Goal: Submit feedback/report problem: Provide input to the site owners about the experience or issues

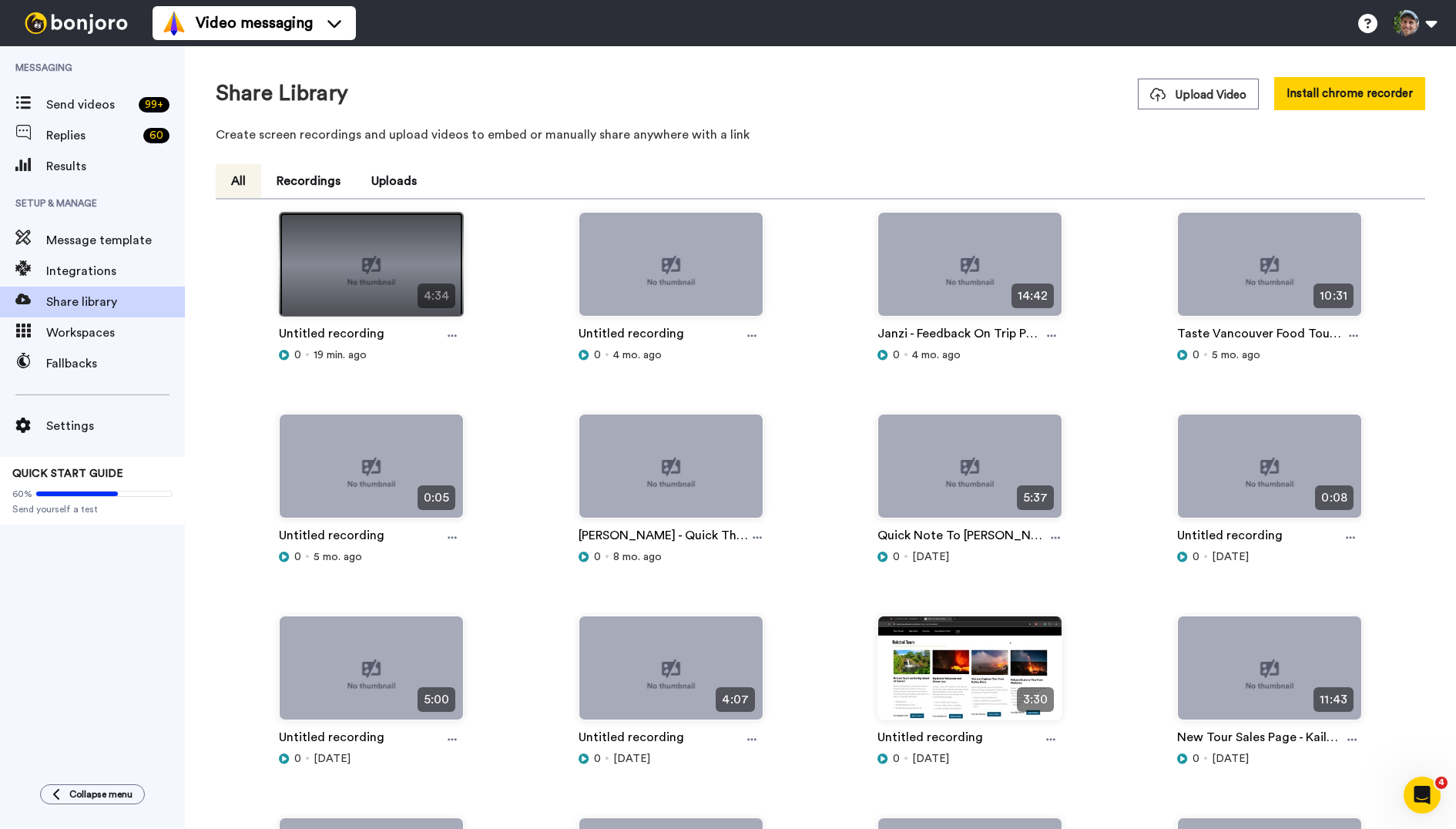
click at [368, 267] on img at bounding box center [371, 271] width 184 height 116
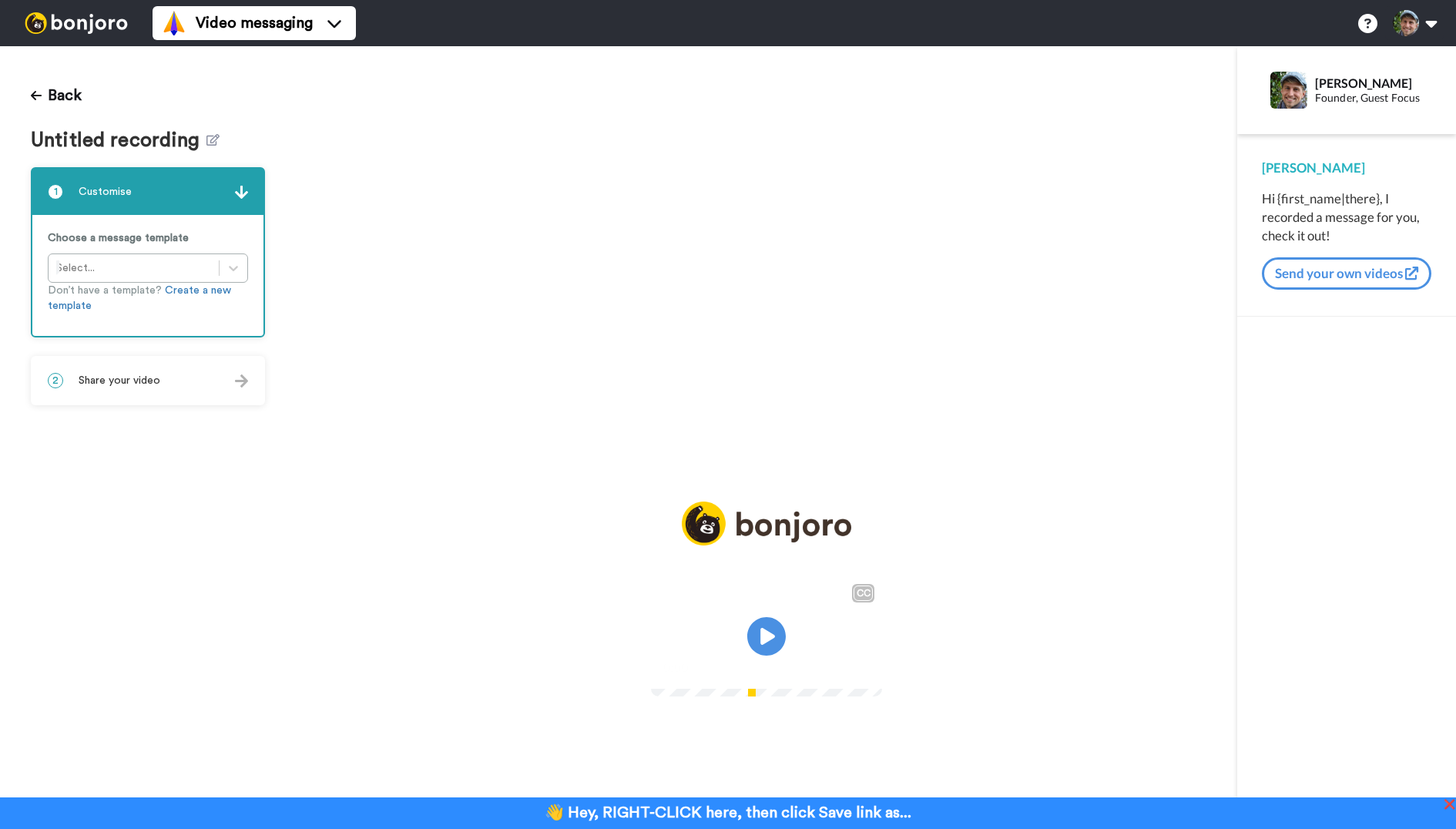
click at [194, 138] on span "Untitled recording" at bounding box center [119, 141] width 176 height 22
click at [207, 144] on icon at bounding box center [213, 139] width 13 height 11
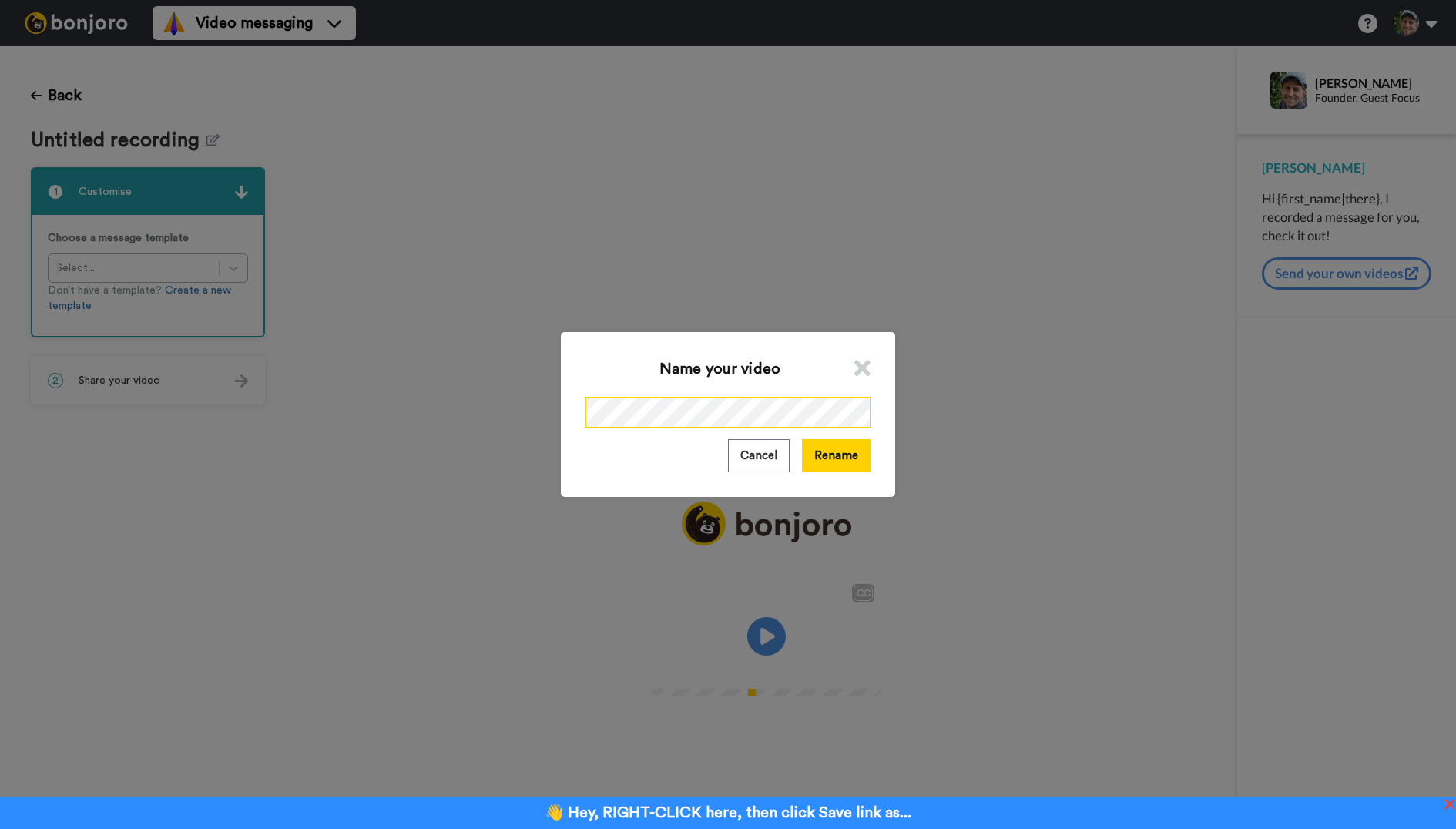
scroll to position [0, 24]
click at [851, 460] on button "Rename" at bounding box center [836, 455] width 68 height 33
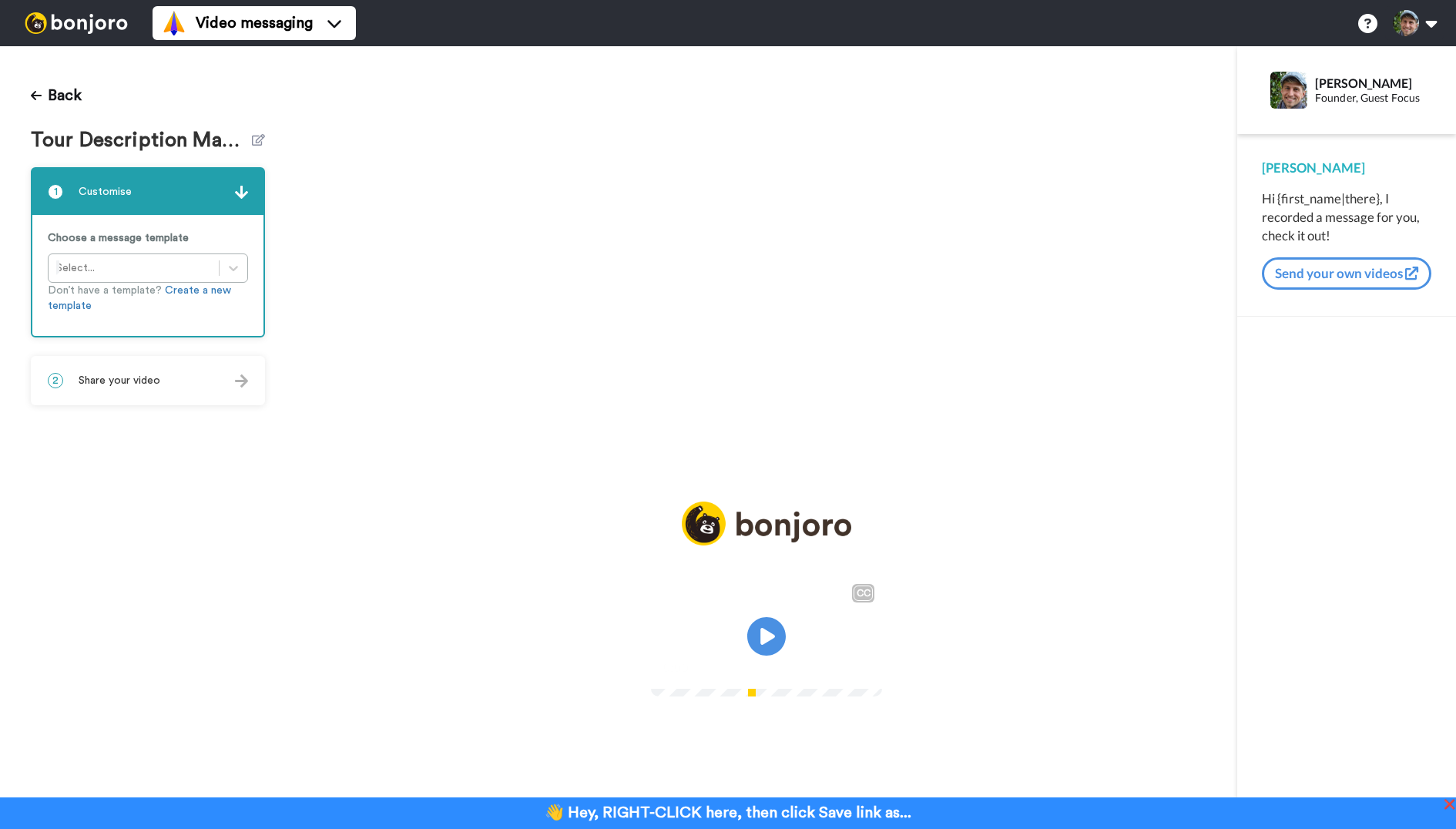
click at [217, 387] on div "2 Share your video" at bounding box center [147, 380] width 231 height 46
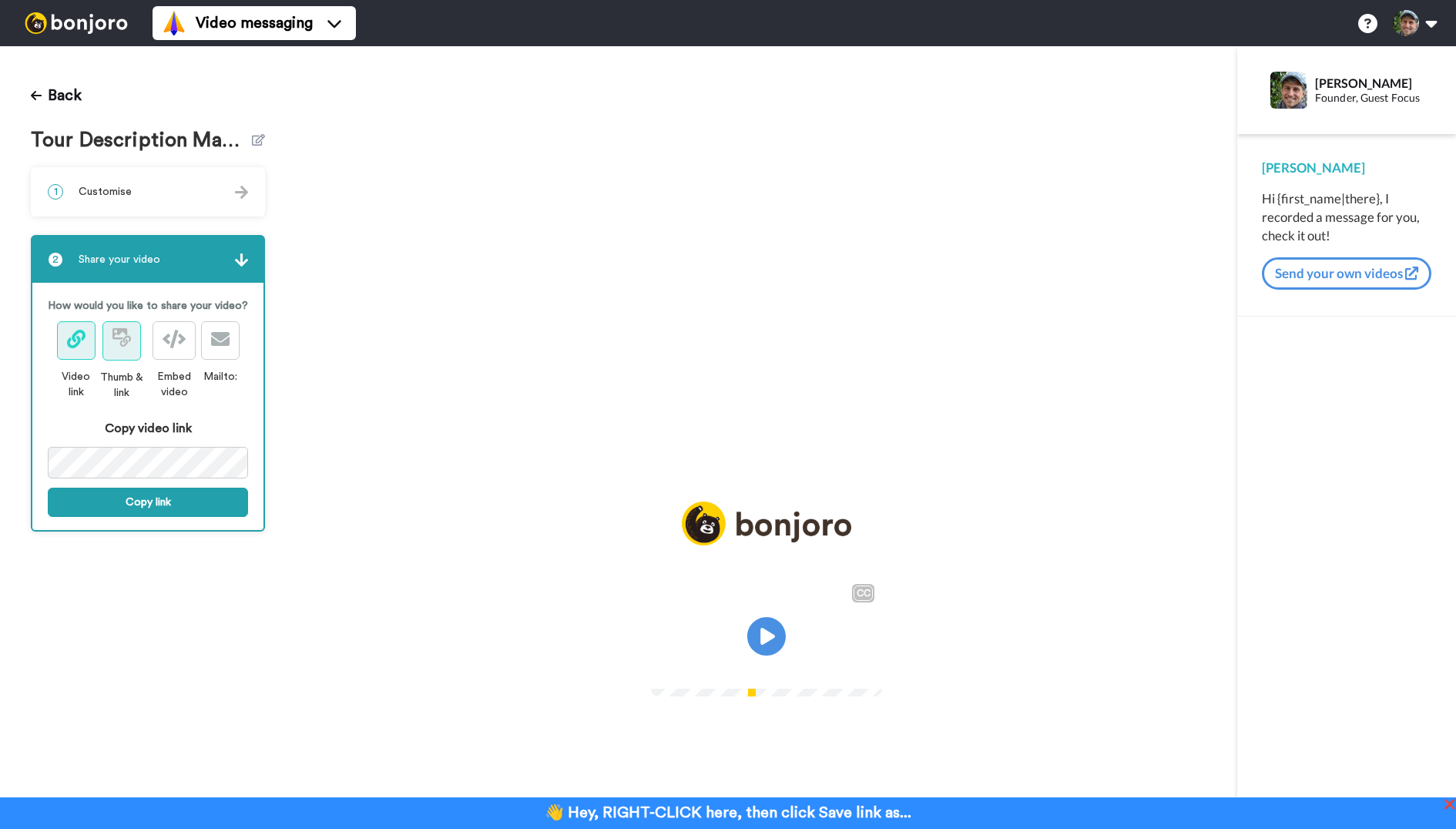
click at [118, 345] on icon at bounding box center [121, 337] width 18 height 18
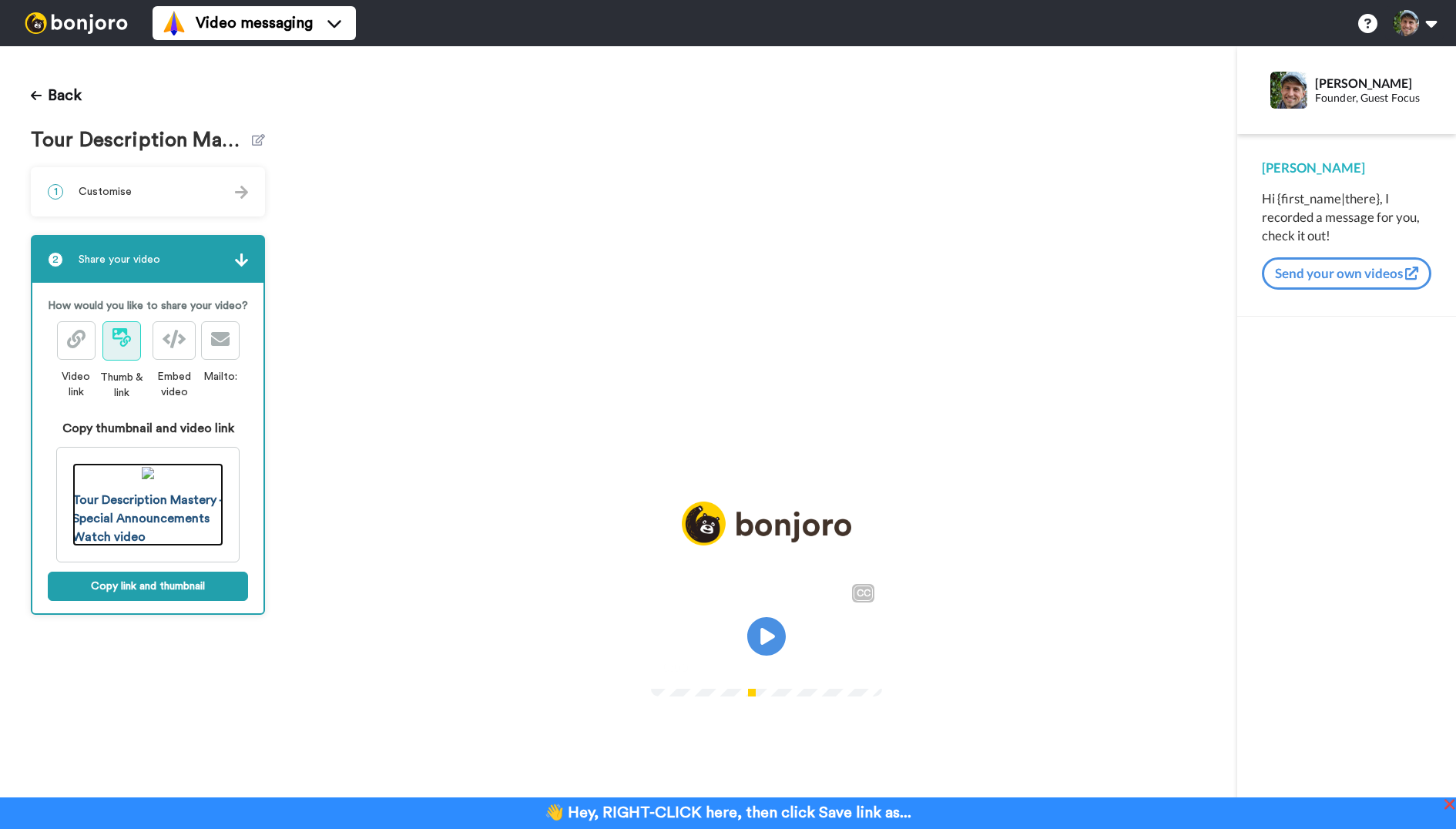
click at [145, 469] on img at bounding box center [148, 472] width 12 height 12
click at [186, 195] on div "1 Customise" at bounding box center [147, 191] width 231 height 46
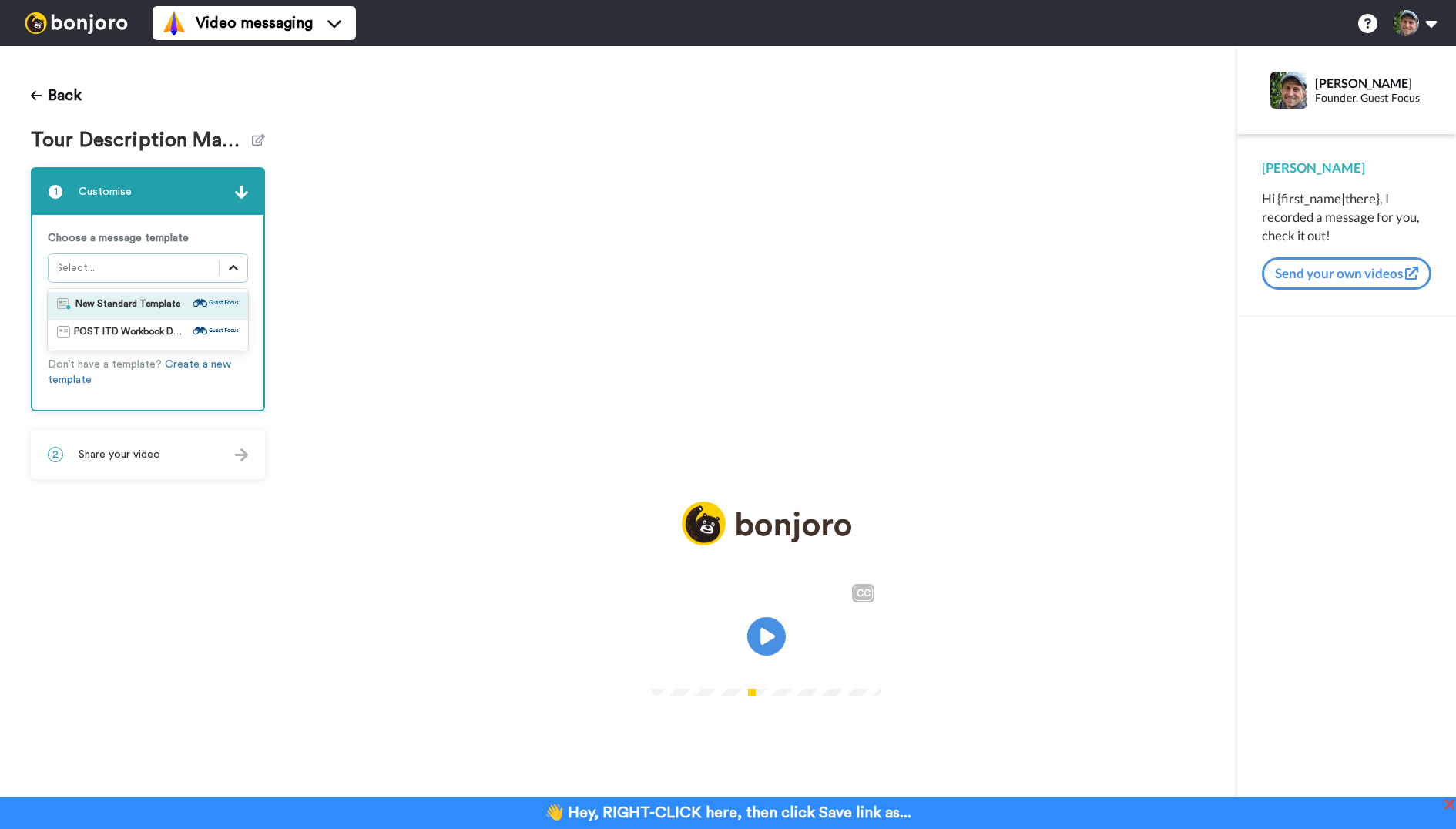
click at [235, 263] on icon at bounding box center [234, 268] width 16 height 16
click at [169, 307] on span "New Standard Template" at bounding box center [127, 305] width 105 height 16
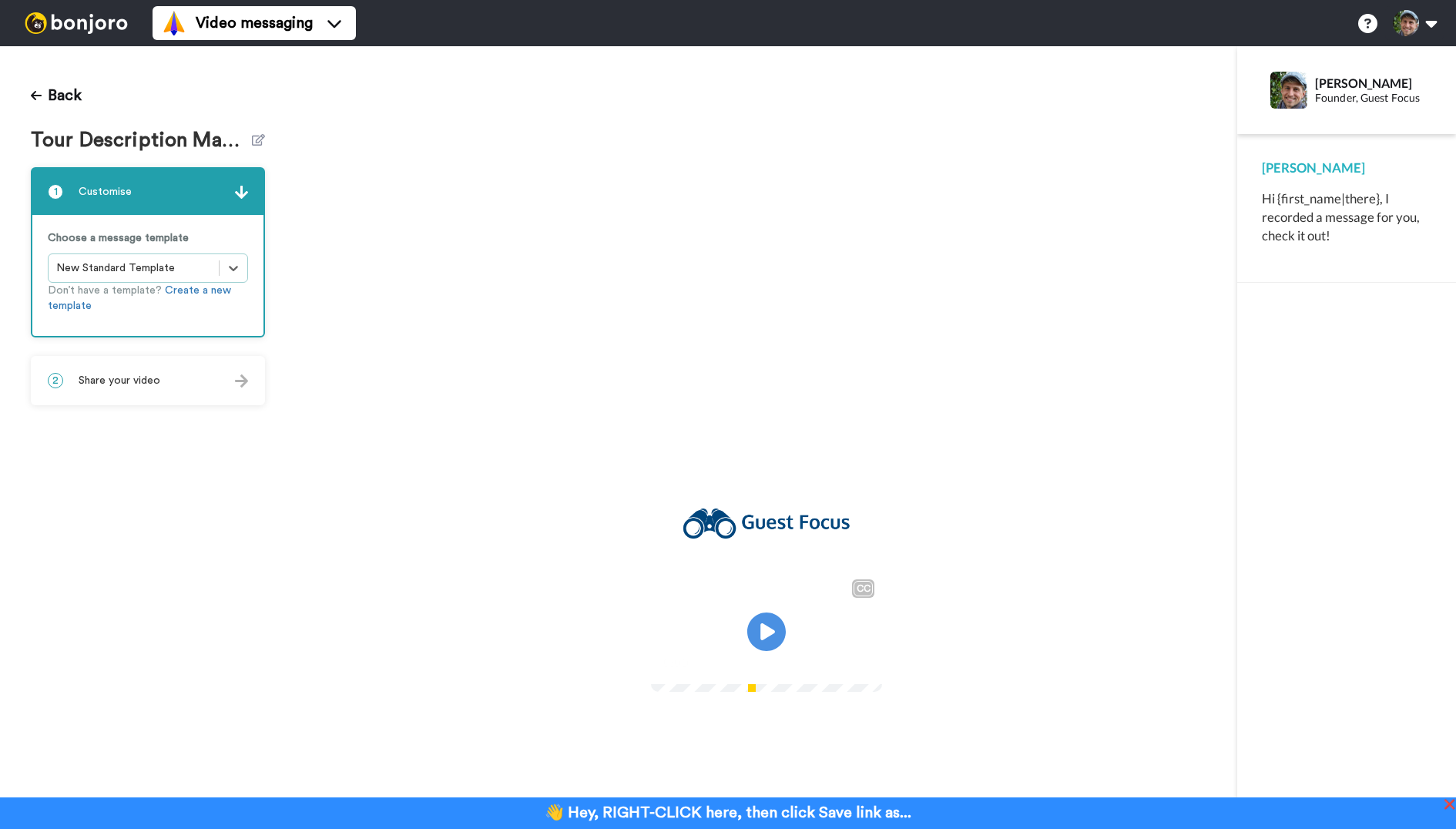
click at [1356, 228] on div "Hi {first_name|there}, I recorded a message for you, check it out!" at bounding box center [1347, 217] width 170 height 55
click at [1322, 195] on div "Hi {first_name|there}, I recorded a message for you, check it out!" at bounding box center [1347, 217] width 170 height 55
click at [189, 379] on div "2 Share your video" at bounding box center [147, 380] width 231 height 46
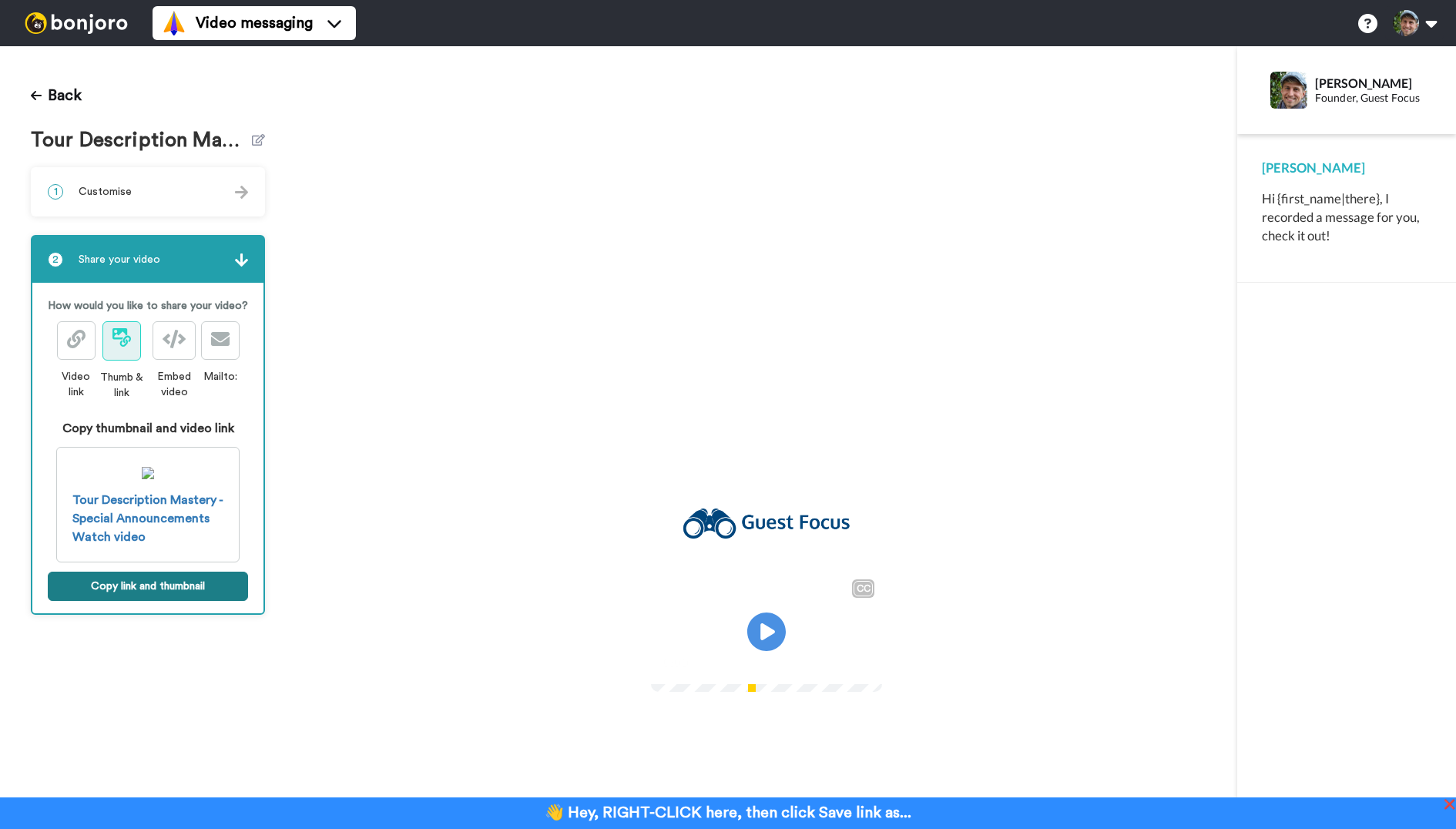
click at [173, 578] on button "Copy link and thumbnail" at bounding box center [147, 586] width 200 height 29
click at [769, 639] on icon at bounding box center [767, 632] width 41 height 41
click at [1444, 13] on ul "Help docs Settings" at bounding box center [1403, 22] width 106 height 34
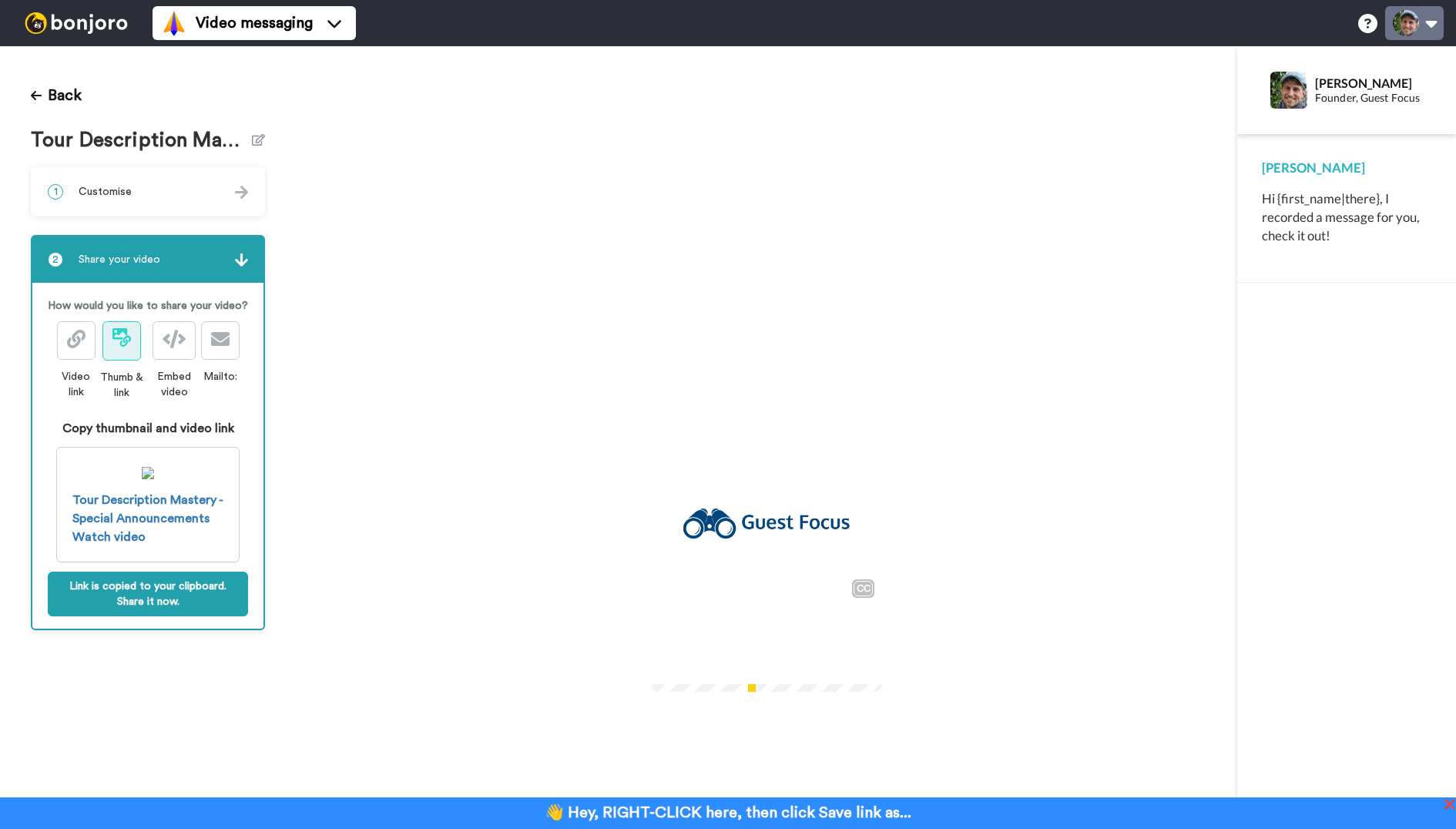
drag, startPoint x: 1428, startPoint y: 24, endPoint x: 1431, endPoint y: 48, distance: 24.2
click at [1427, 24] on button at bounding box center [1414, 22] width 59 height 34
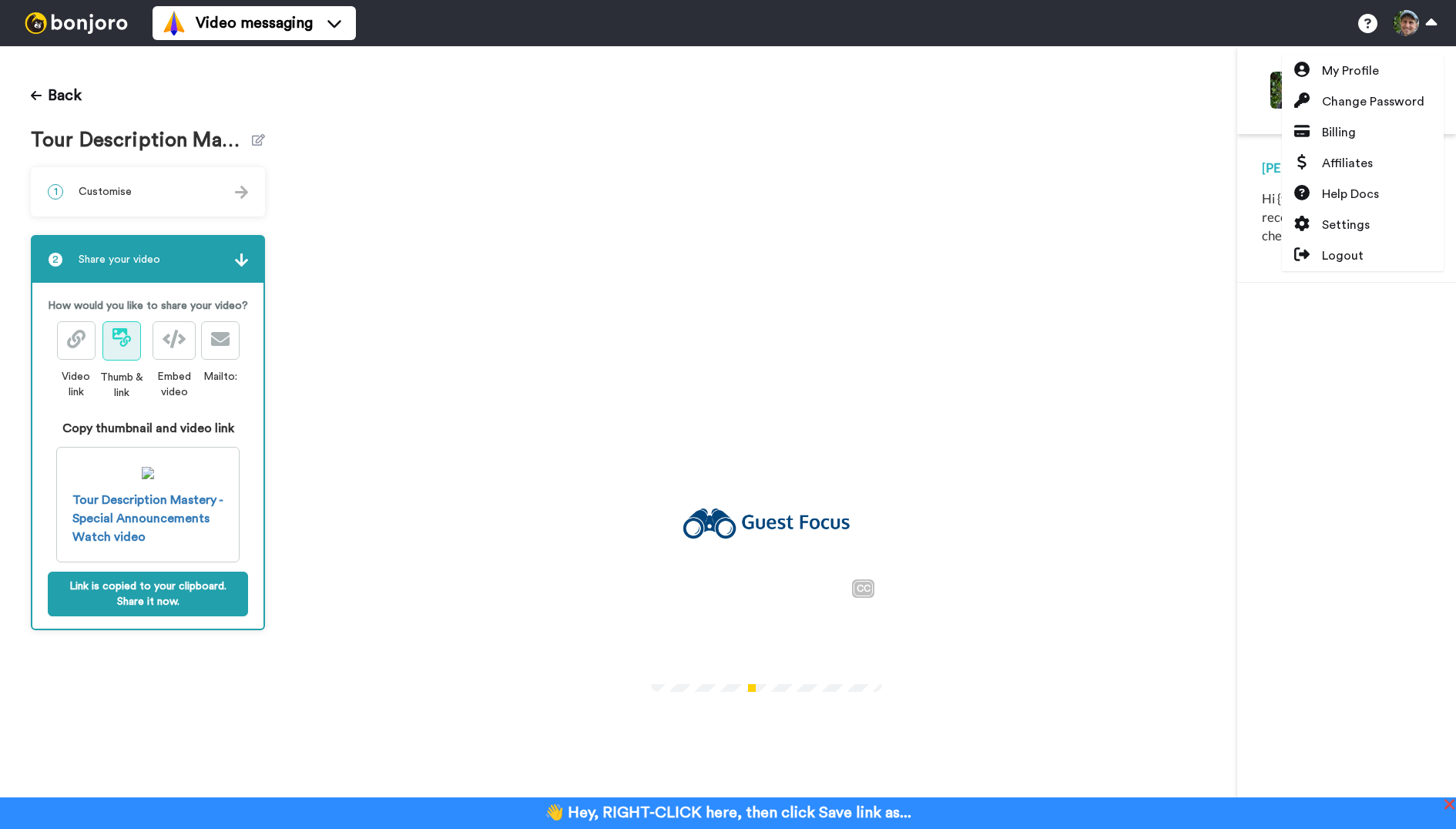
drag, startPoint x: 834, startPoint y: 98, endPoint x: 144, endPoint y: 80, distance: 690.2
click at [831, 98] on div "CC Play/Pause get people to be excited to come and attend your tour activity an…" at bounding box center [767, 601] width 942 height 1109
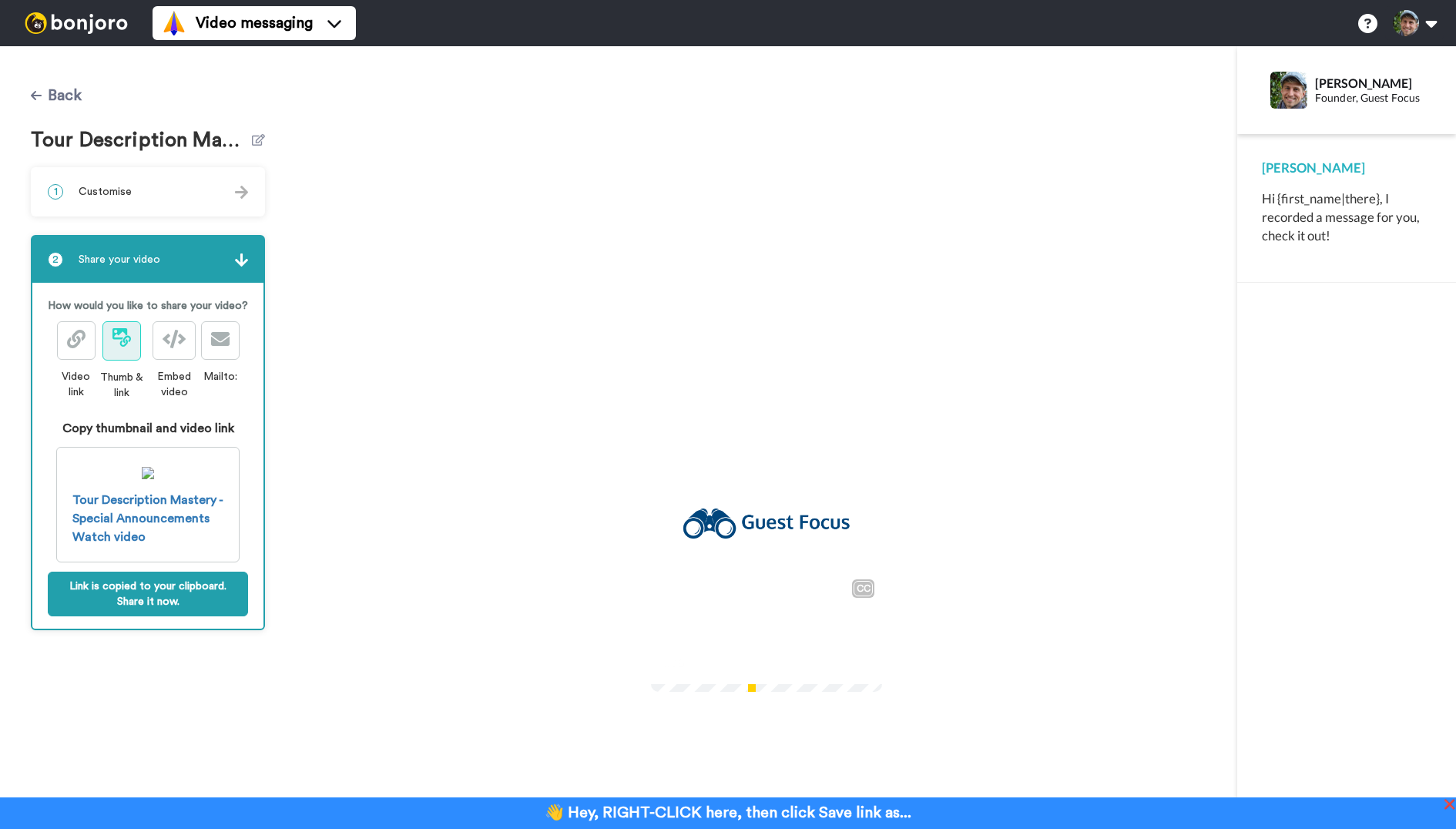
click at [46, 92] on button "Back" at bounding box center [56, 95] width 51 height 37
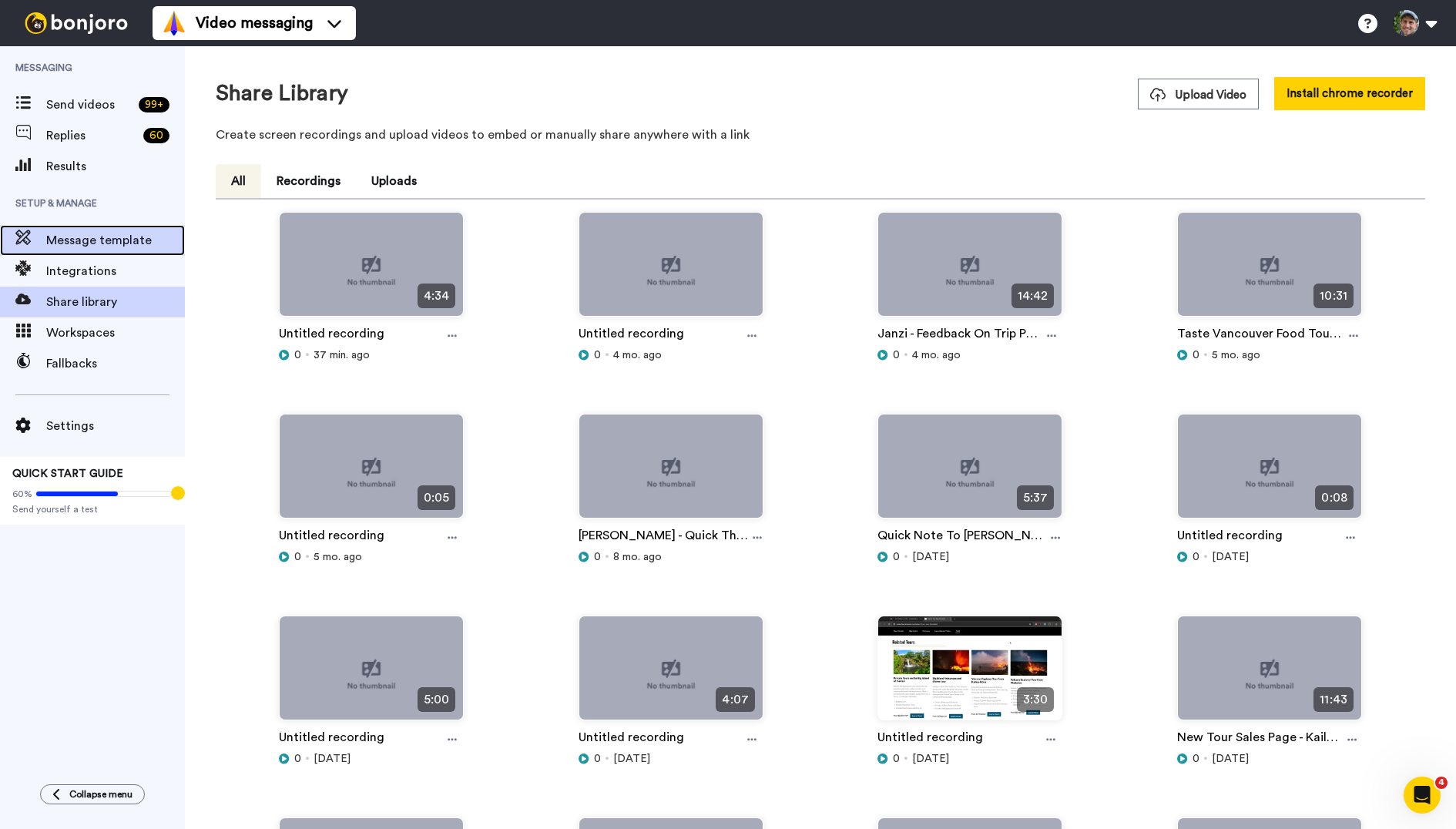
click at [105, 244] on span "Message template" at bounding box center [115, 240] width 139 height 18
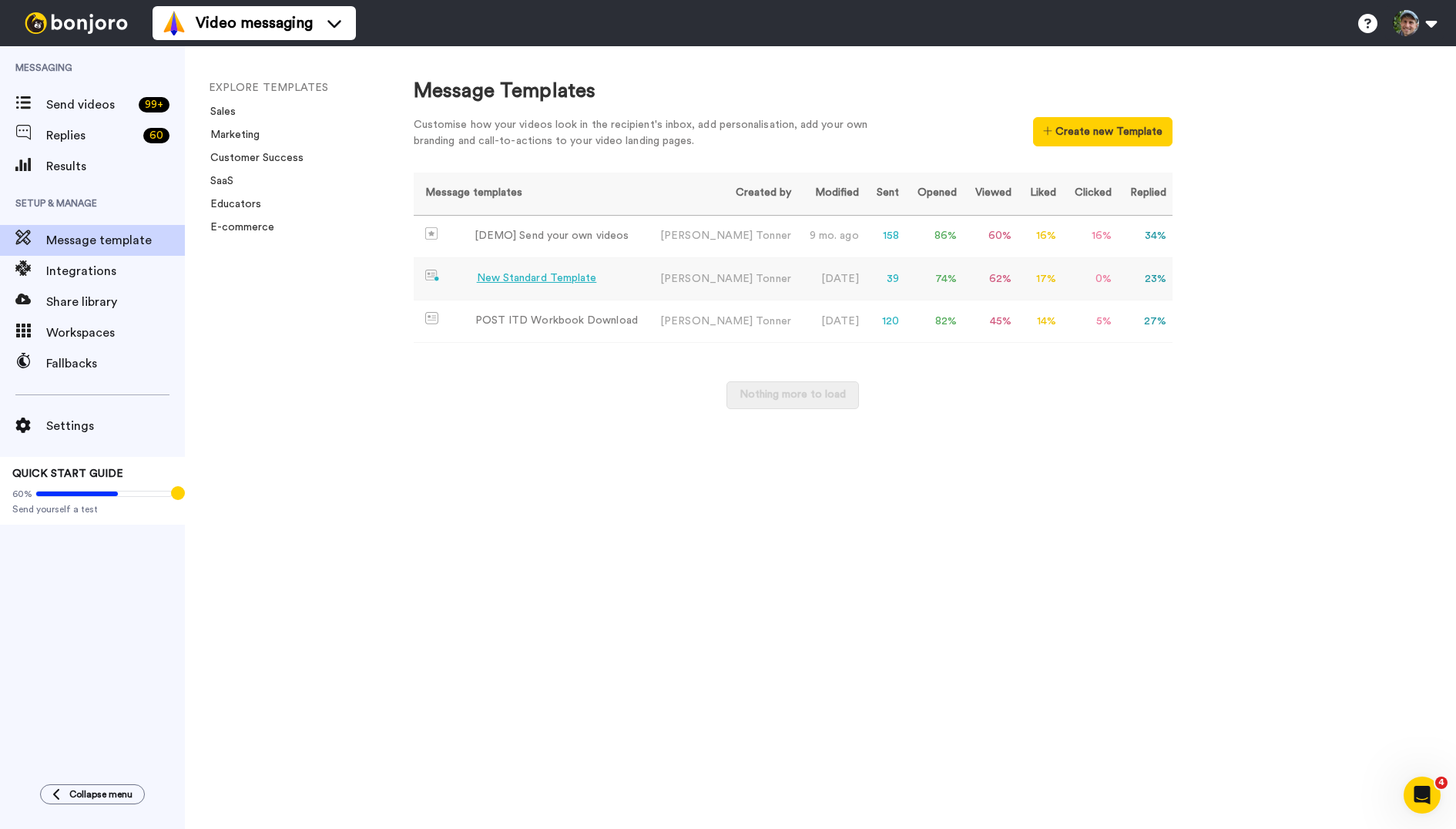
click at [519, 279] on div "New Standard Template" at bounding box center [537, 278] width 120 height 16
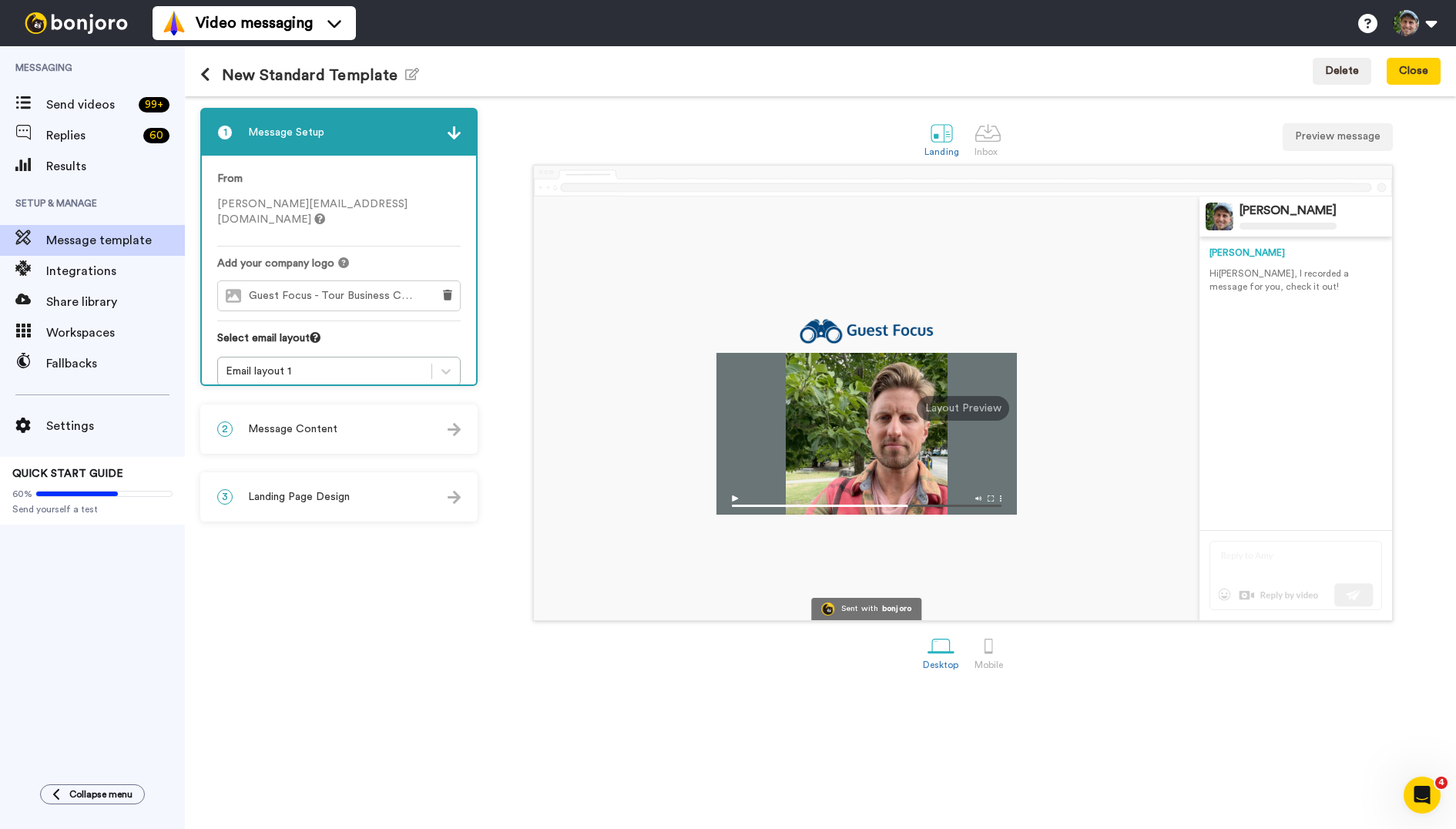
click at [377, 495] on div "3 Landing Page Design" at bounding box center [338, 496] width 274 height 46
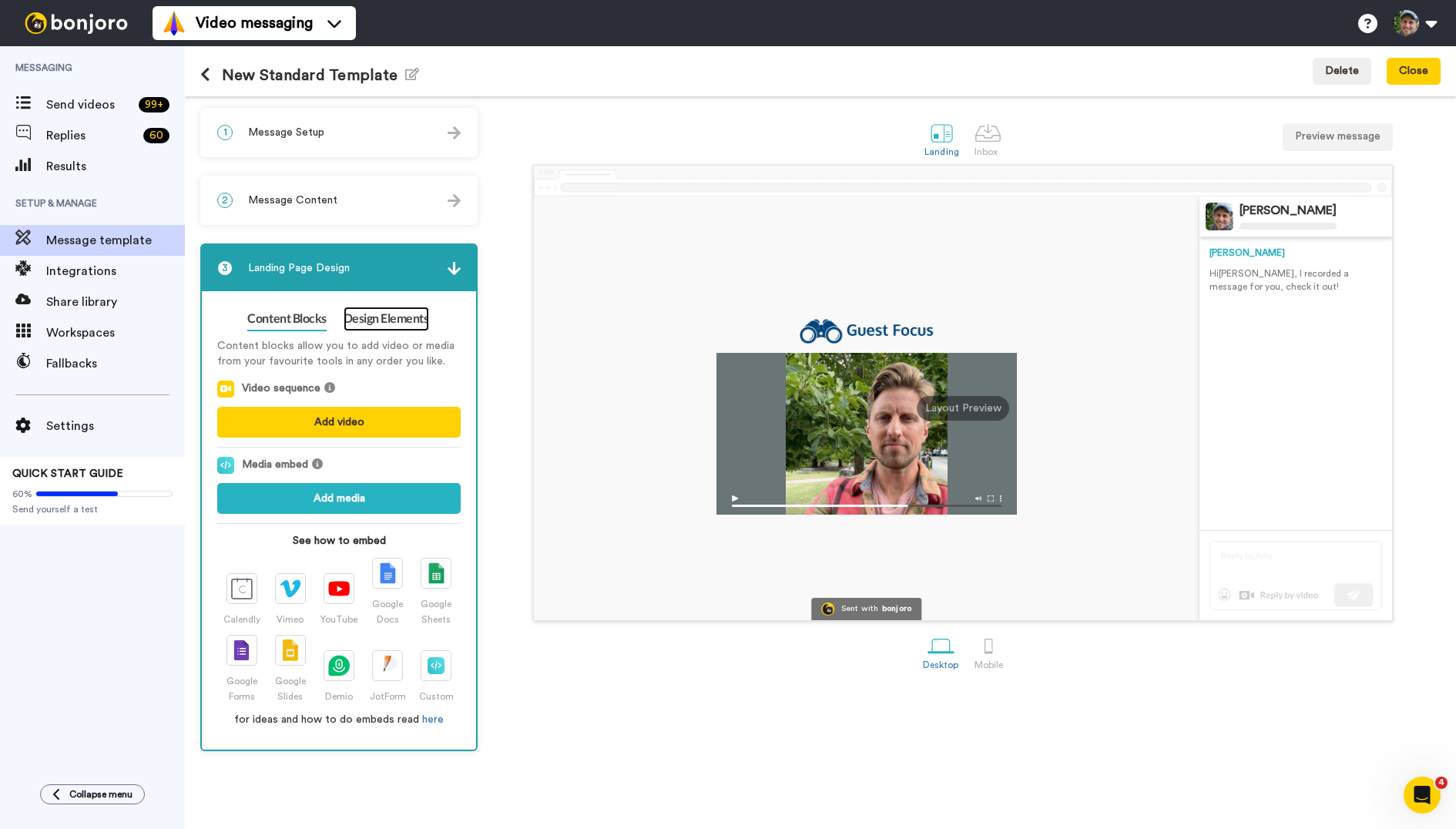
click at [396, 311] on link "Design Elements" at bounding box center [386, 318] width 86 height 24
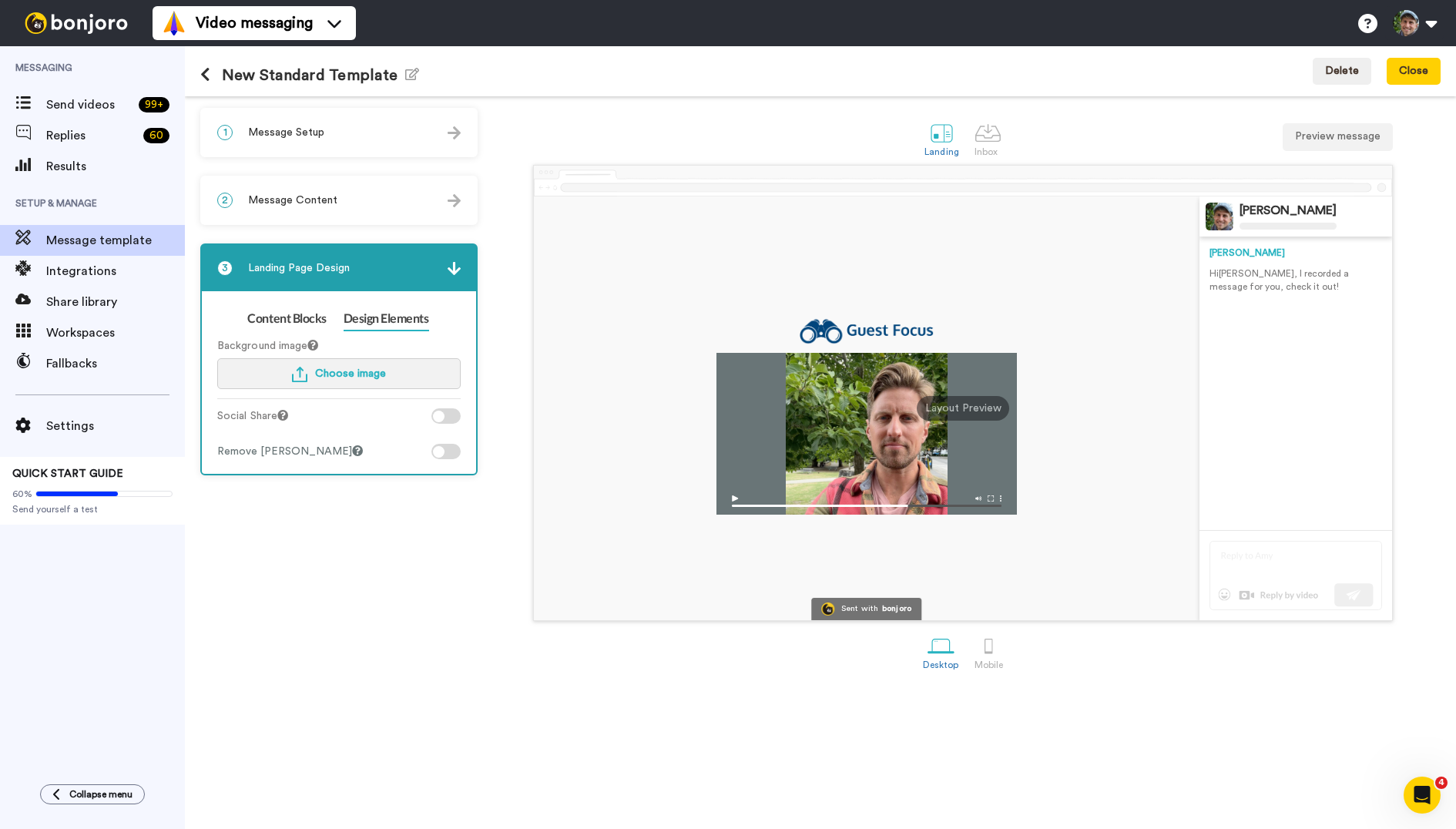
click at [364, 377] on span "Choose image" at bounding box center [351, 373] width 71 height 10
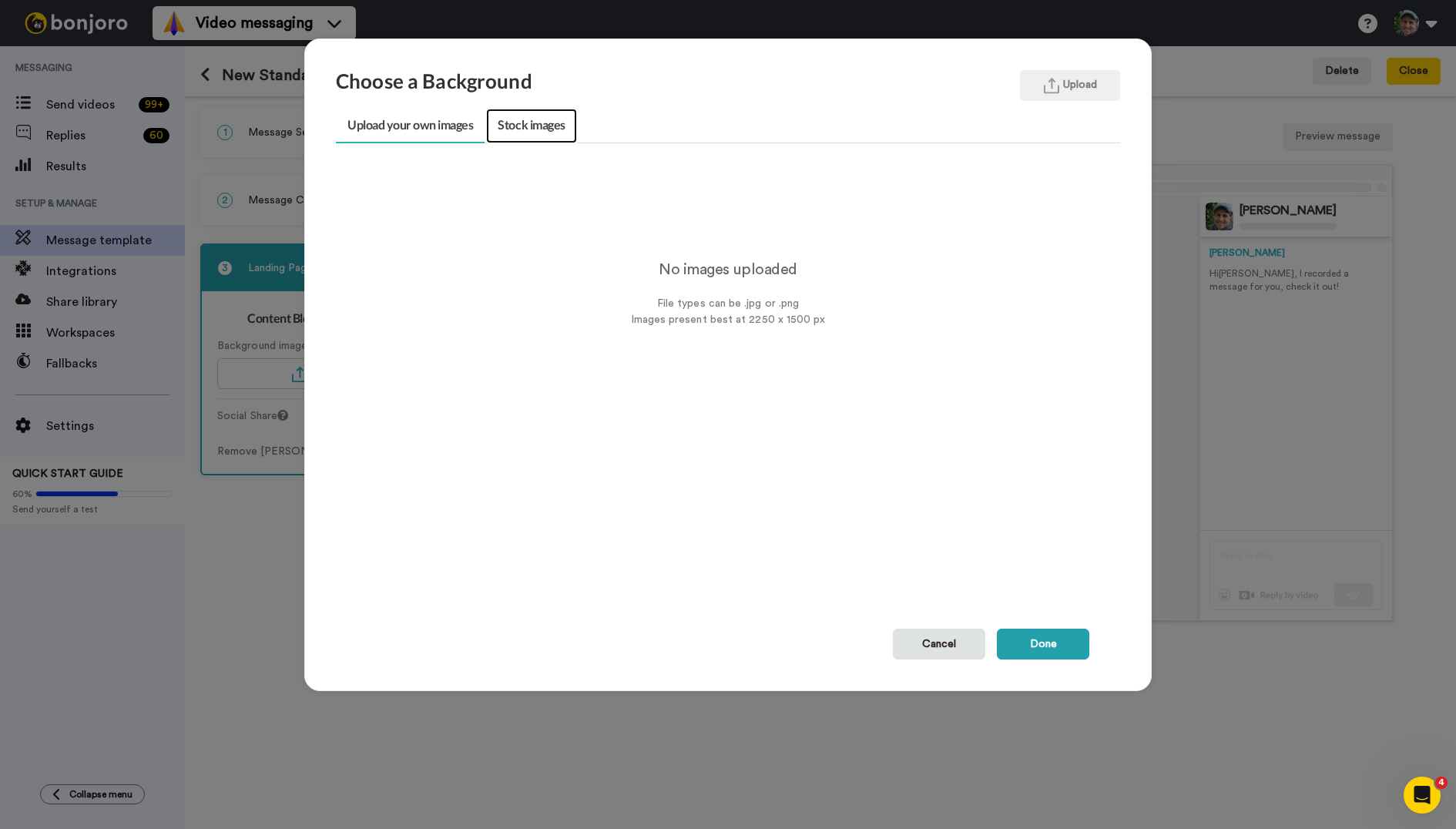
click at [551, 121] on link "Stock images" at bounding box center [532, 126] width 90 height 35
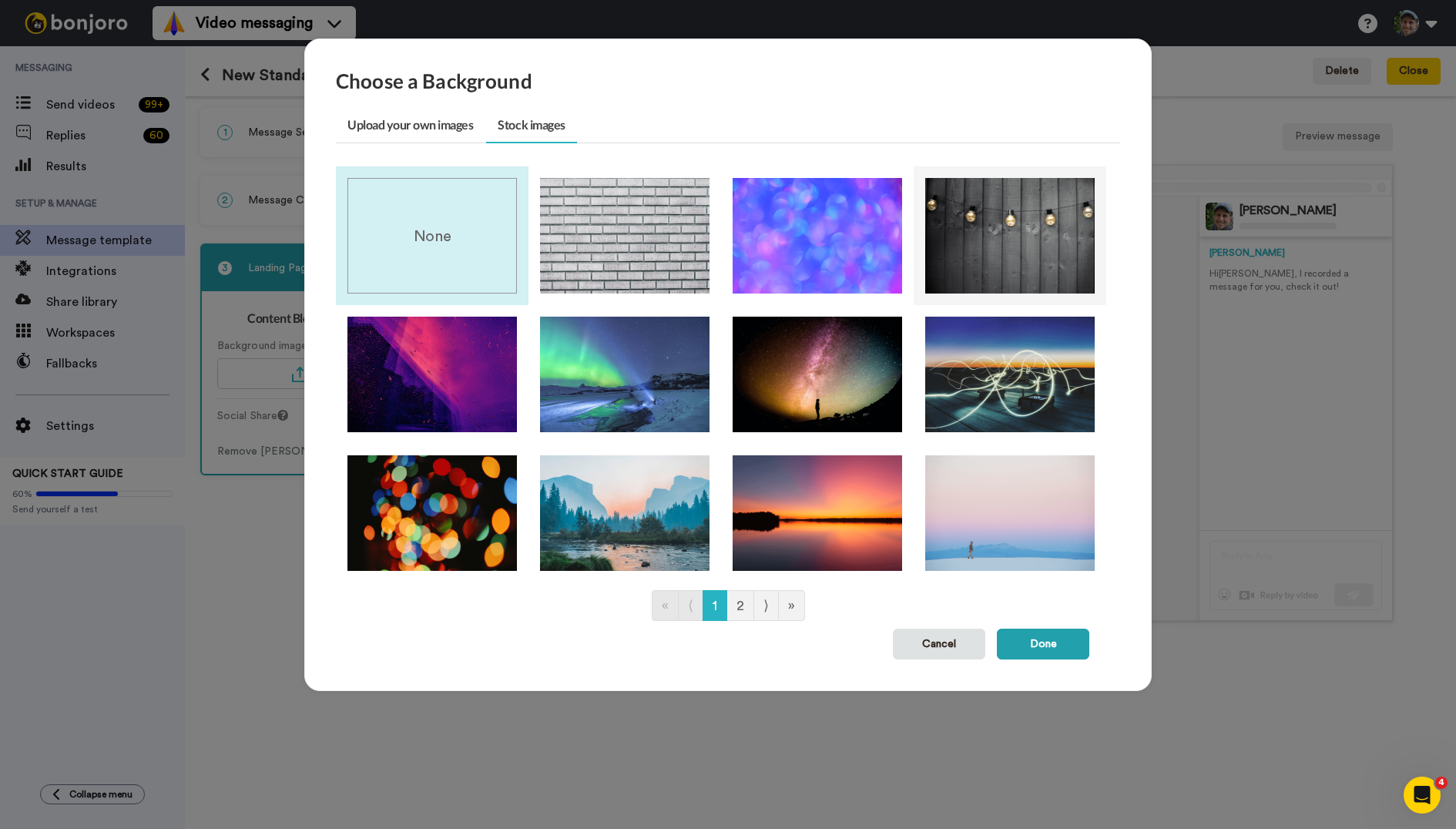
click at [1036, 242] on img at bounding box center [1010, 236] width 170 height 116
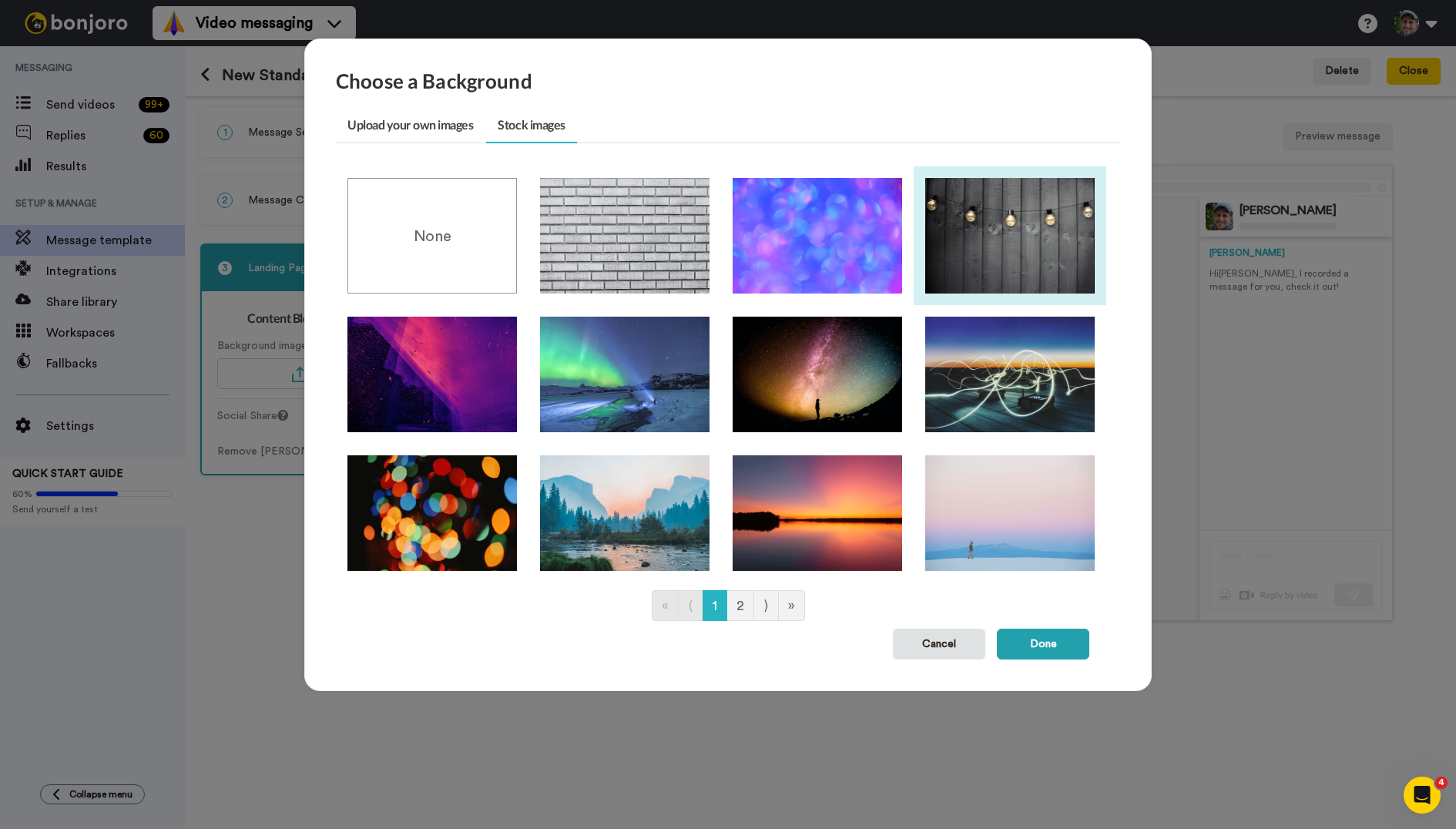
click at [1001, 249] on img at bounding box center [1010, 236] width 170 height 116
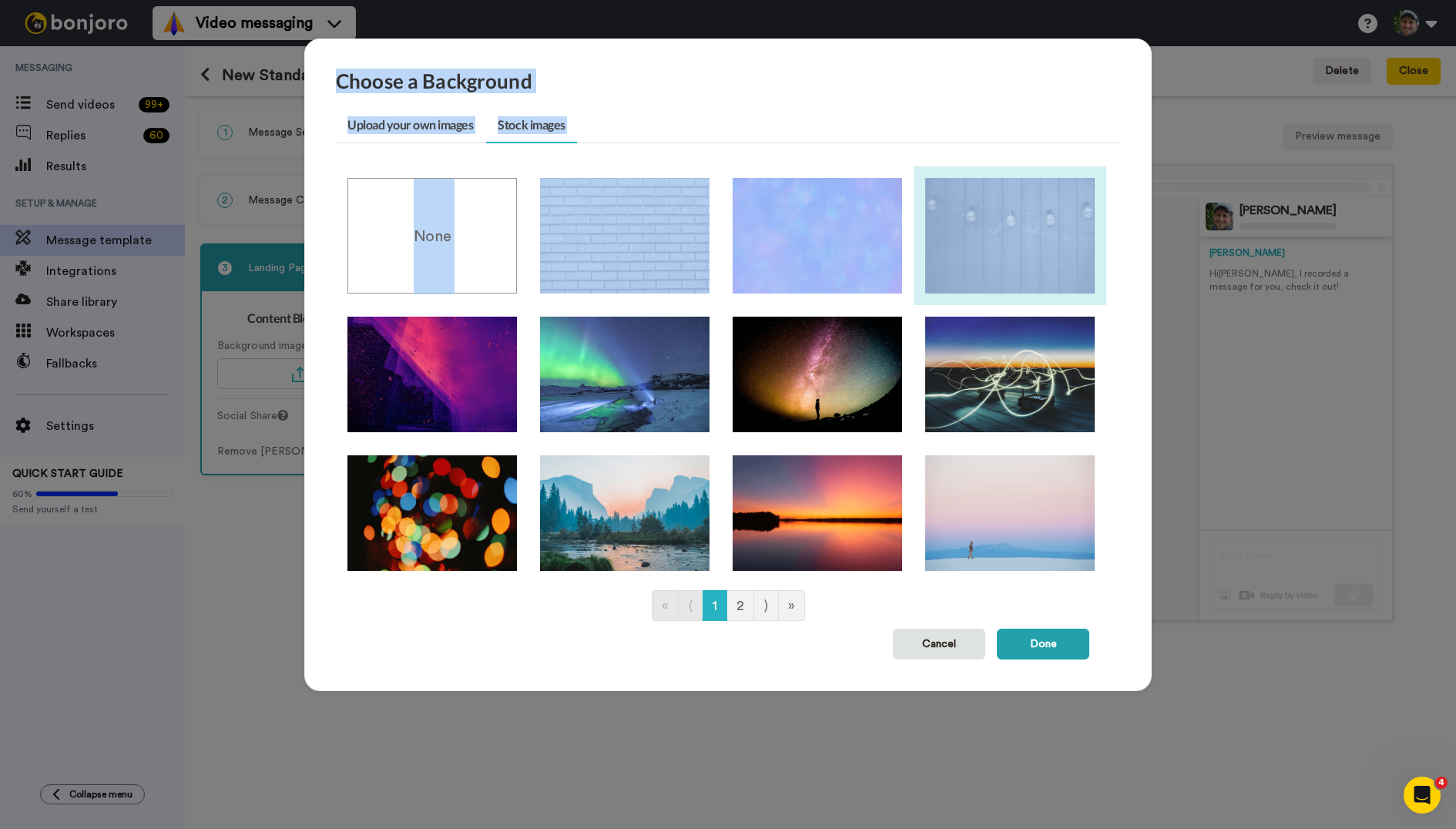
drag, startPoint x: 750, startPoint y: 67, endPoint x: 998, endPoint y: 263, distance: 316.1
click at [998, 263] on div "Choose a Background Upload your own images Stock images No images uploaded File…" at bounding box center [728, 365] width 847 height 652
click at [769, 600] on link "⟩" at bounding box center [766, 606] width 25 height 31
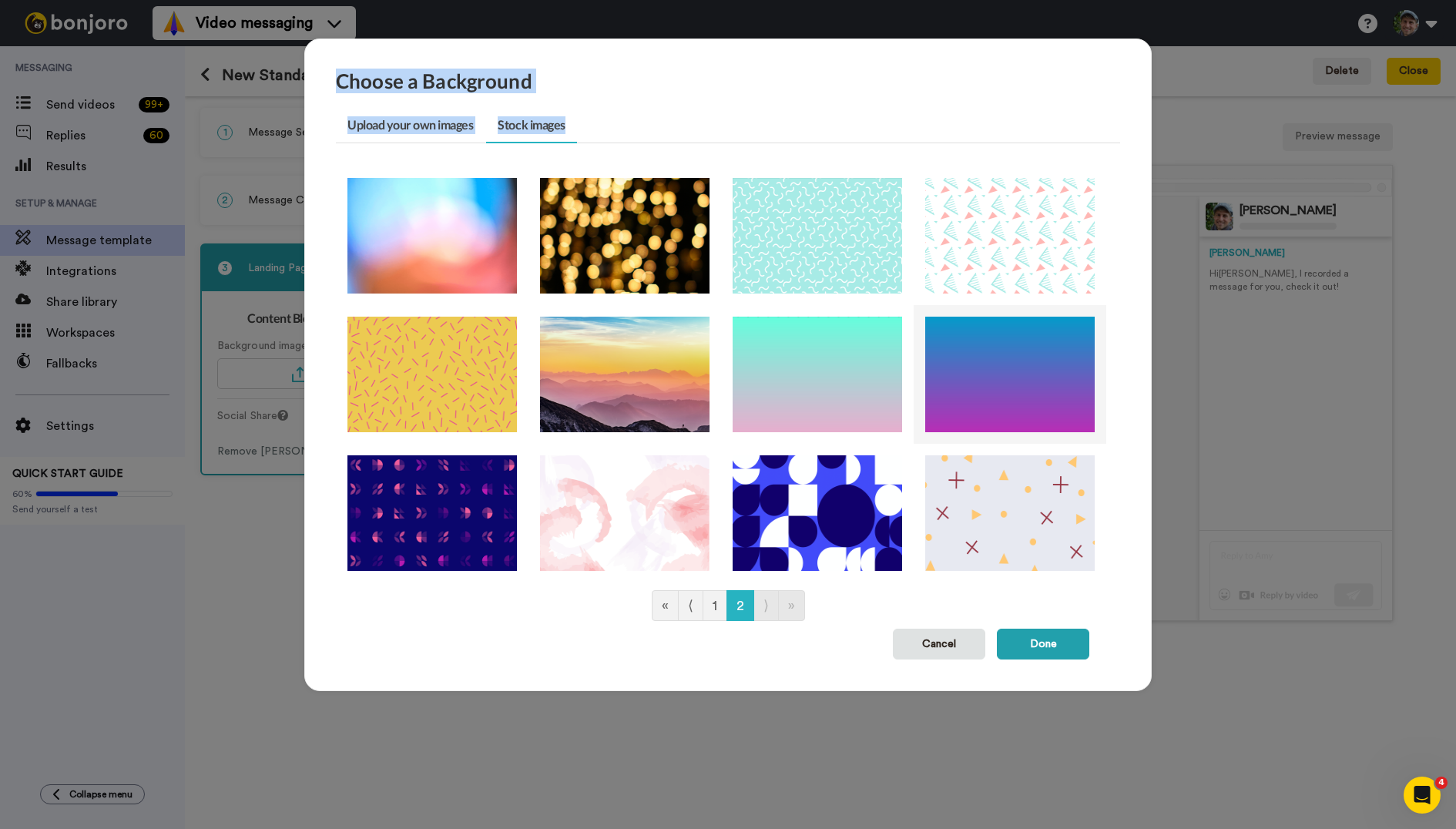
click at [1028, 368] on img at bounding box center [1010, 375] width 170 height 116
click at [1050, 640] on button "Done" at bounding box center [1043, 644] width 93 height 31
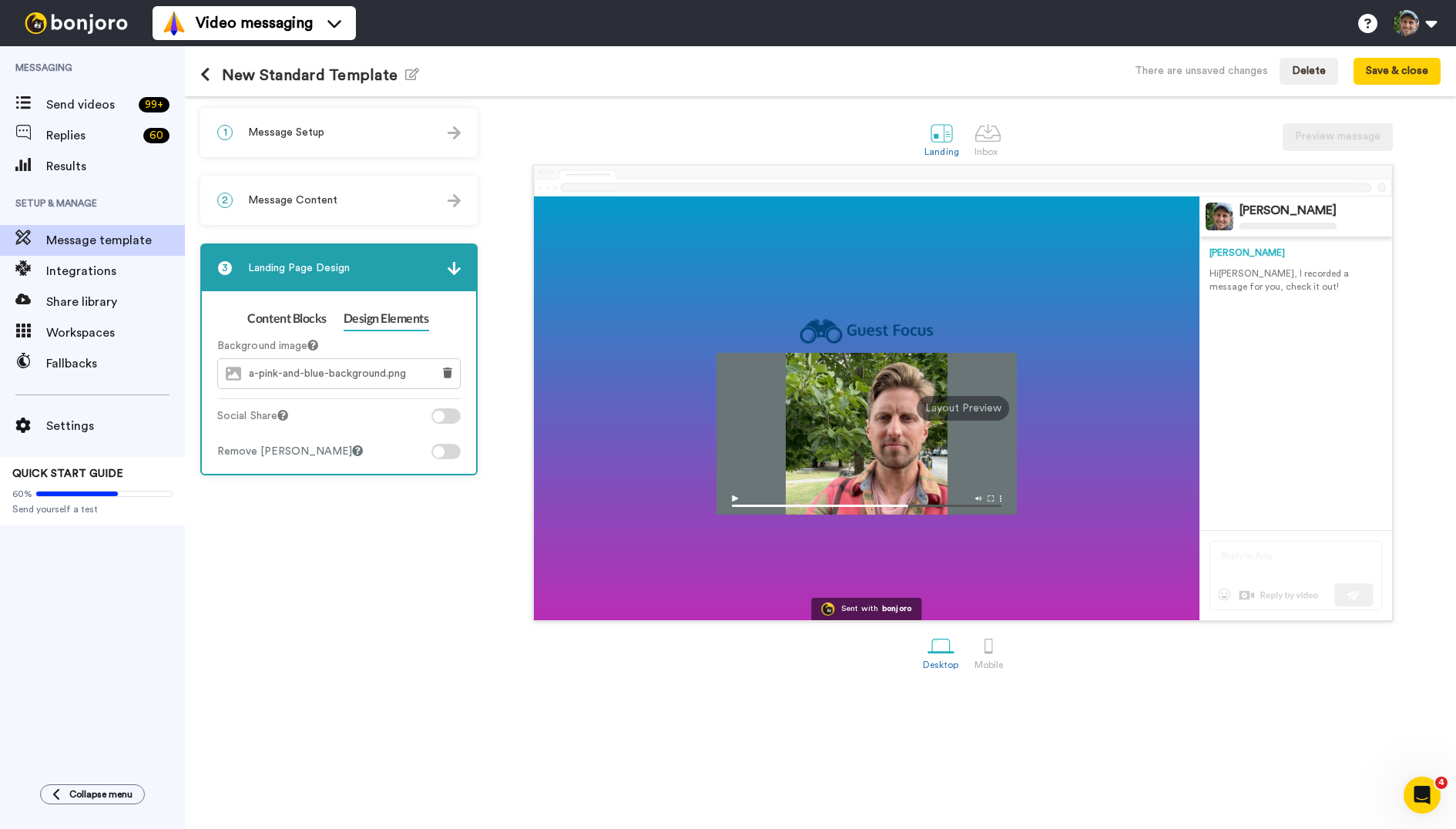
click at [446, 449] on div at bounding box center [446, 452] width 29 height 16
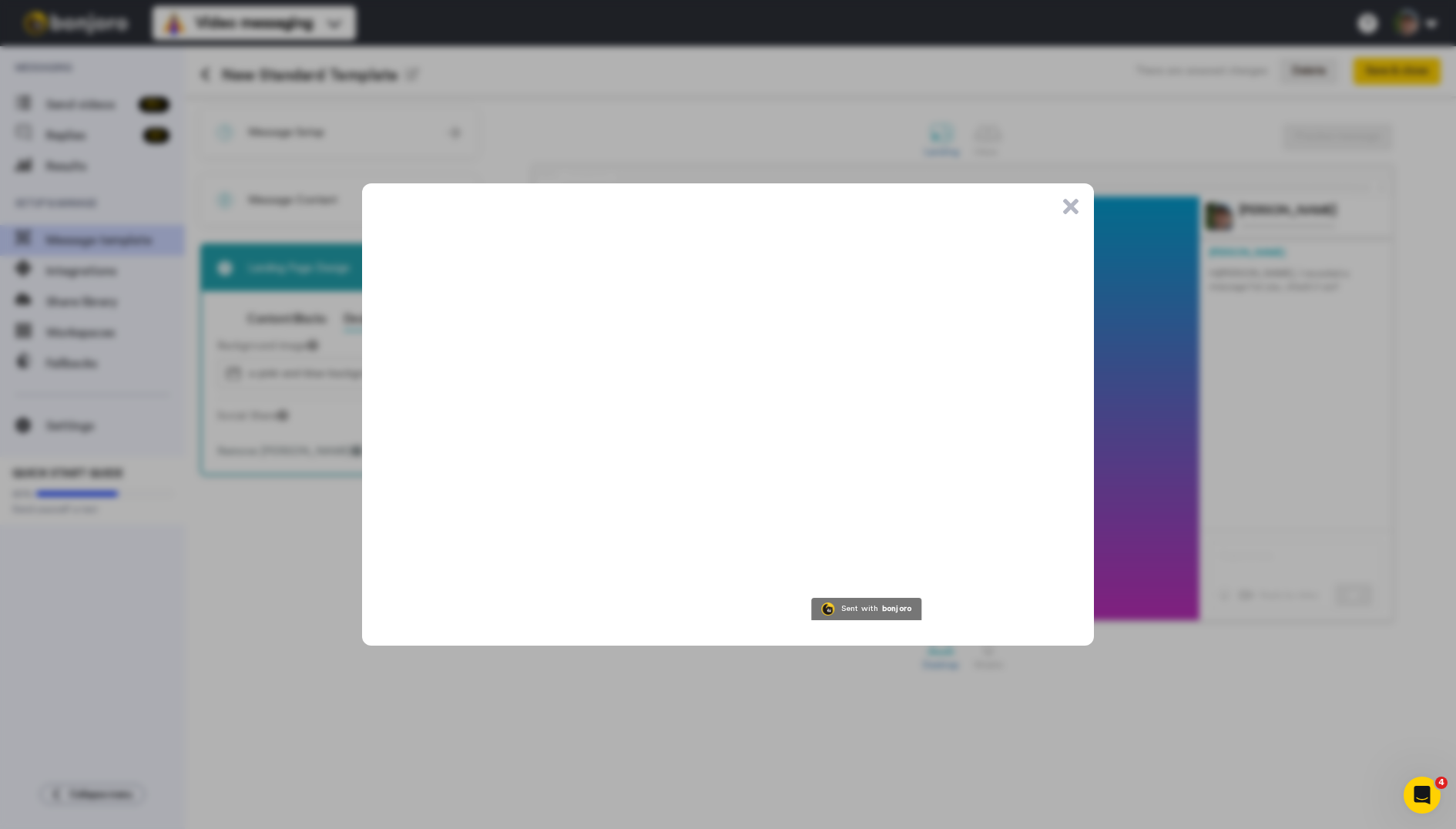
click at [1070, 207] on button ".cls-1{stroke-width:0px;}" at bounding box center [1071, 207] width 16 height 16
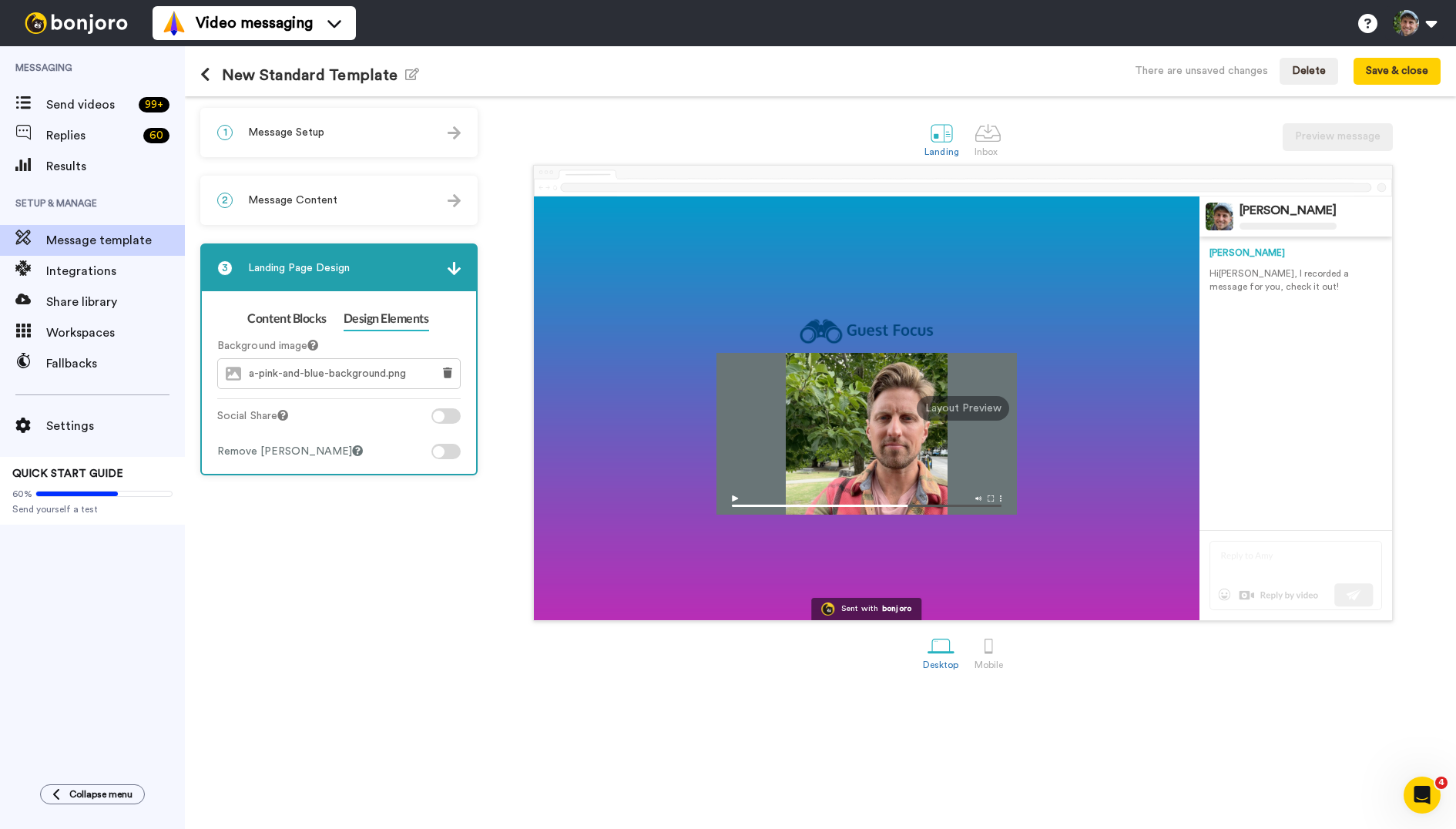
click at [438, 417] on div at bounding box center [438, 415] width 11 height 11
click at [451, 416] on div at bounding box center [452, 415] width 11 height 11
click at [318, 368] on span "a-pink-and-blue-background.png" at bounding box center [332, 374] width 164 height 13
click at [333, 373] on span "a-pink-and-blue-background.png" at bounding box center [332, 374] width 164 height 13
click at [444, 371] on icon at bounding box center [448, 373] width 10 height 10
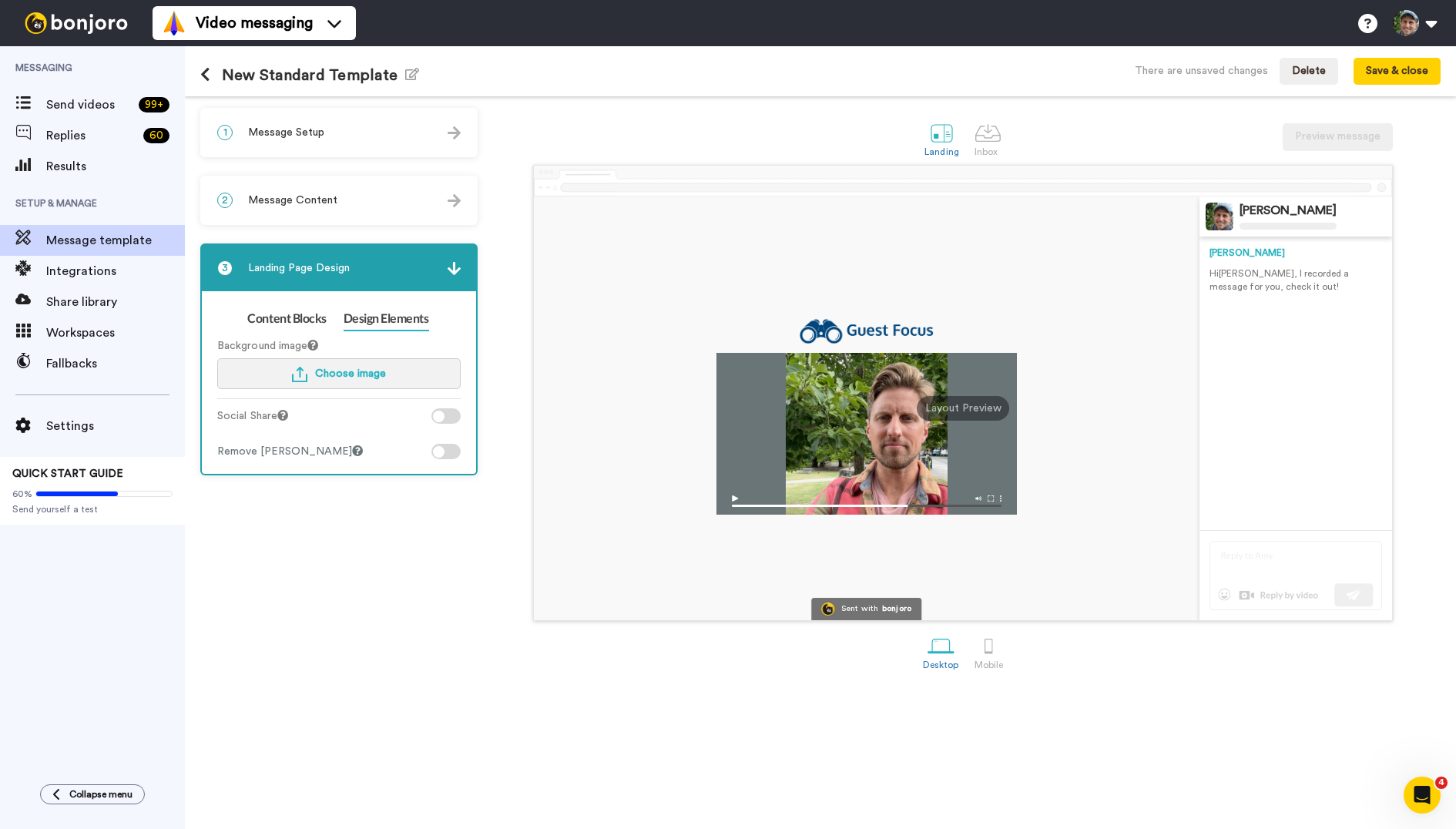
click at [373, 375] on span "Choose image" at bounding box center [351, 373] width 71 height 10
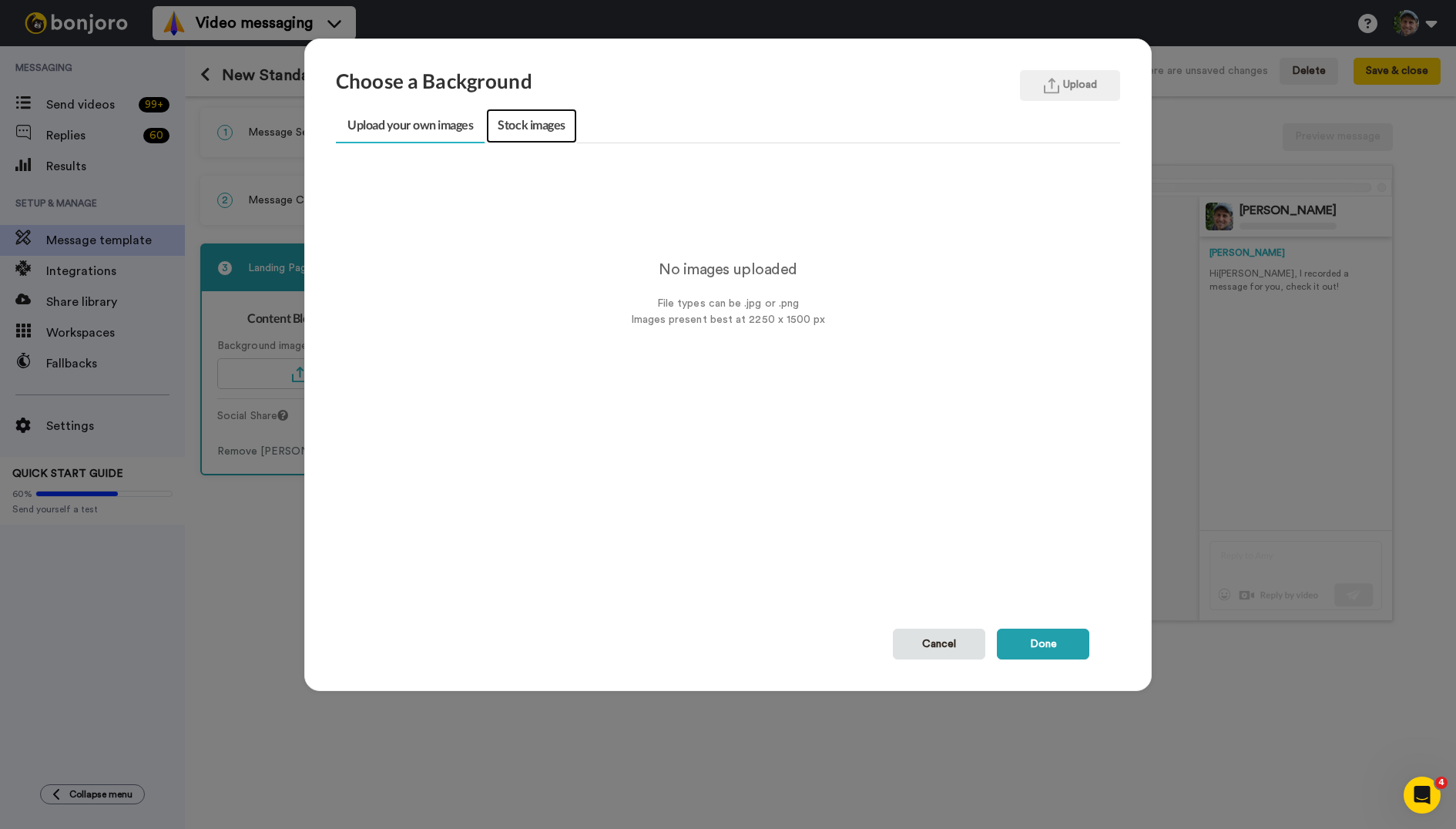
click at [525, 125] on link "Stock images" at bounding box center [532, 126] width 90 height 35
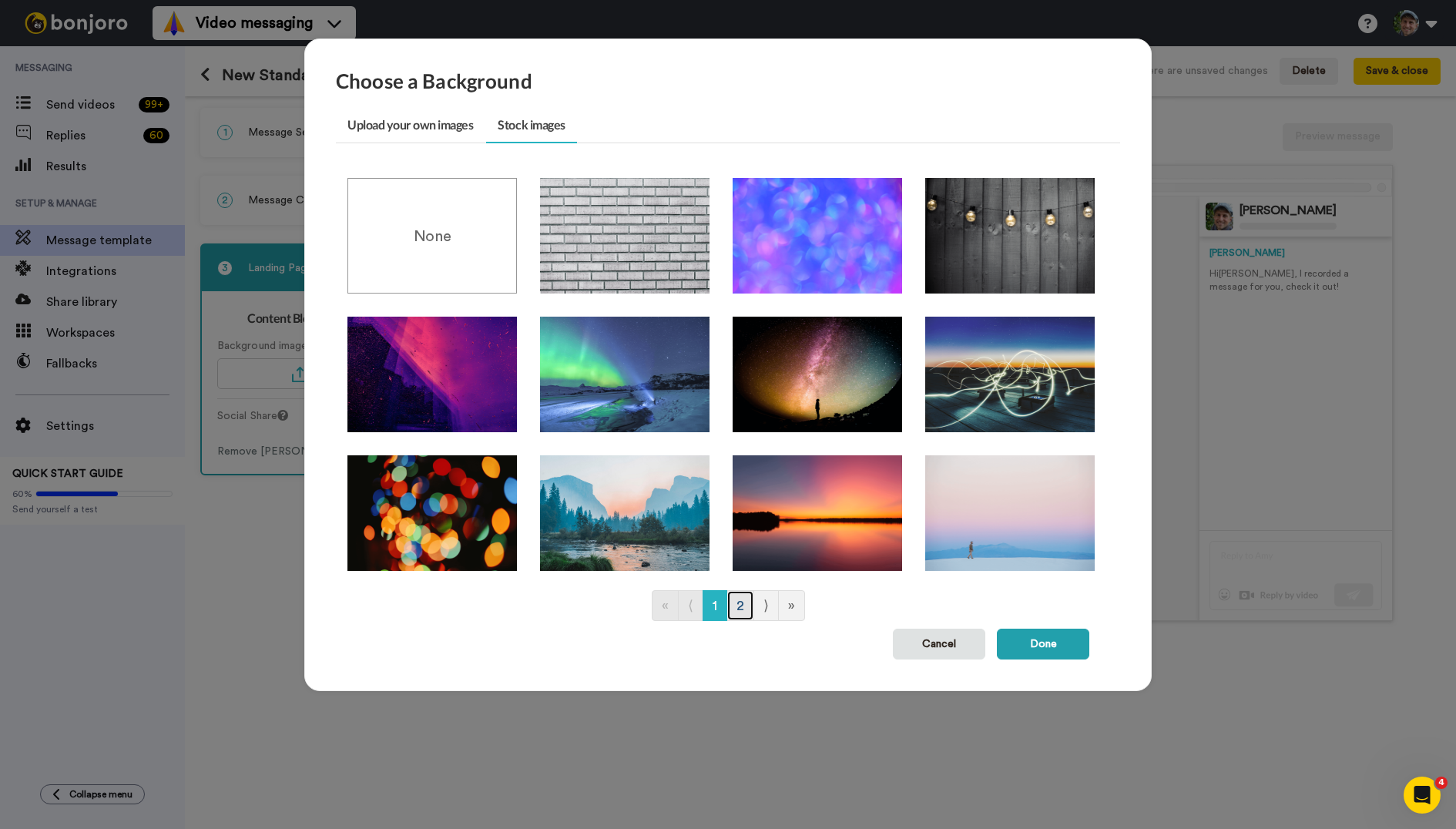
click at [744, 607] on link "2" at bounding box center [740, 606] width 28 height 31
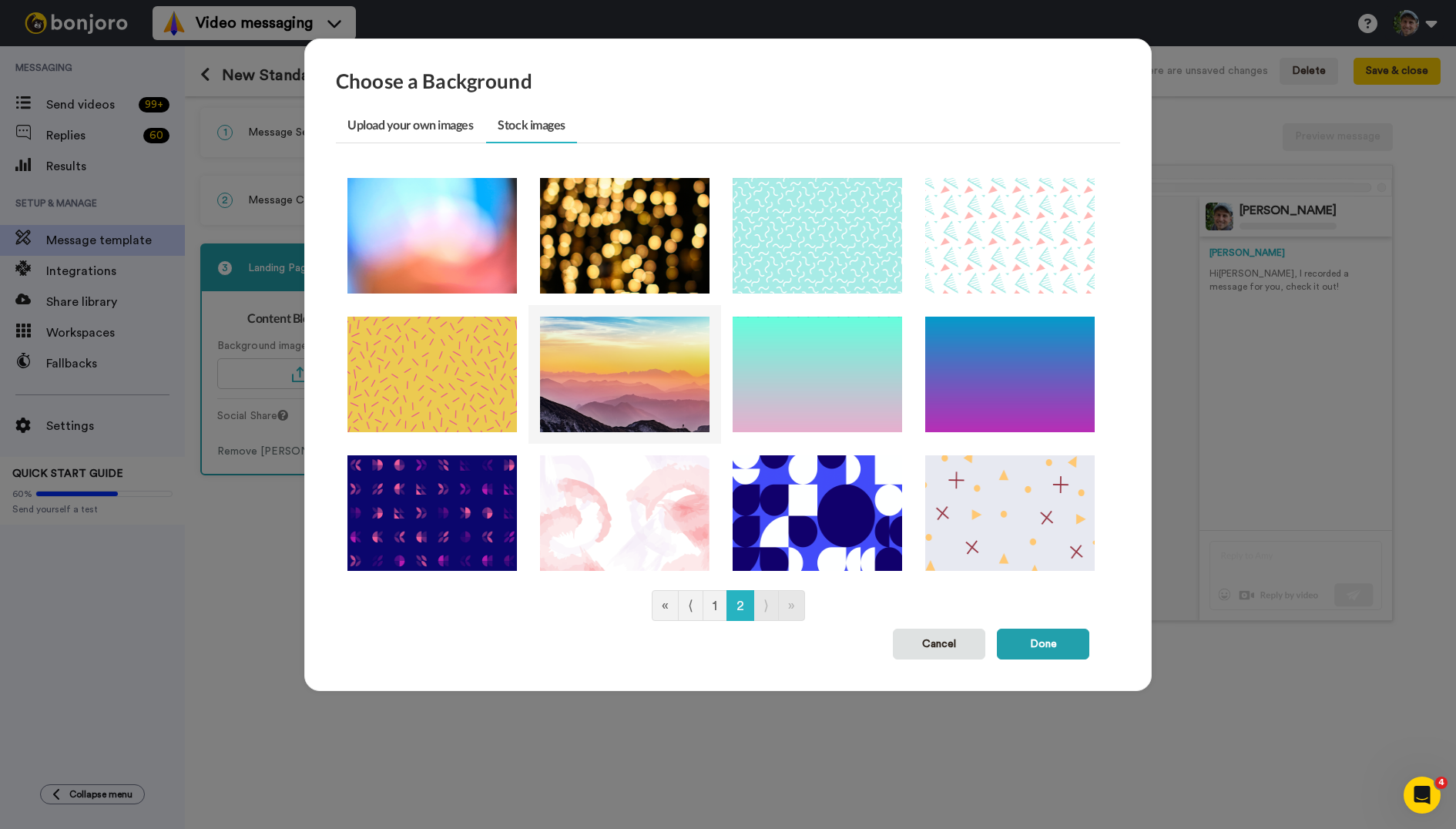
click at [625, 376] on img at bounding box center [625, 375] width 170 height 116
click at [1050, 631] on button "Done" at bounding box center [1043, 644] width 93 height 31
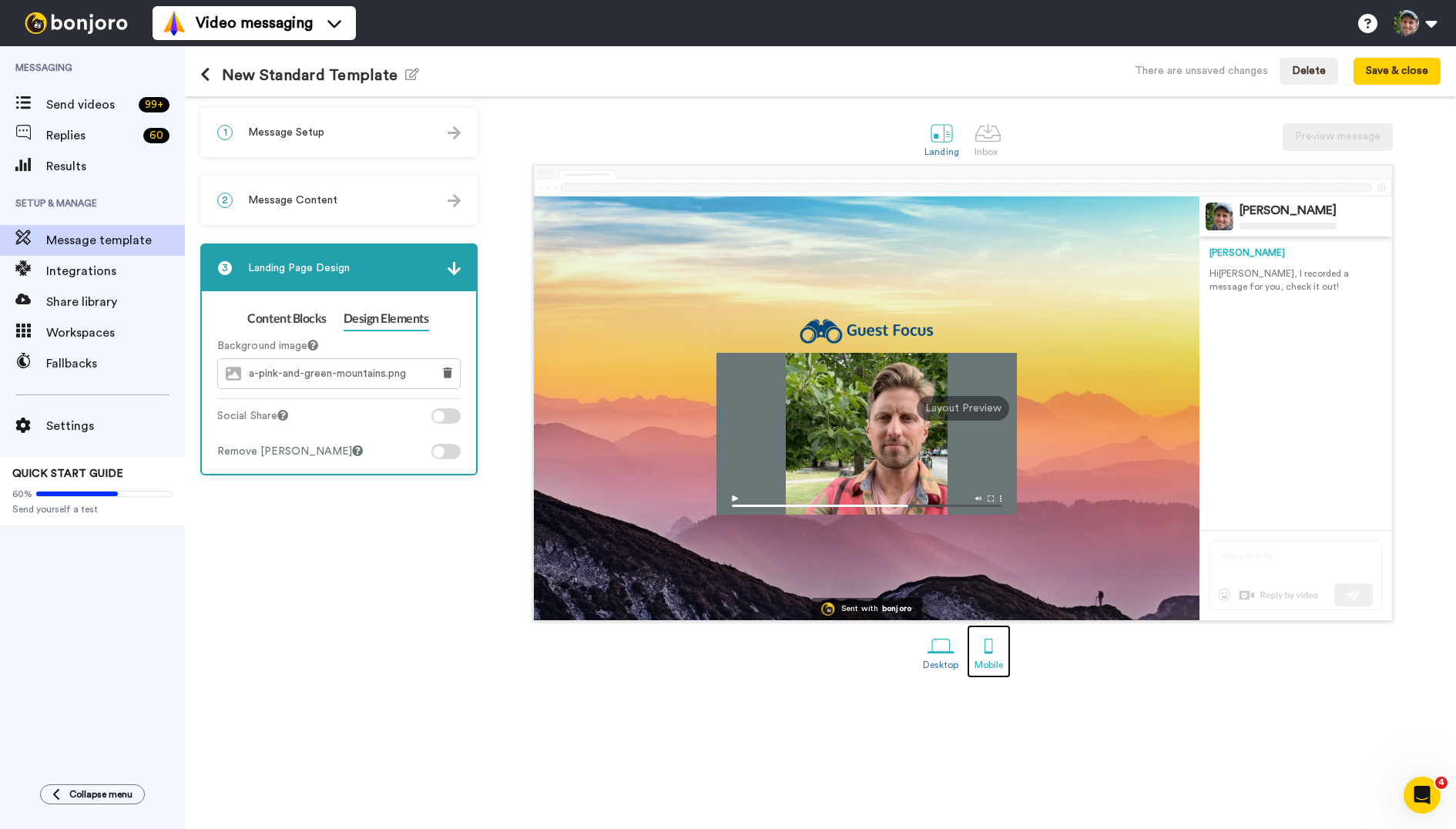
click at [984, 644] on div at bounding box center [989, 646] width 27 height 27
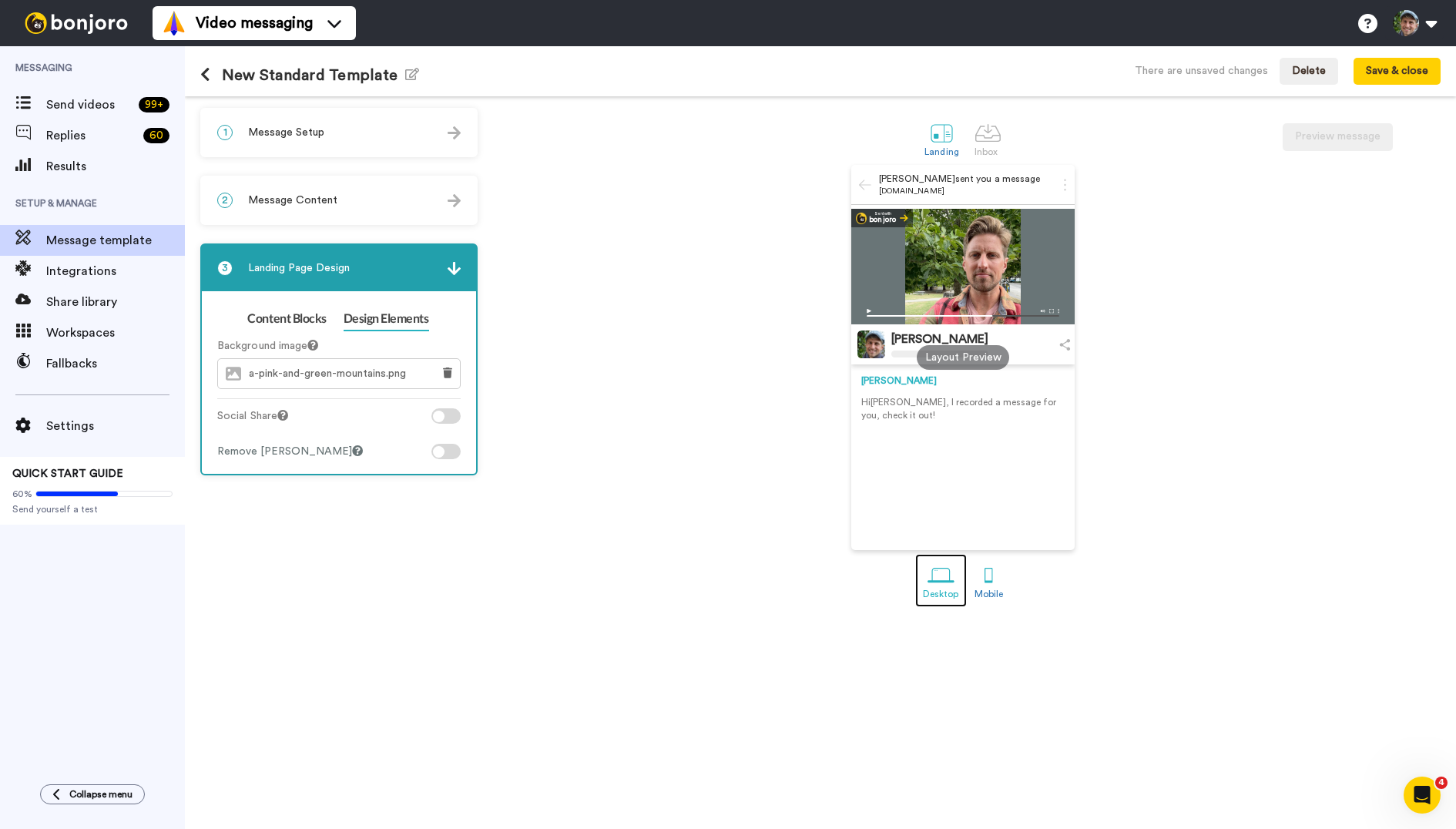
click at [936, 588] on div at bounding box center [941, 575] width 27 height 27
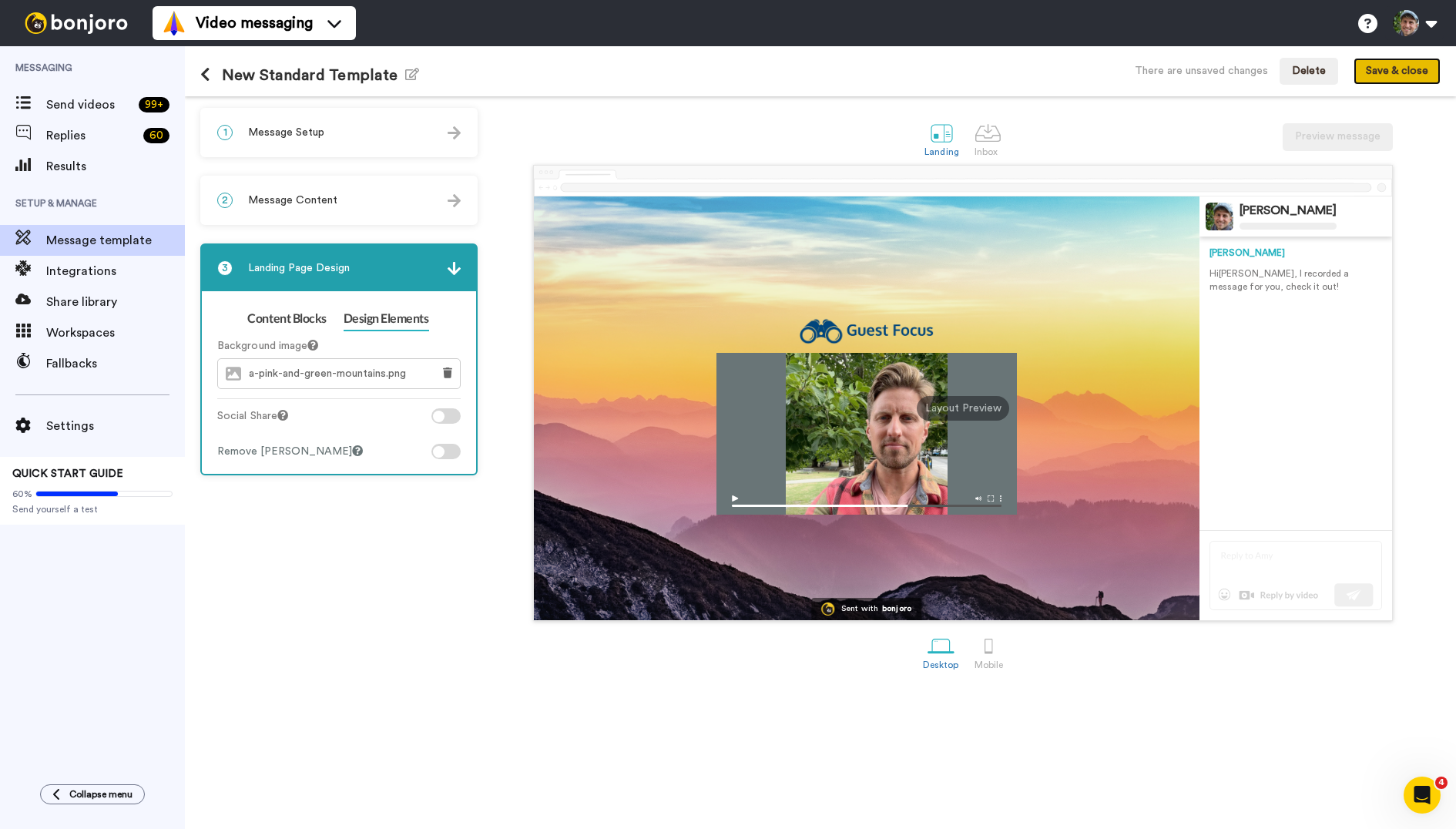
click at [1408, 71] on button "Save & close" at bounding box center [1397, 72] width 87 height 28
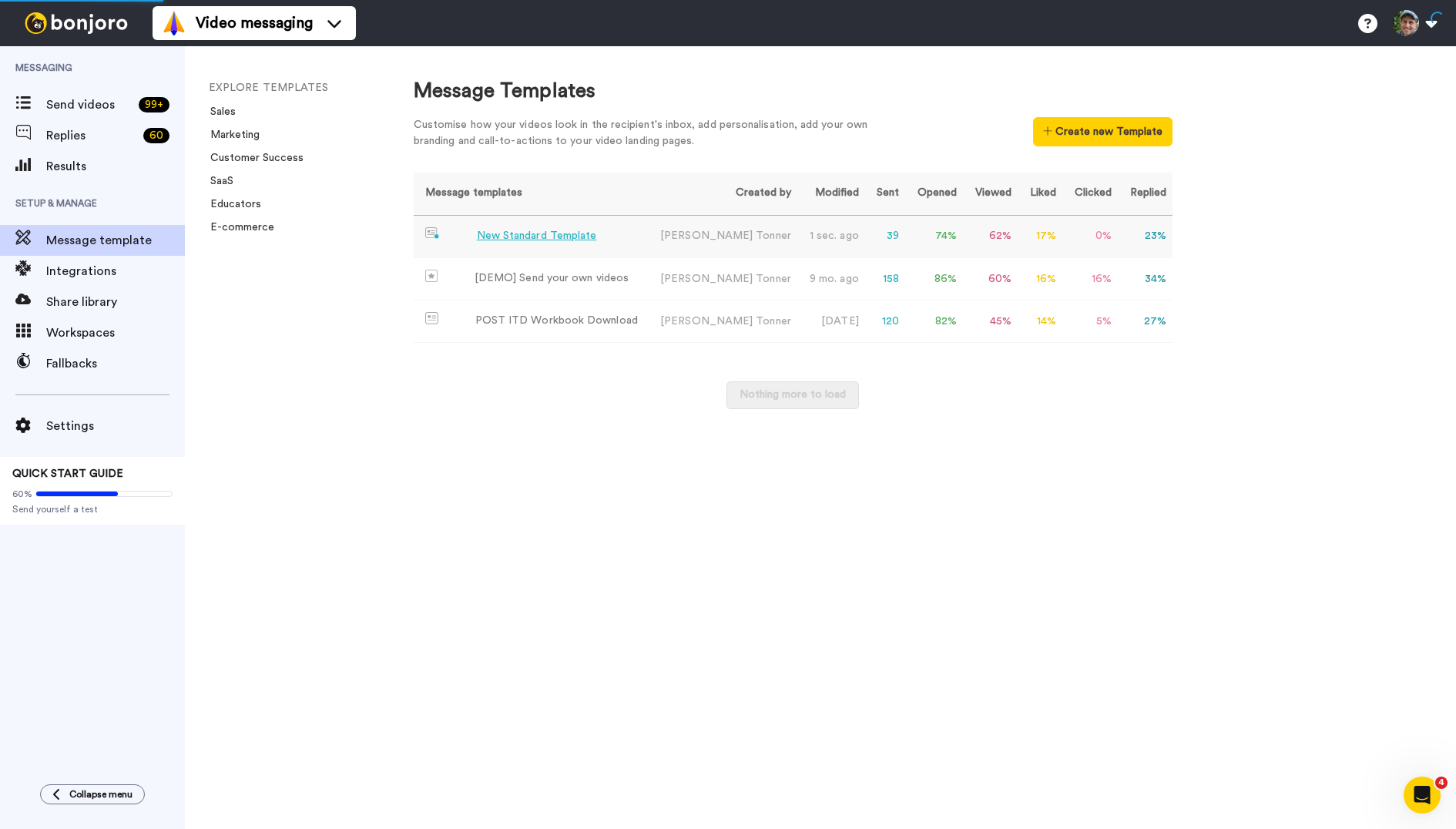
click at [551, 228] on div "New Standard Template" at bounding box center [537, 235] width 120 height 16
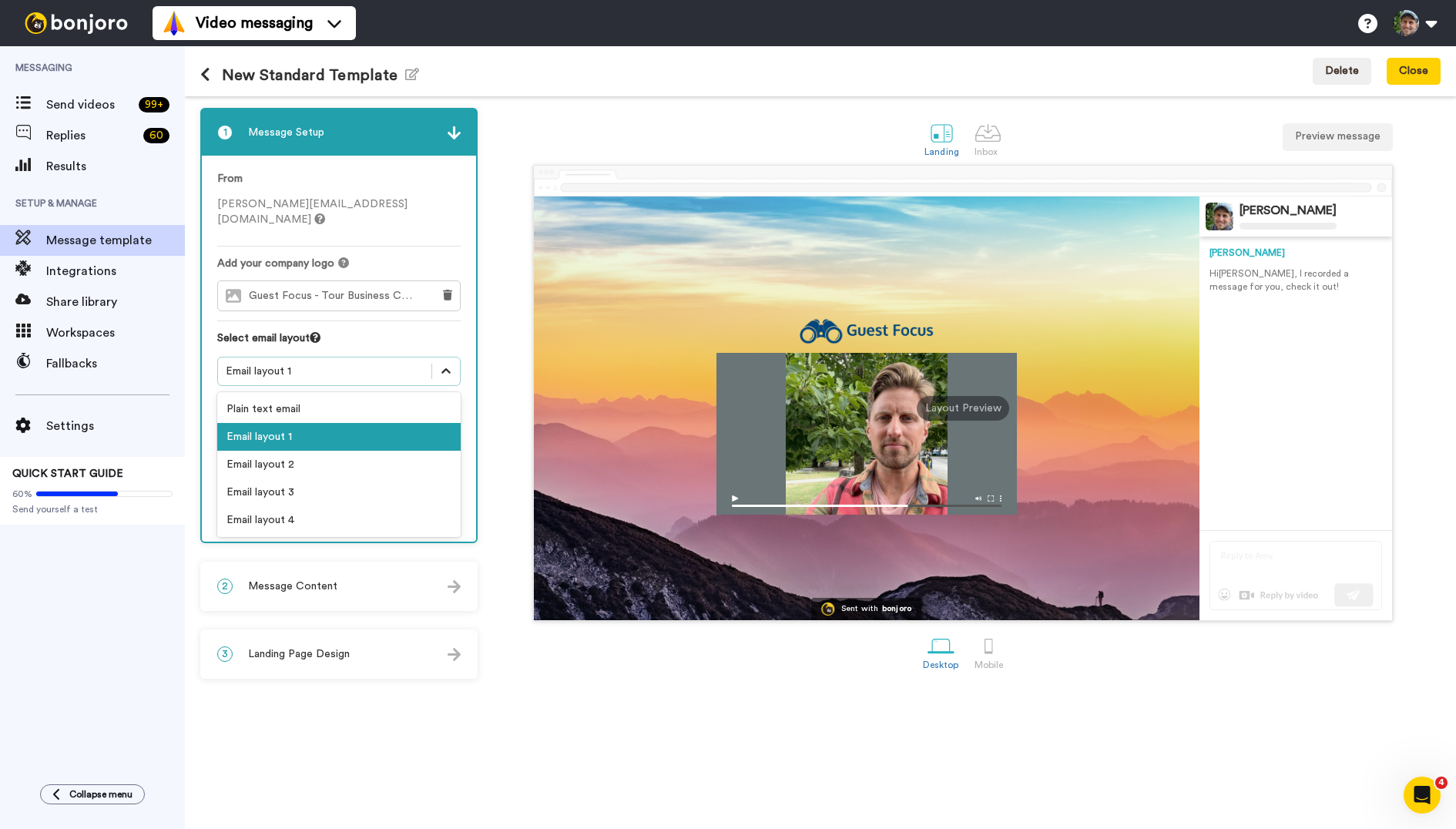
click at [443, 363] on icon at bounding box center [446, 371] width 16 height 16
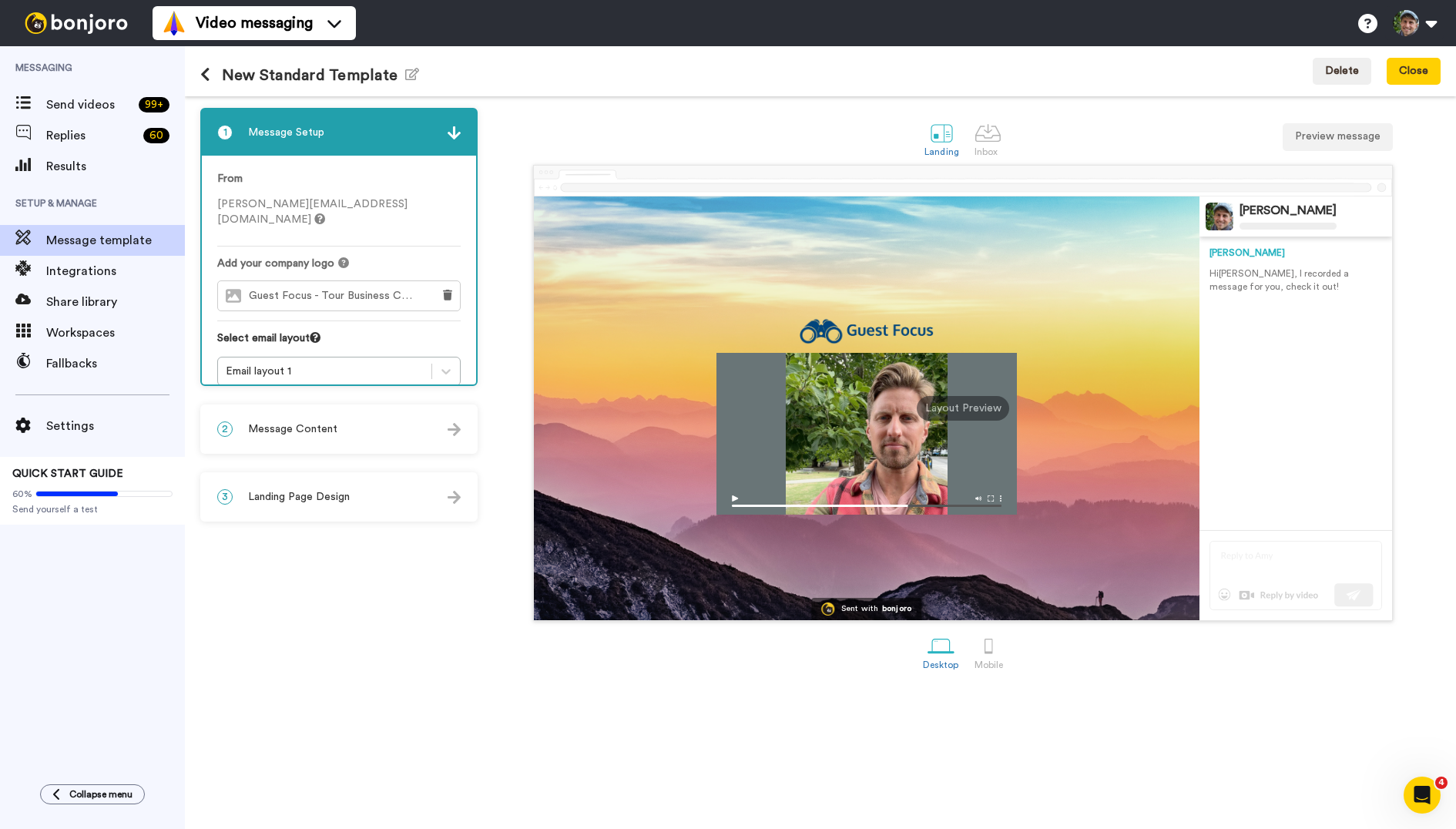
click at [499, 319] on div "Sent with bonjoro Kelsey Tonner Kelsey Hi Tom , I recorded a message for you, c…" at bounding box center [963, 392] width 956 height 456
click at [998, 137] on div at bounding box center [988, 132] width 27 height 27
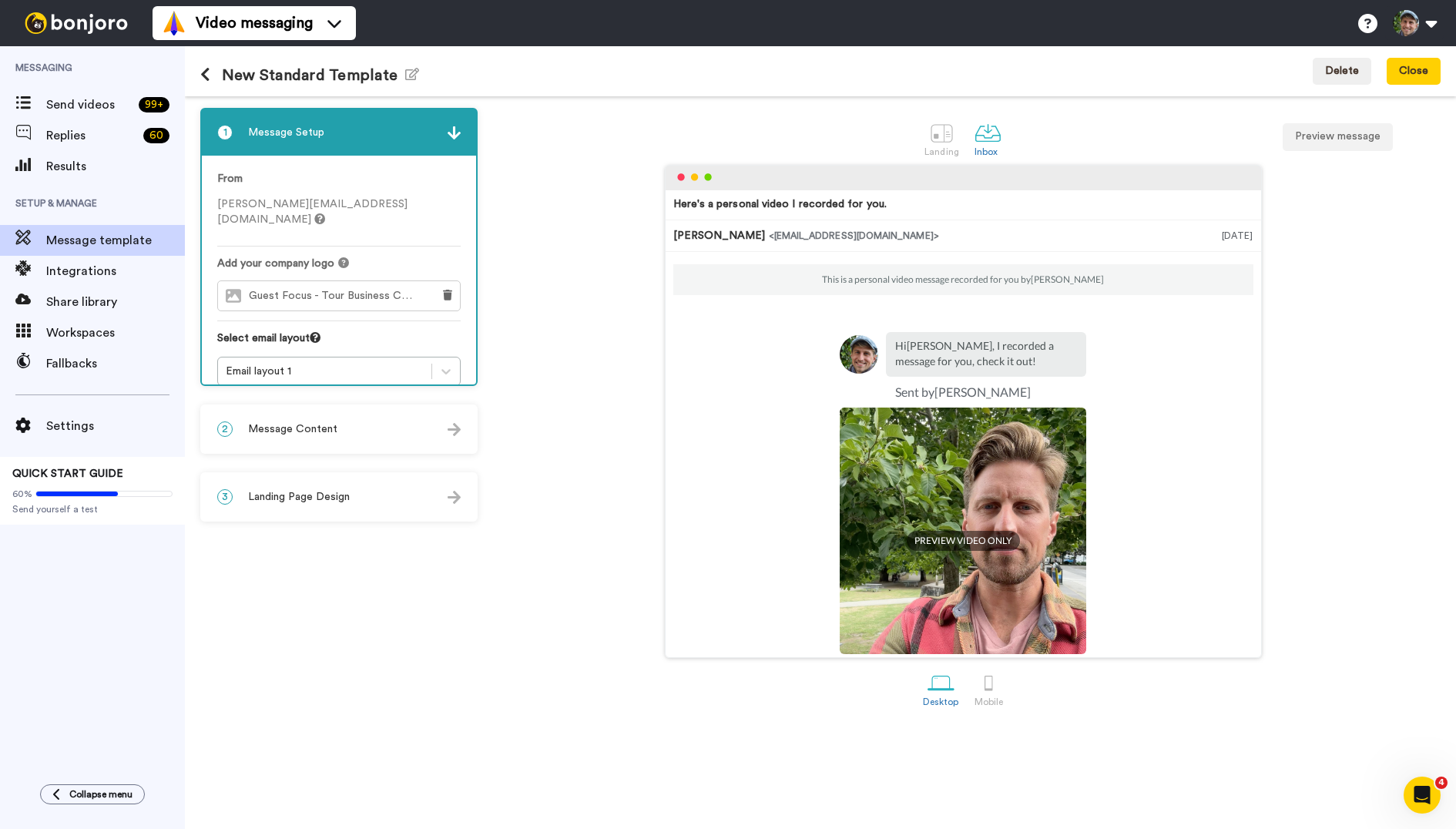
click at [207, 80] on icon at bounding box center [205, 74] width 10 height 16
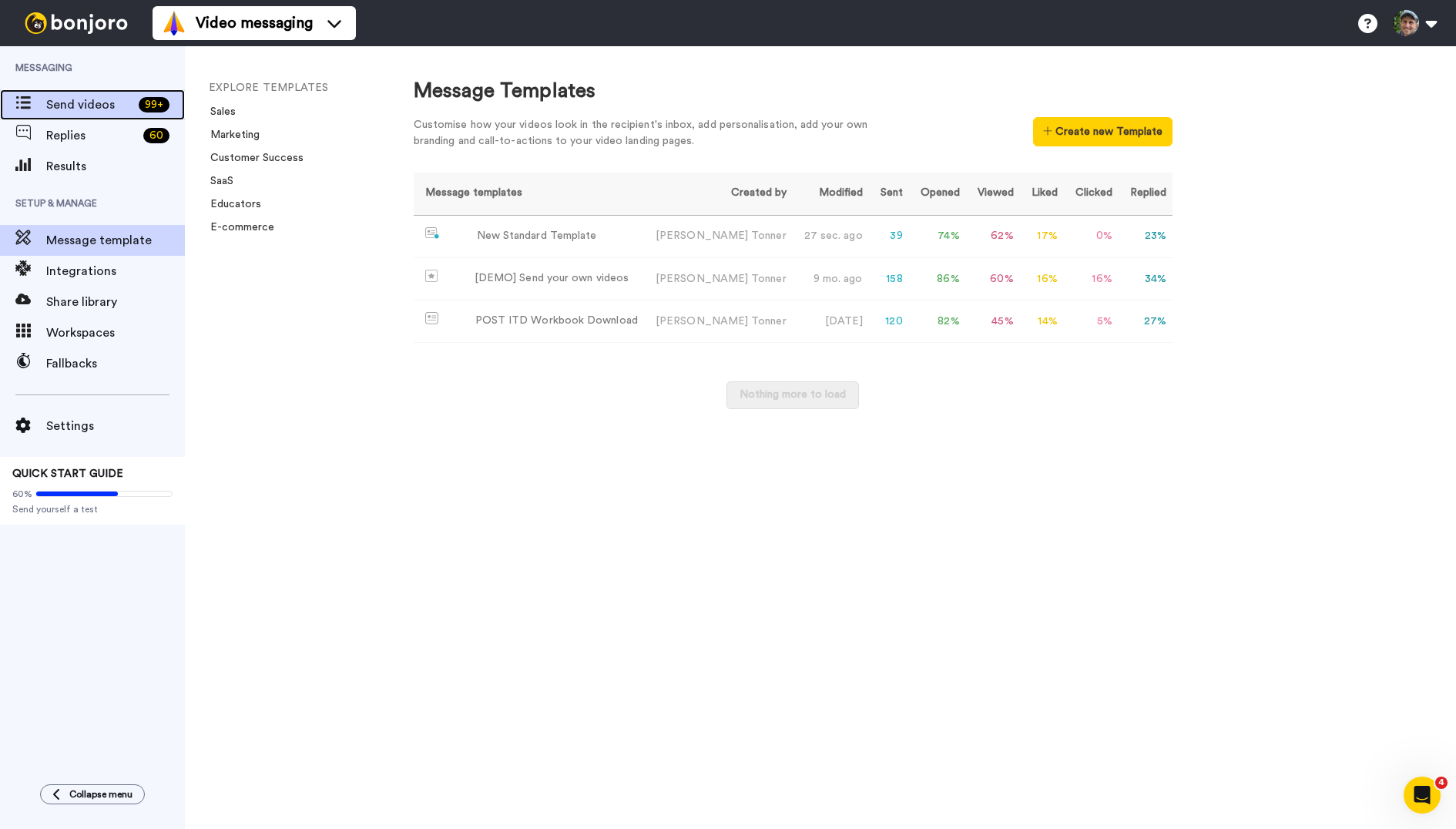
click at [33, 97] on span at bounding box center [23, 105] width 46 height 16
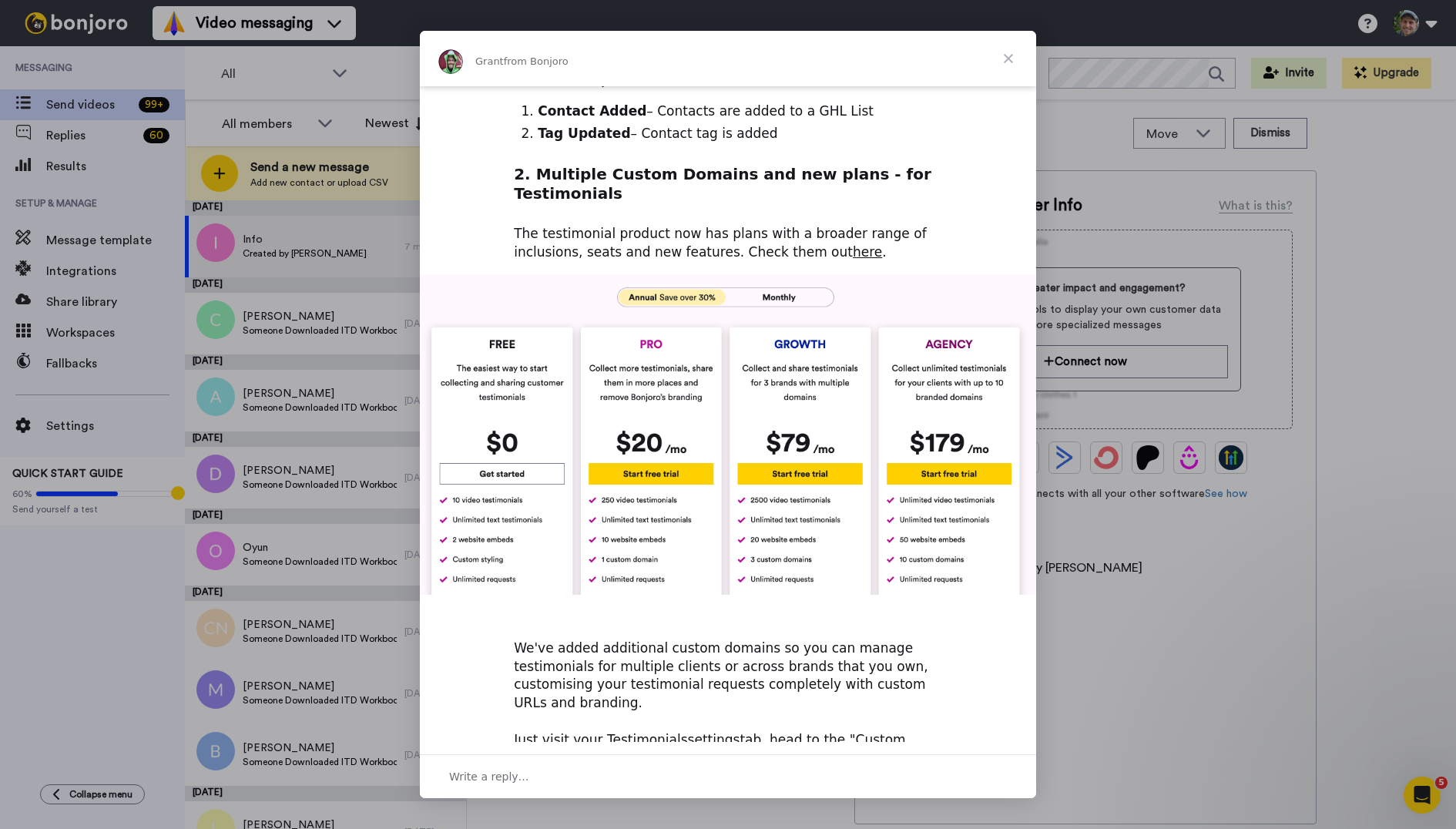
scroll to position [405, 0]
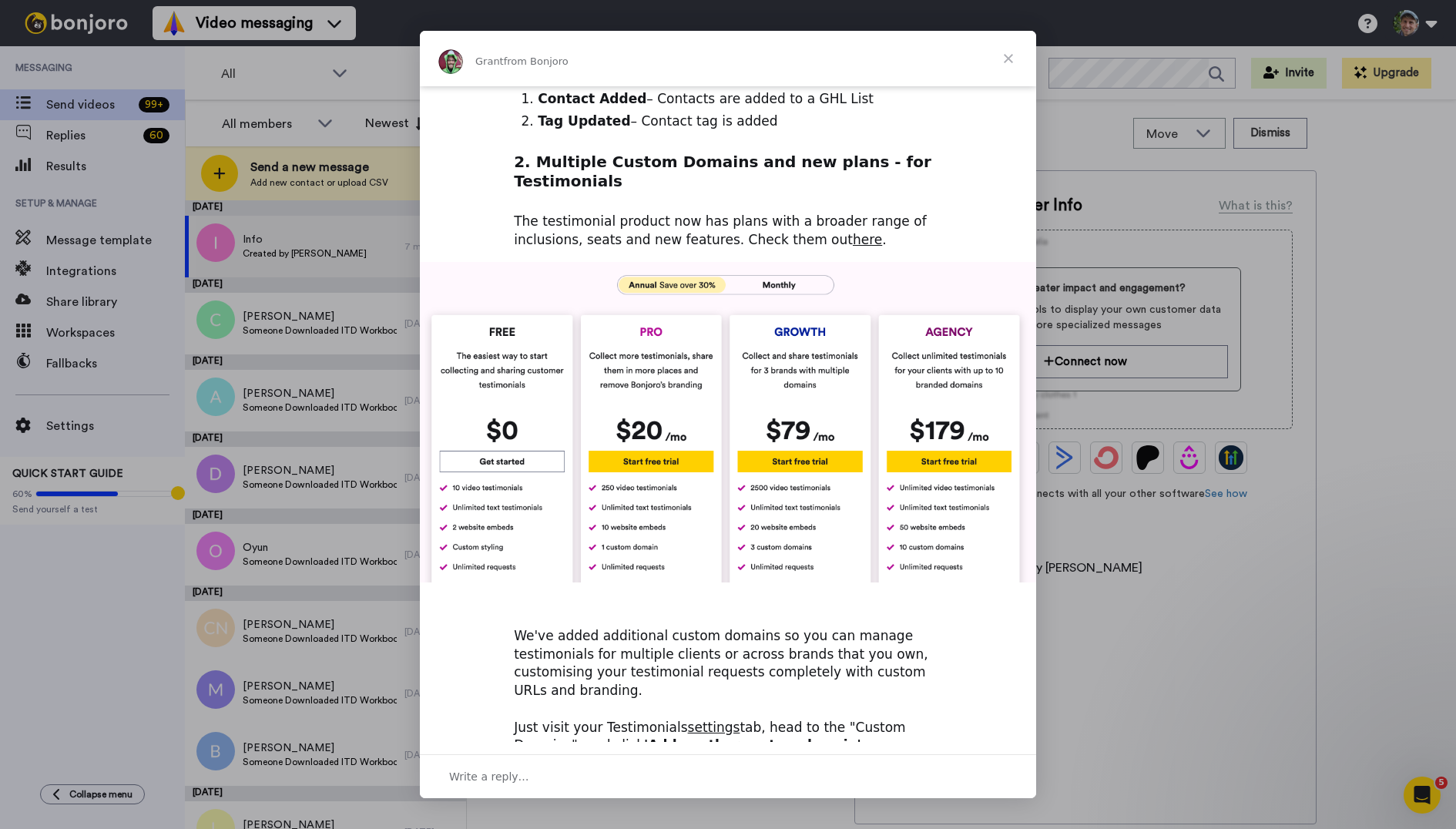
click at [1014, 57] on span "Close" at bounding box center [1008, 59] width 55 height 55
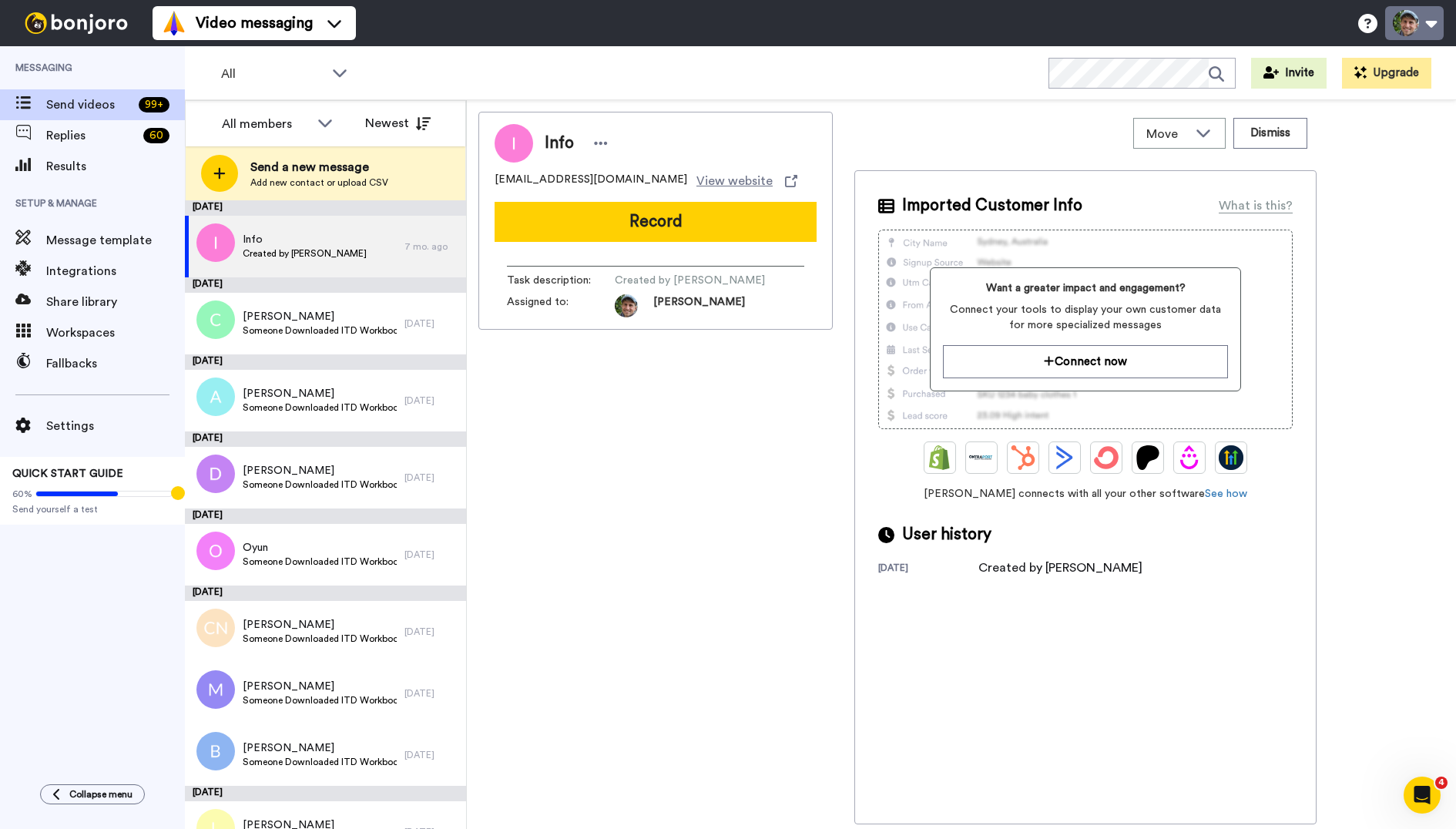
click at [1424, 32] on button at bounding box center [1414, 22] width 59 height 34
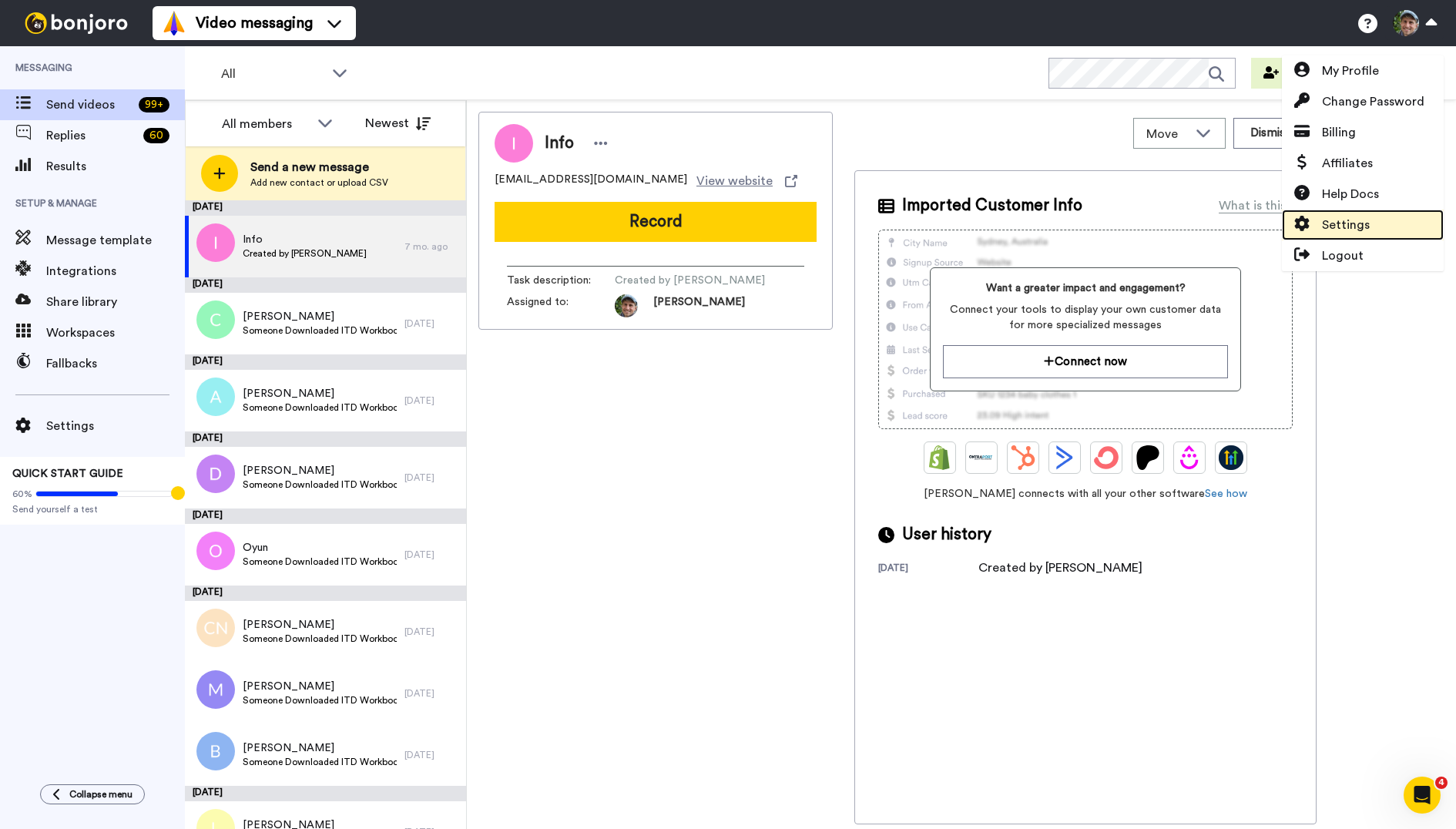
click at [1358, 221] on span "Settings" at bounding box center [1345, 224] width 48 height 18
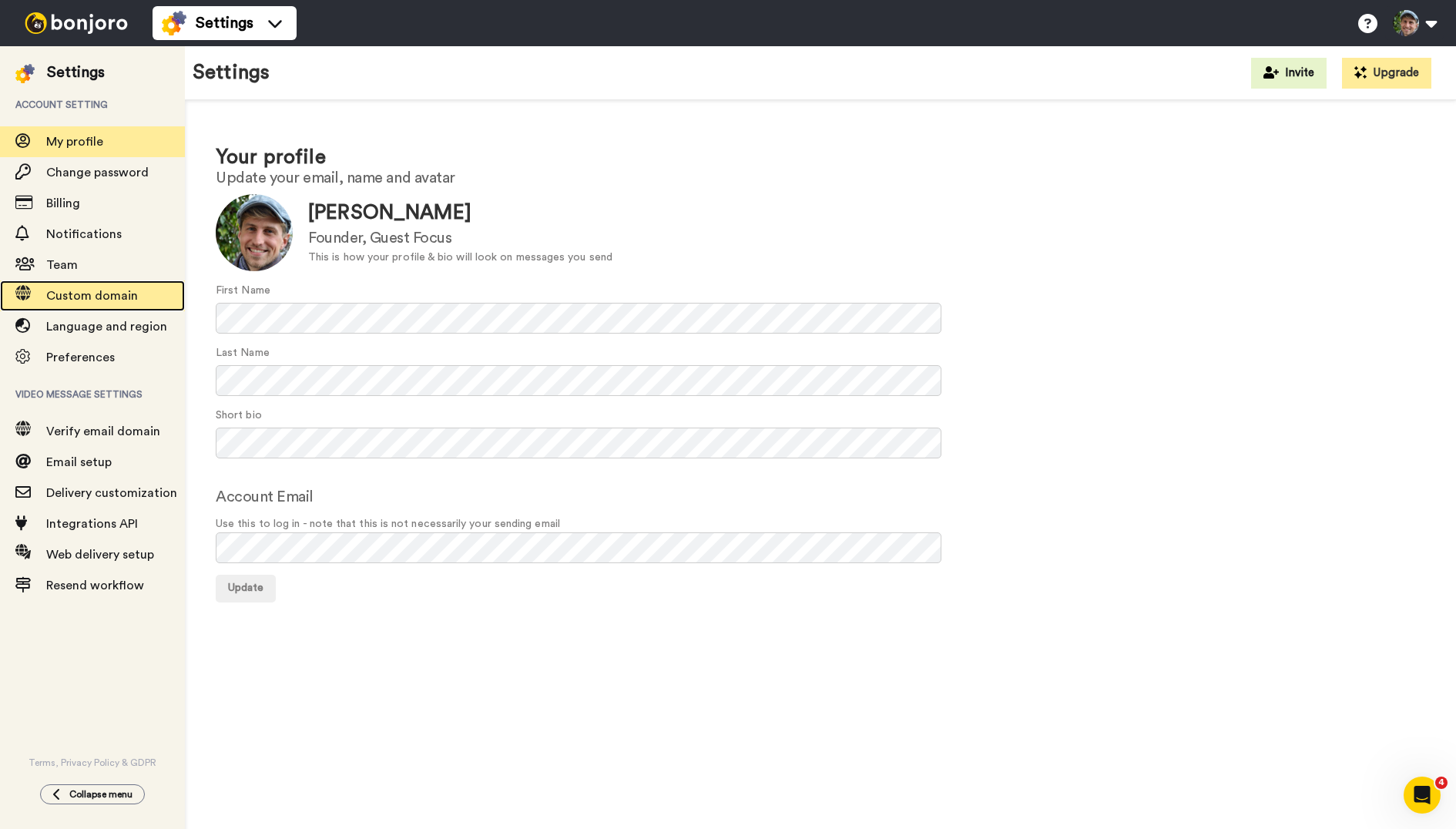
click at [95, 290] on span "Custom domain" at bounding box center [92, 296] width 92 height 12
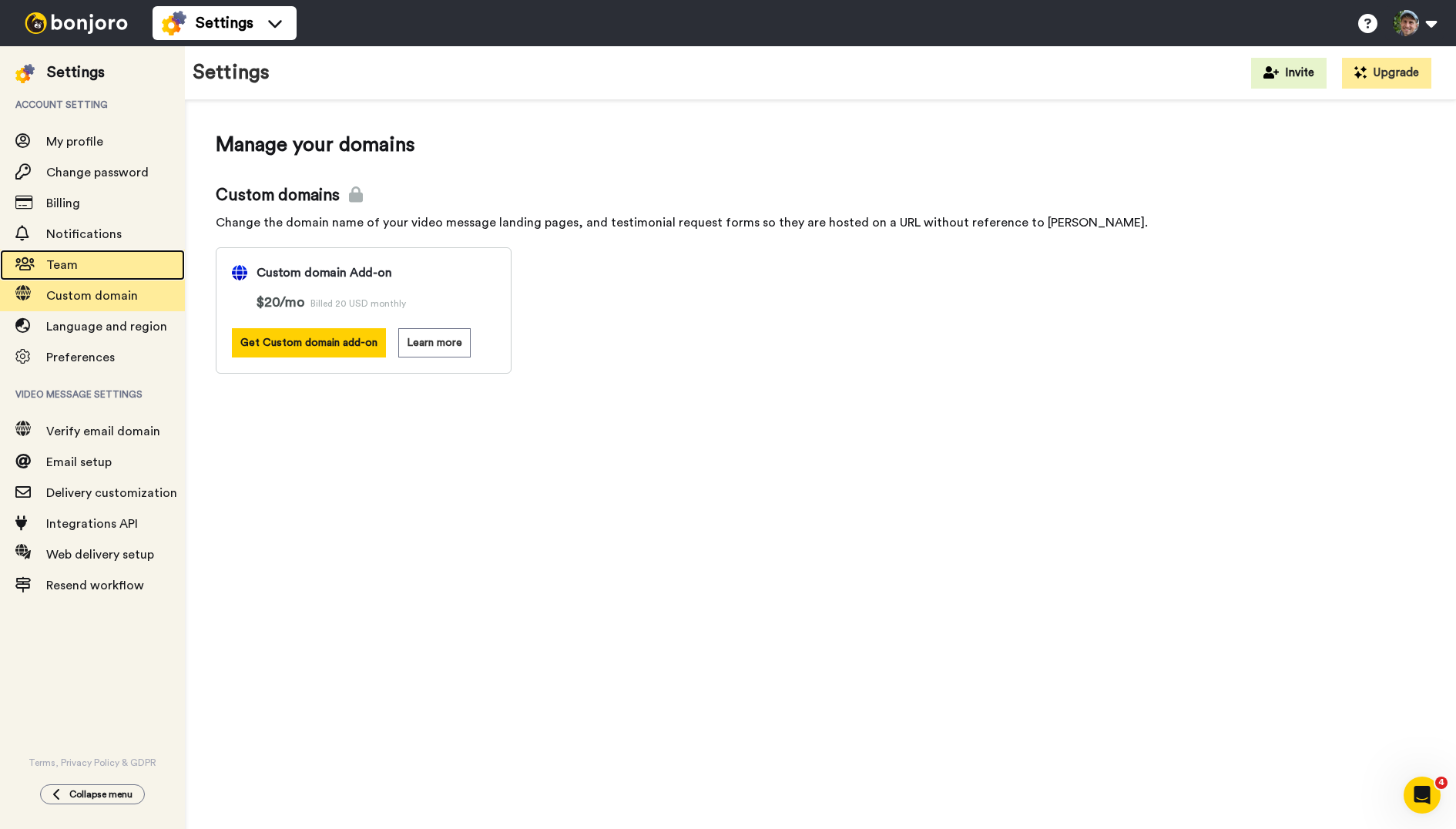
click at [59, 262] on span "Team" at bounding box center [61, 265] width 31 height 12
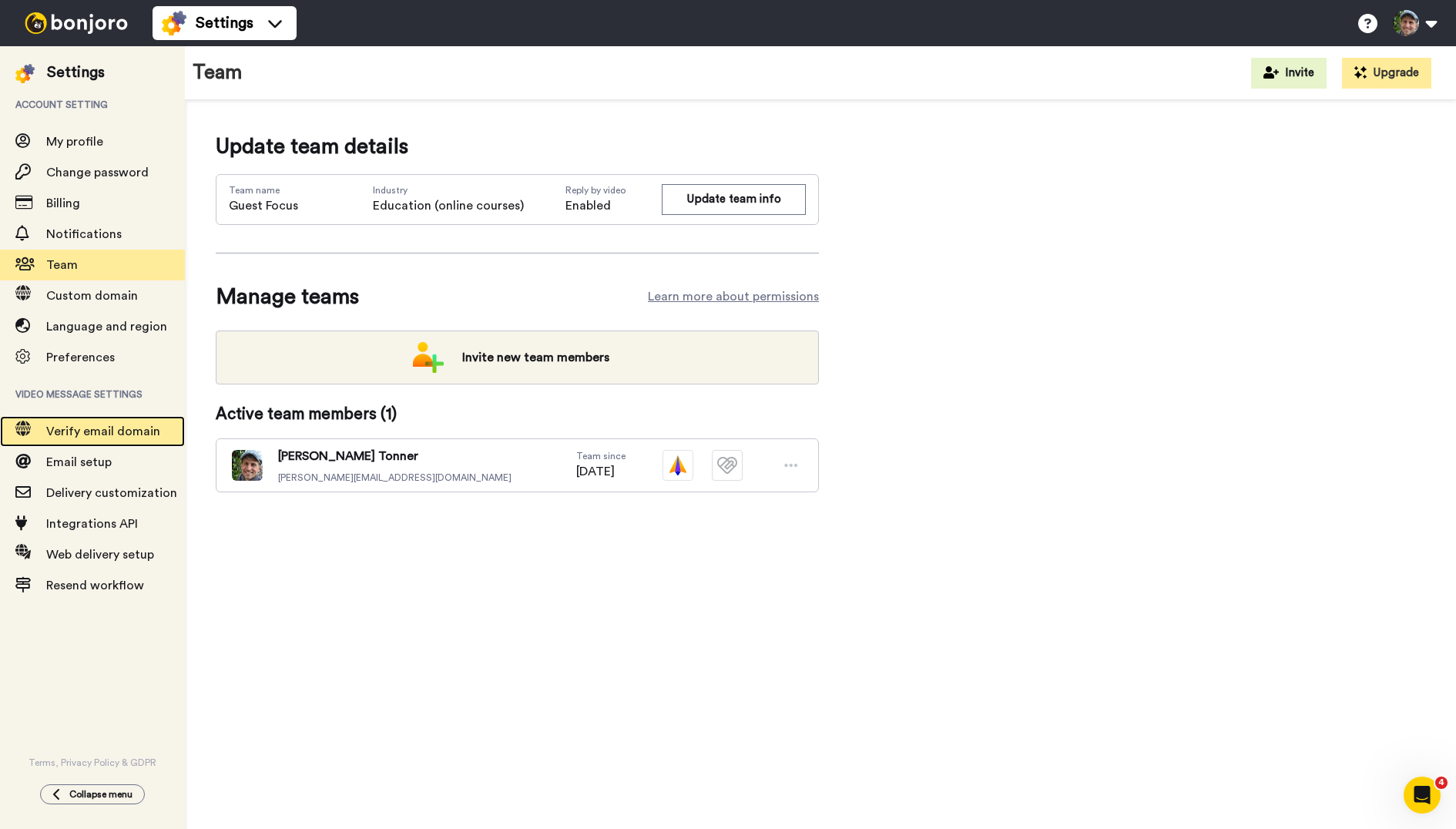
click at [132, 438] on span "Verify email domain" at bounding box center [103, 431] width 114 height 12
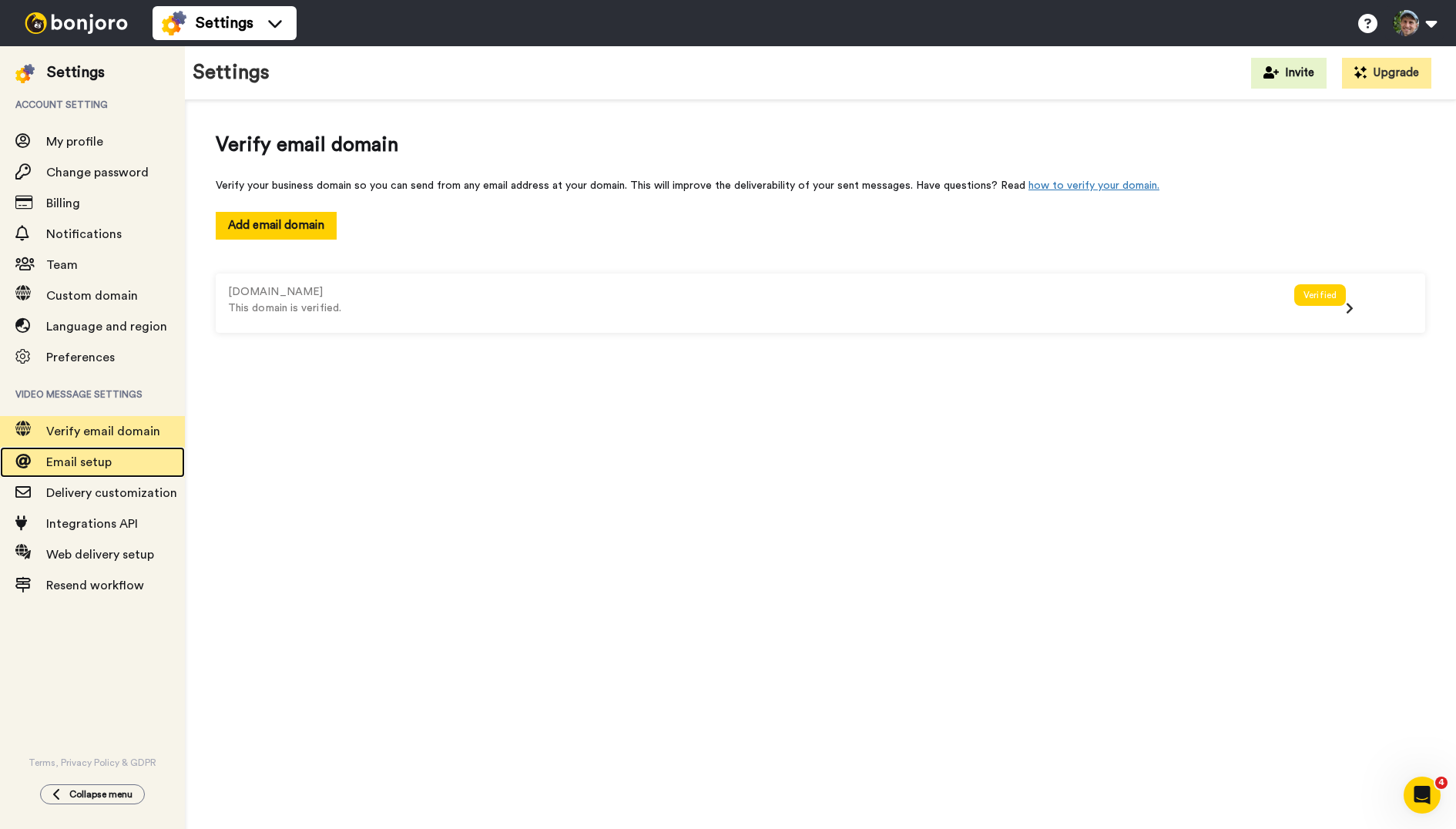
click at [110, 459] on span "Email setup" at bounding box center [115, 461] width 139 height 18
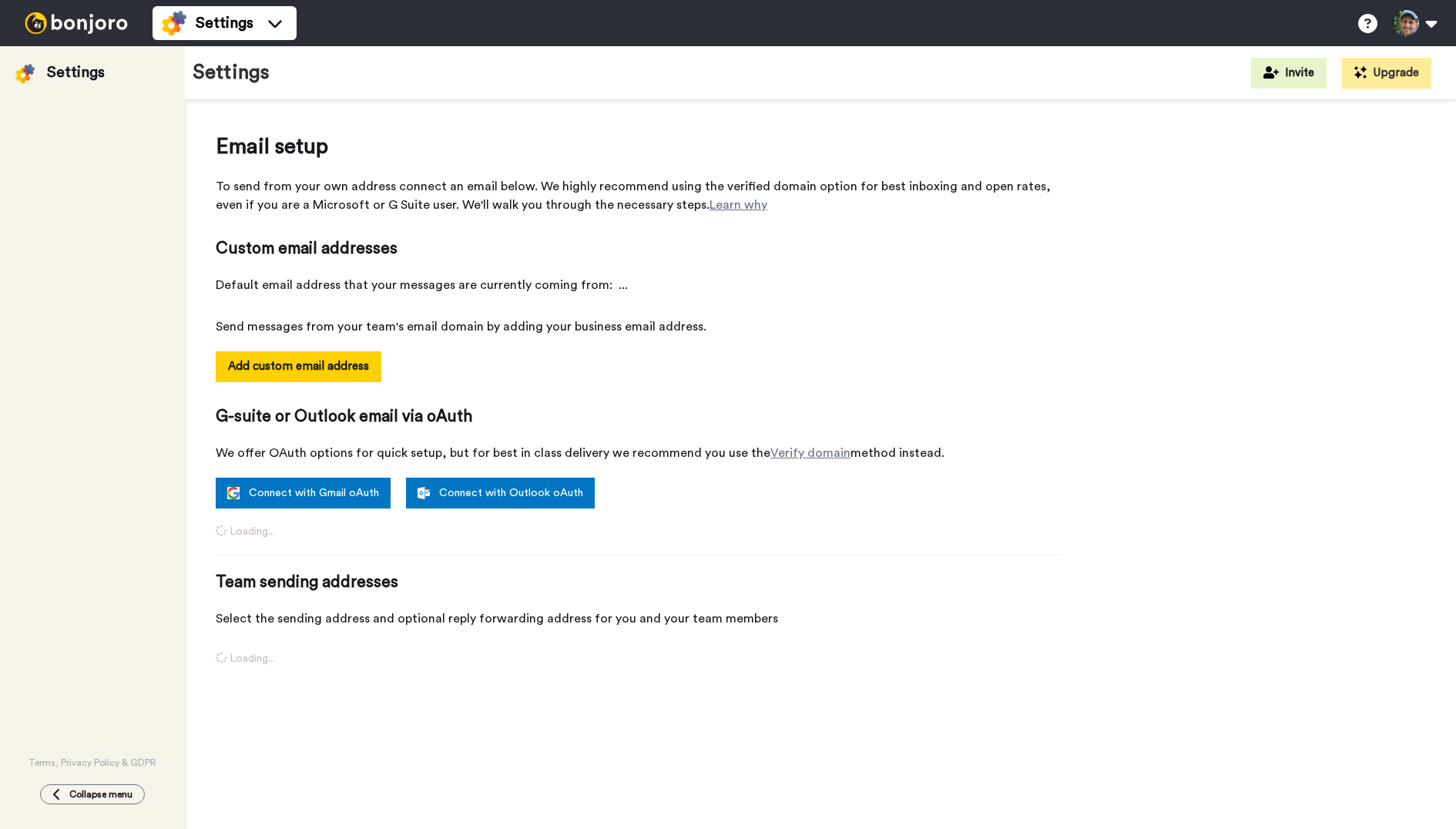
select select "119820"
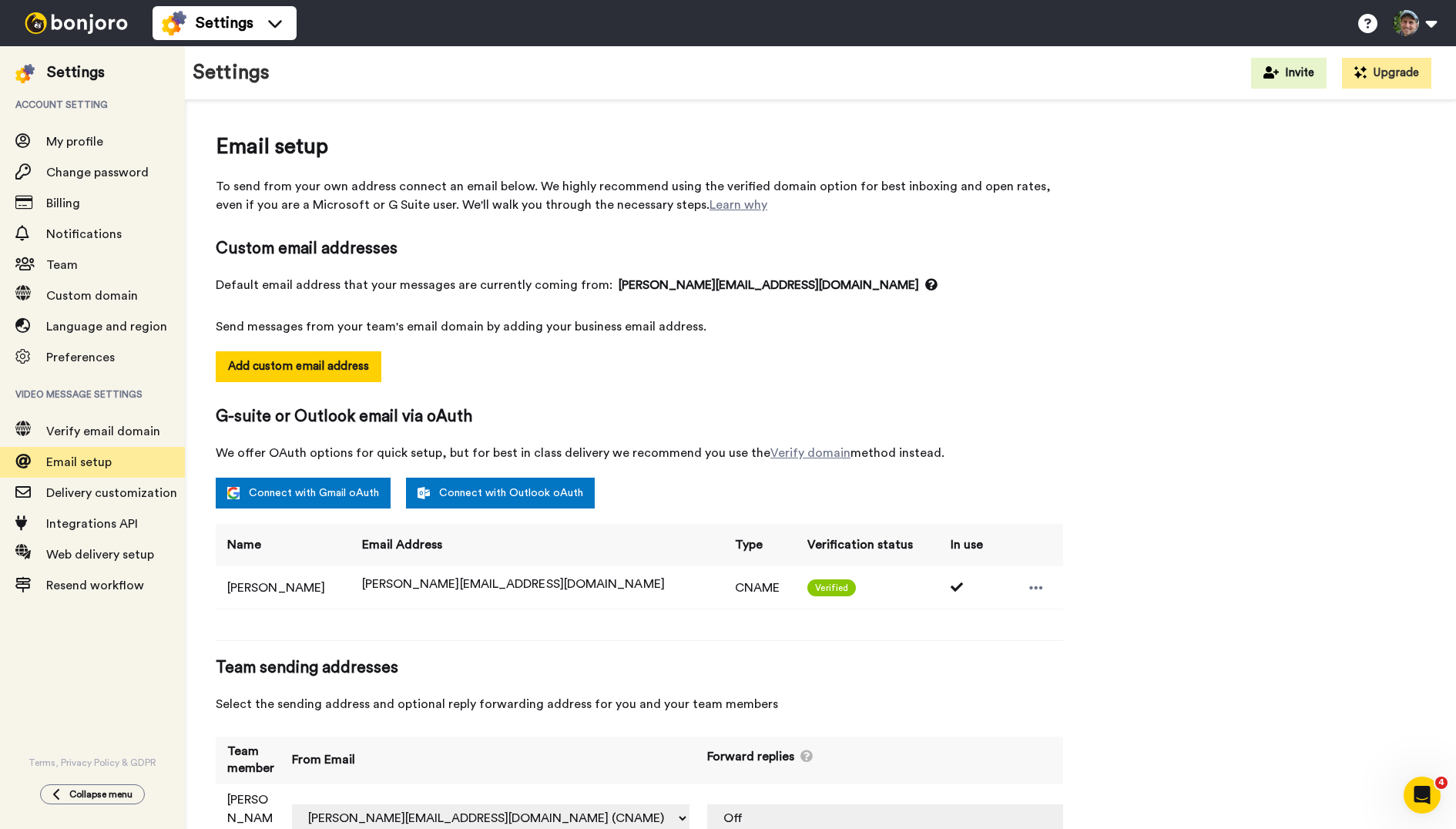
scroll to position [29, 0]
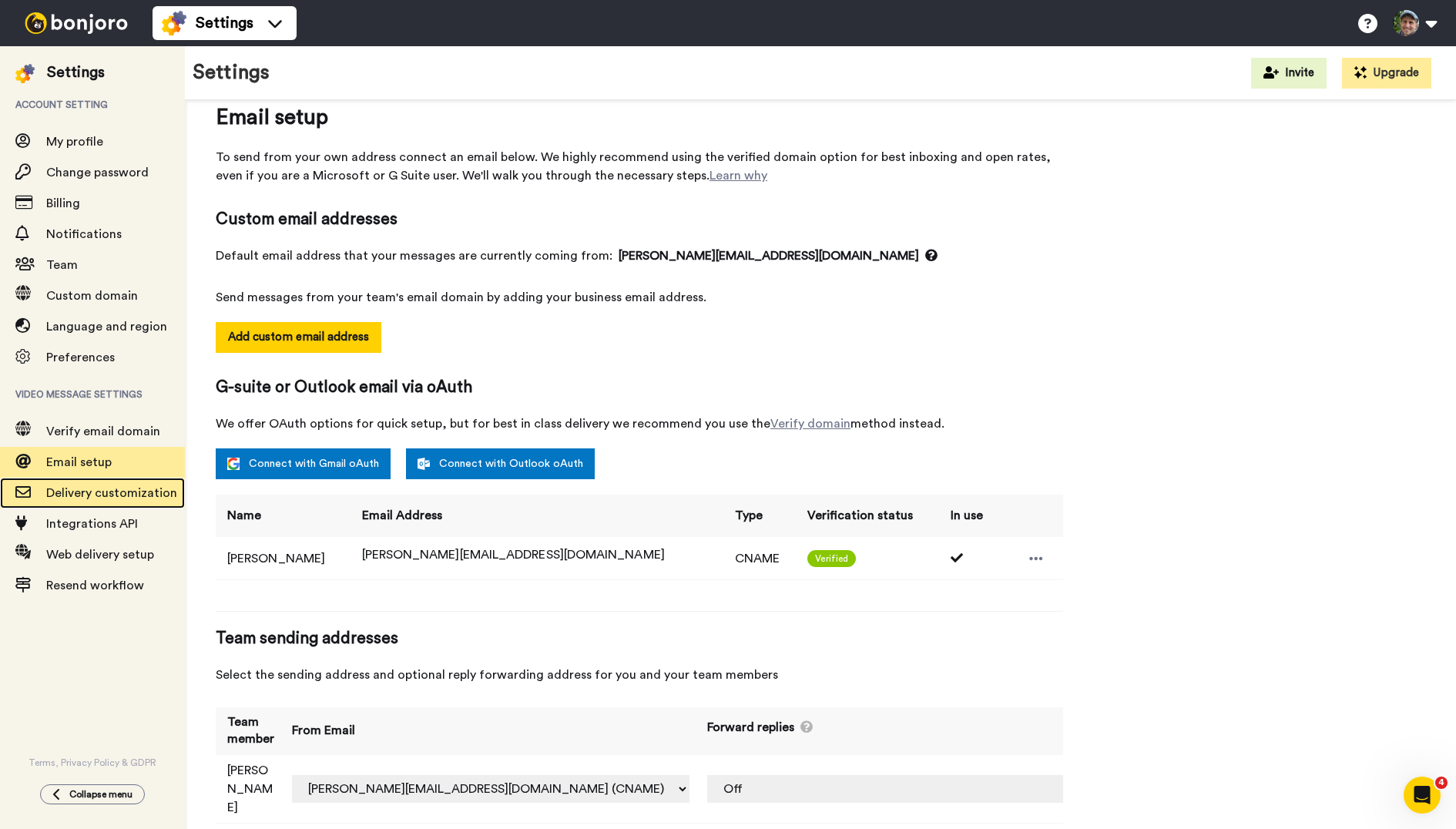
click at [120, 499] on span "Delivery customization" at bounding box center [111, 493] width 131 height 12
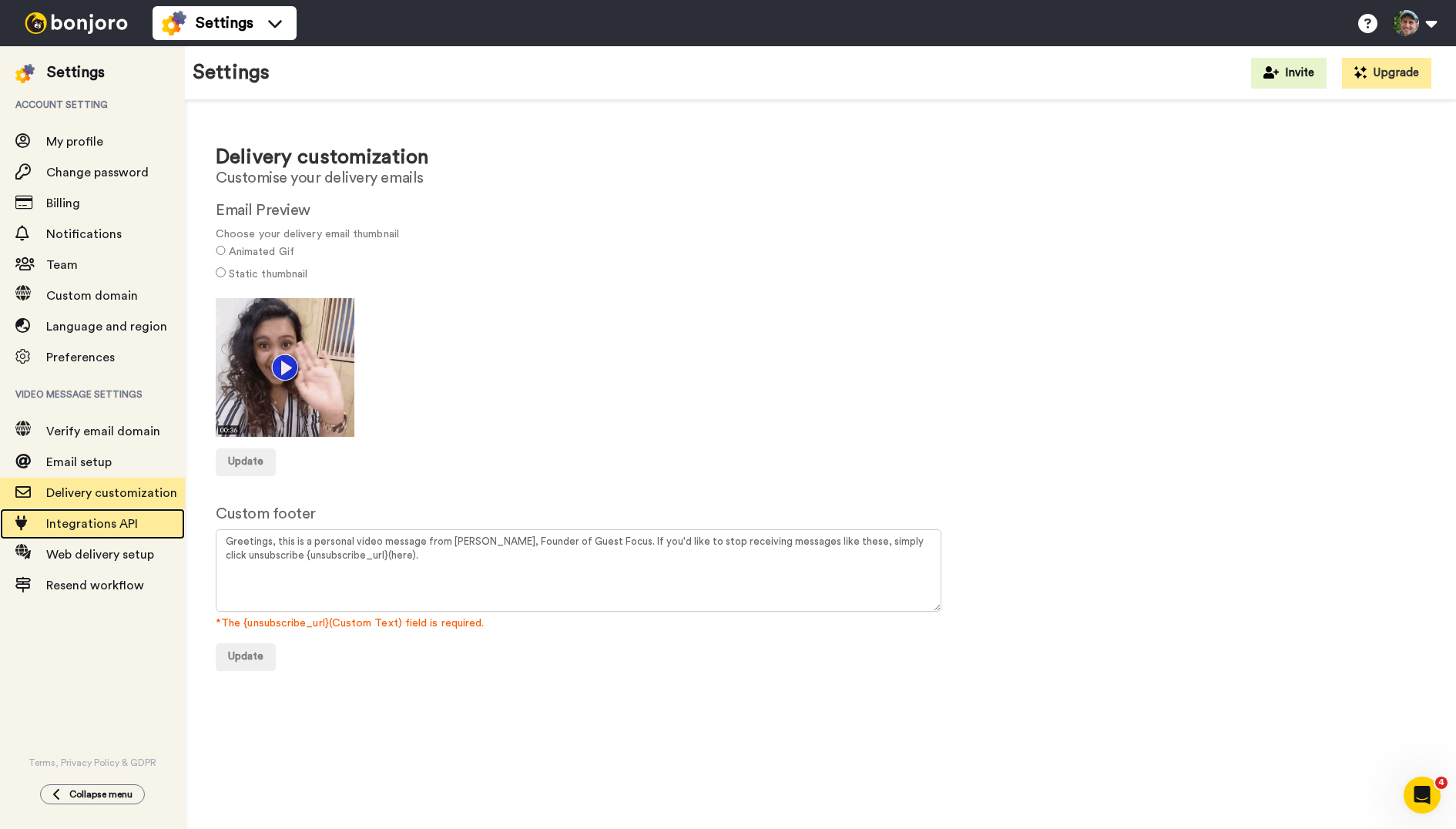
click at [93, 522] on span "Integrations API" at bounding box center [92, 524] width 92 height 12
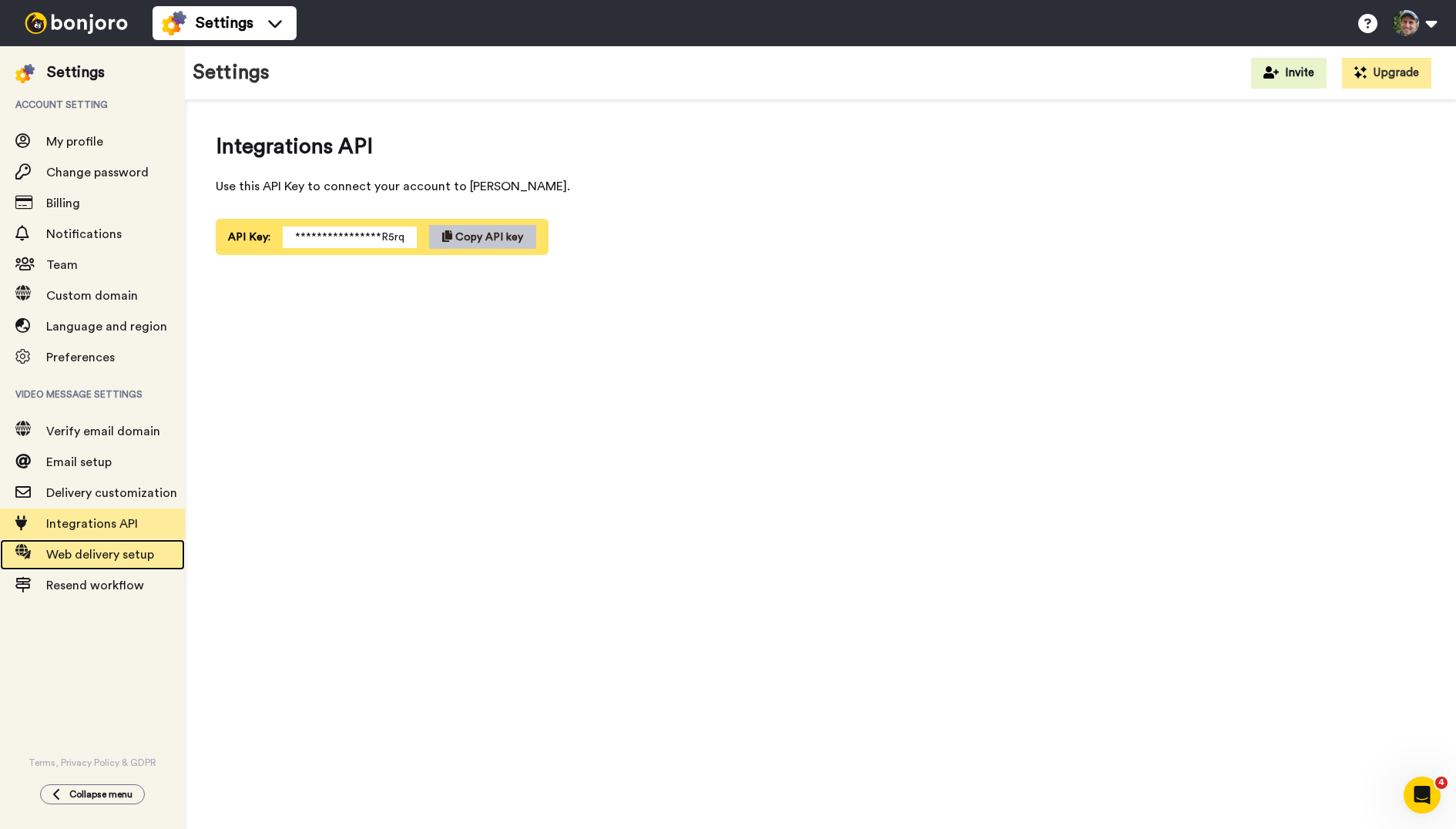
click at [124, 556] on span "Web delivery setup" at bounding box center [100, 555] width 108 height 12
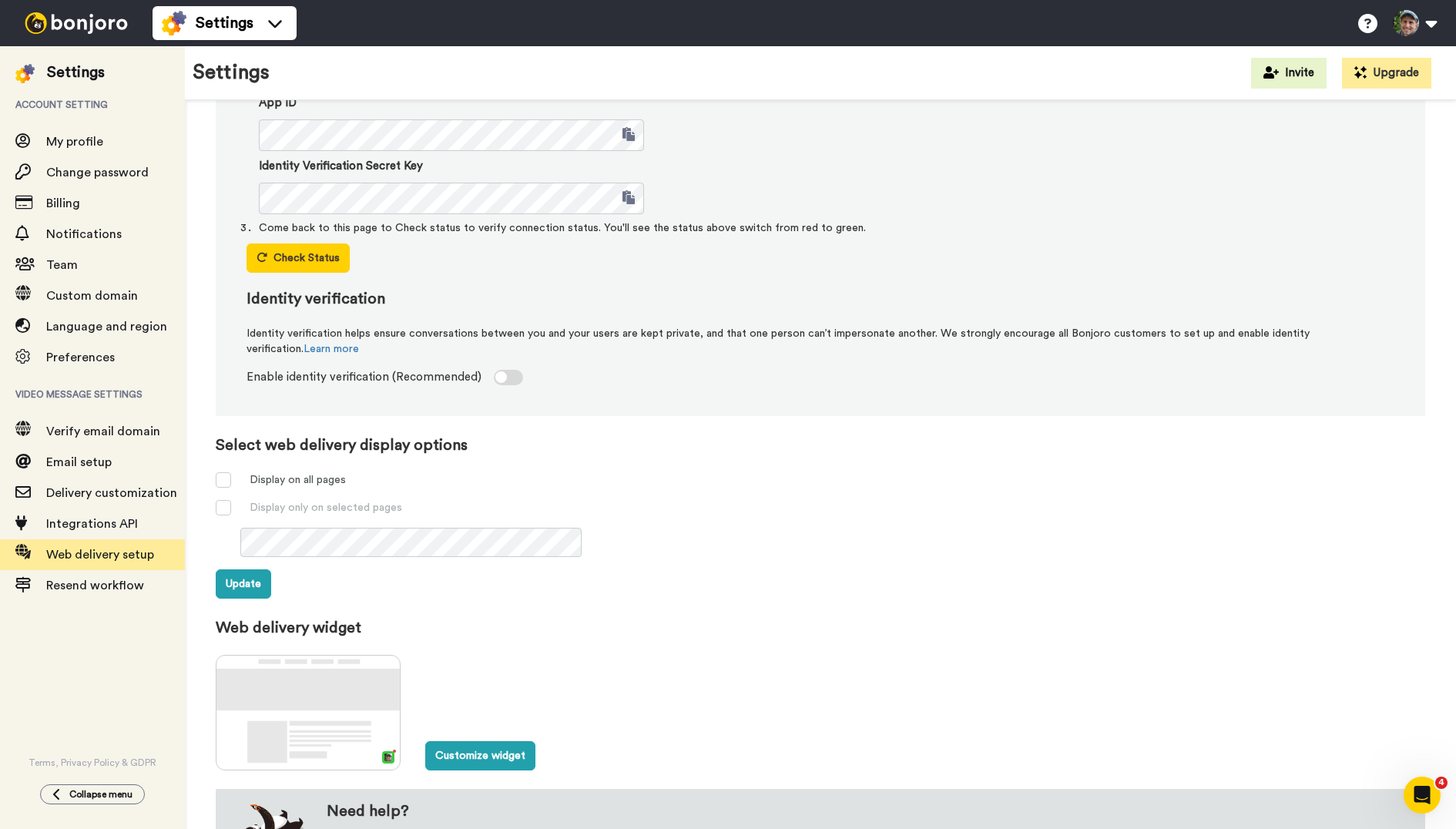
scroll to position [288, 0]
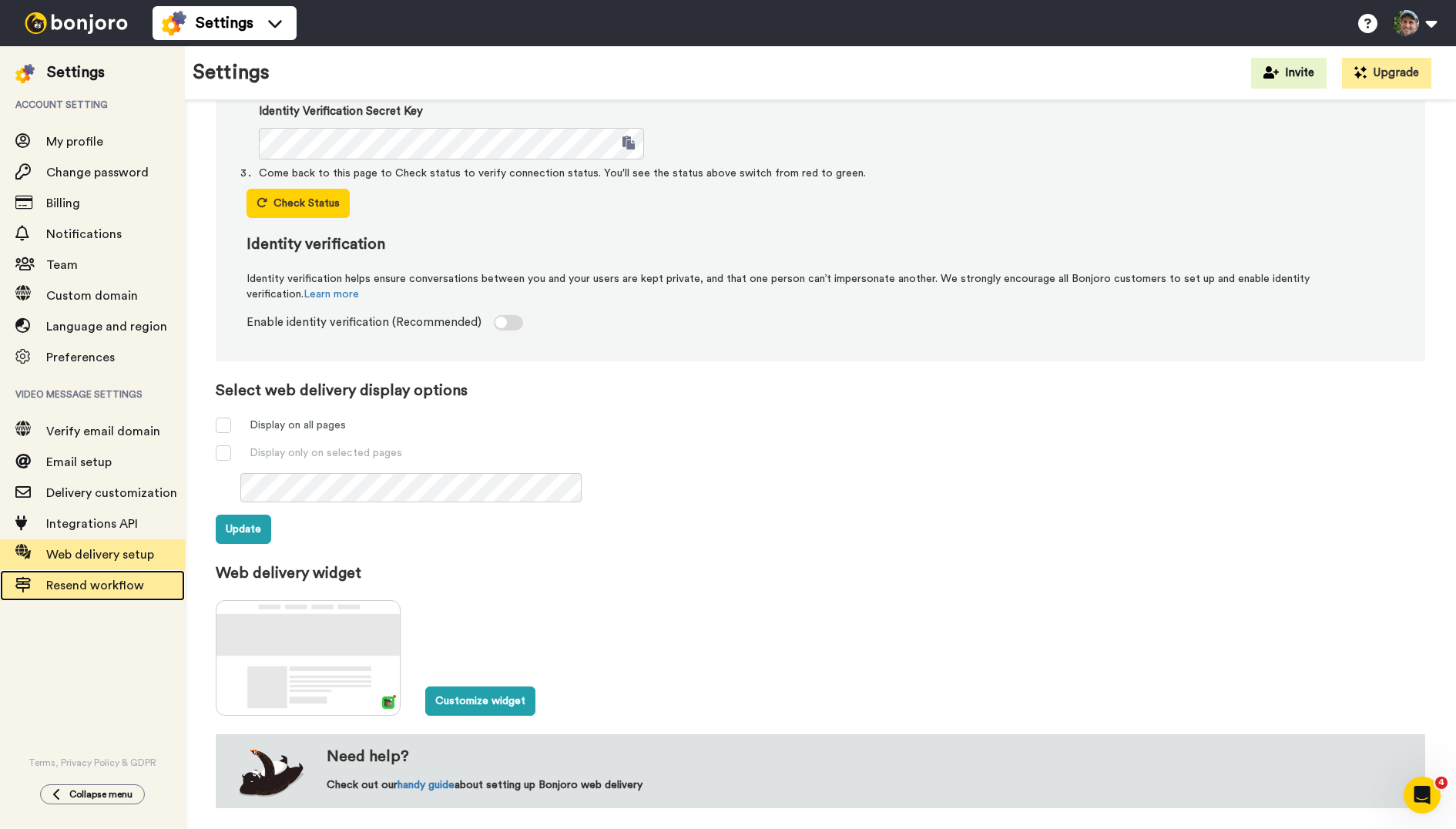
click at [102, 586] on span "Resend workflow" at bounding box center [94, 585] width 98 height 12
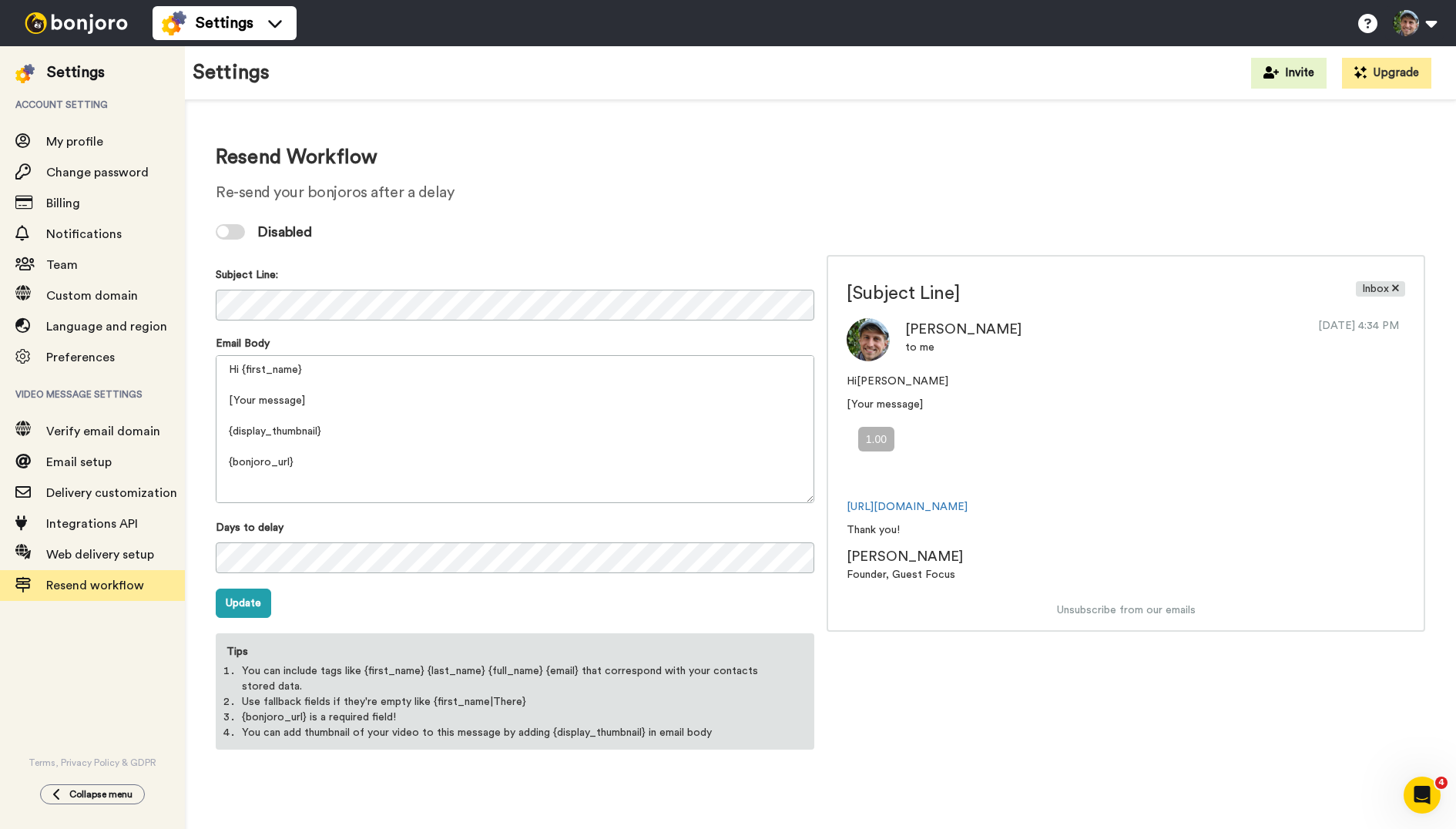
click at [16, 77] on img at bounding box center [25, 74] width 19 height 19
click at [87, 13] on img at bounding box center [76, 22] width 116 height 22
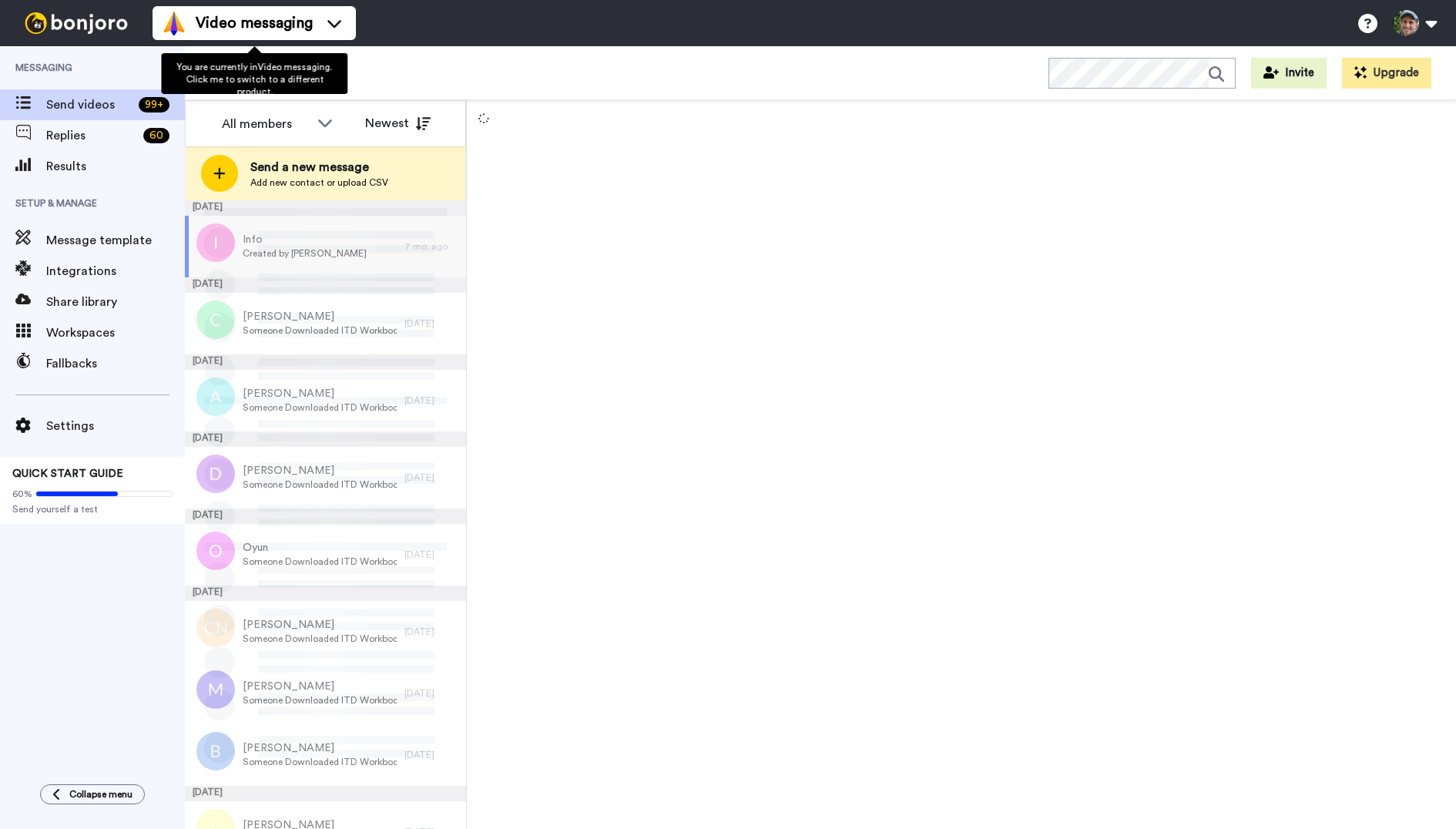
click at [366, 22] on div "Video messaging Switch to Video messaging Testimonials Try me for free! Setting…" at bounding box center [804, 22] width 1304 height 46
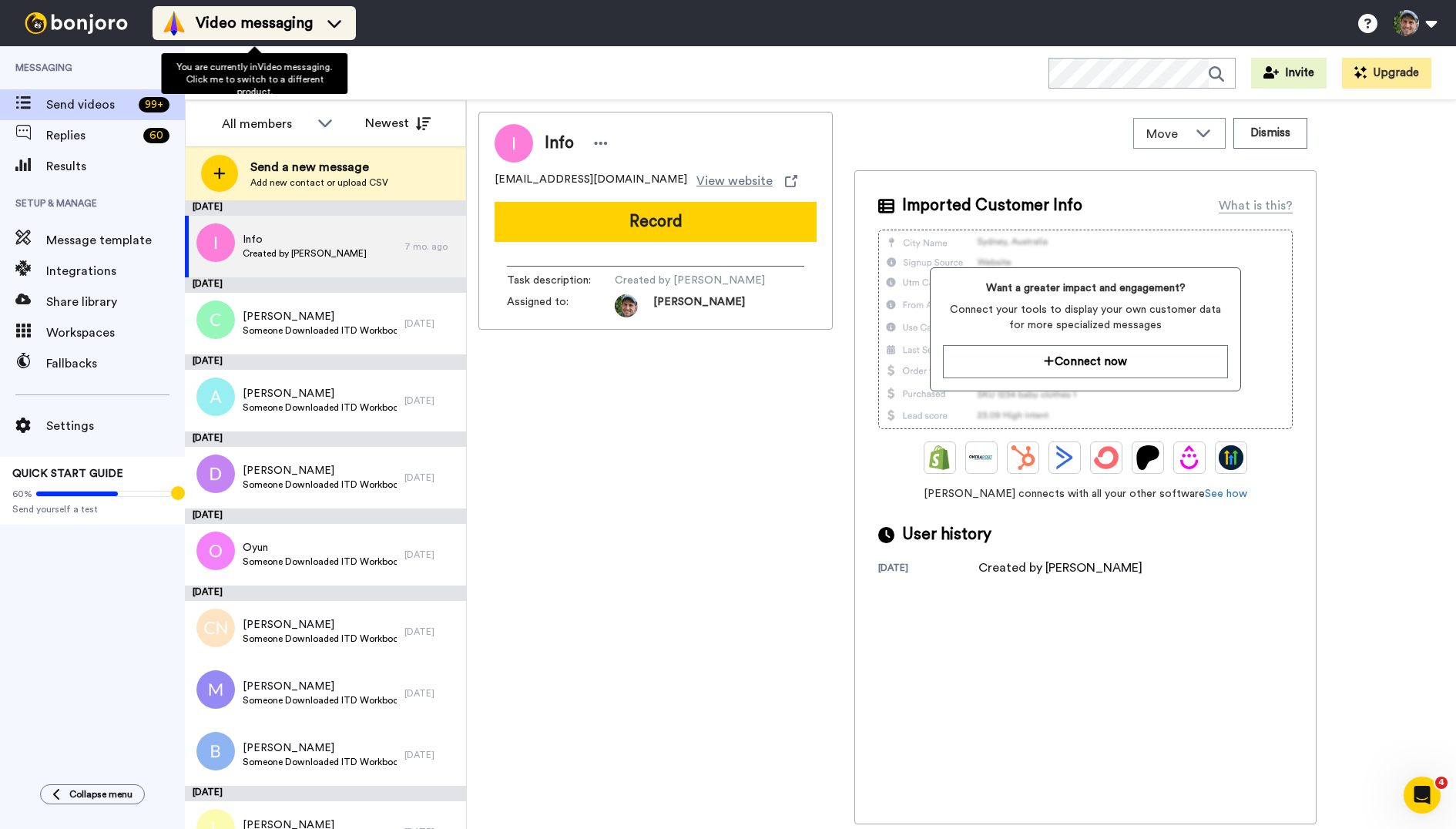
click at [338, 24] on icon at bounding box center [334, 23] width 14 height 8
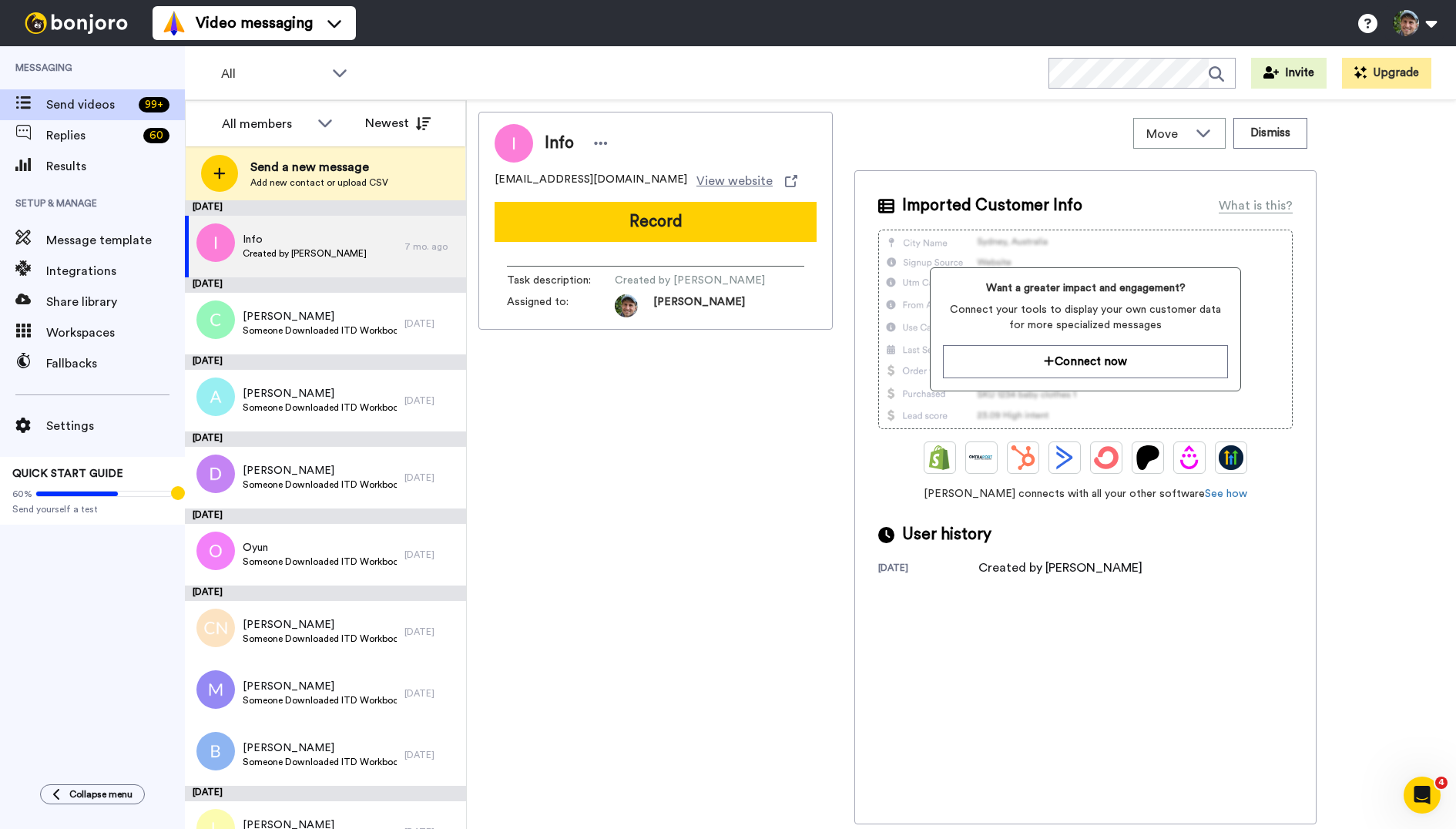
click at [609, 54] on div "All WORKSPACES View all All Default Task List + Add a new workspace Invite Upgr…" at bounding box center [821, 73] width 1272 height 54
click at [102, 294] on span "Share library" at bounding box center [115, 301] width 139 height 18
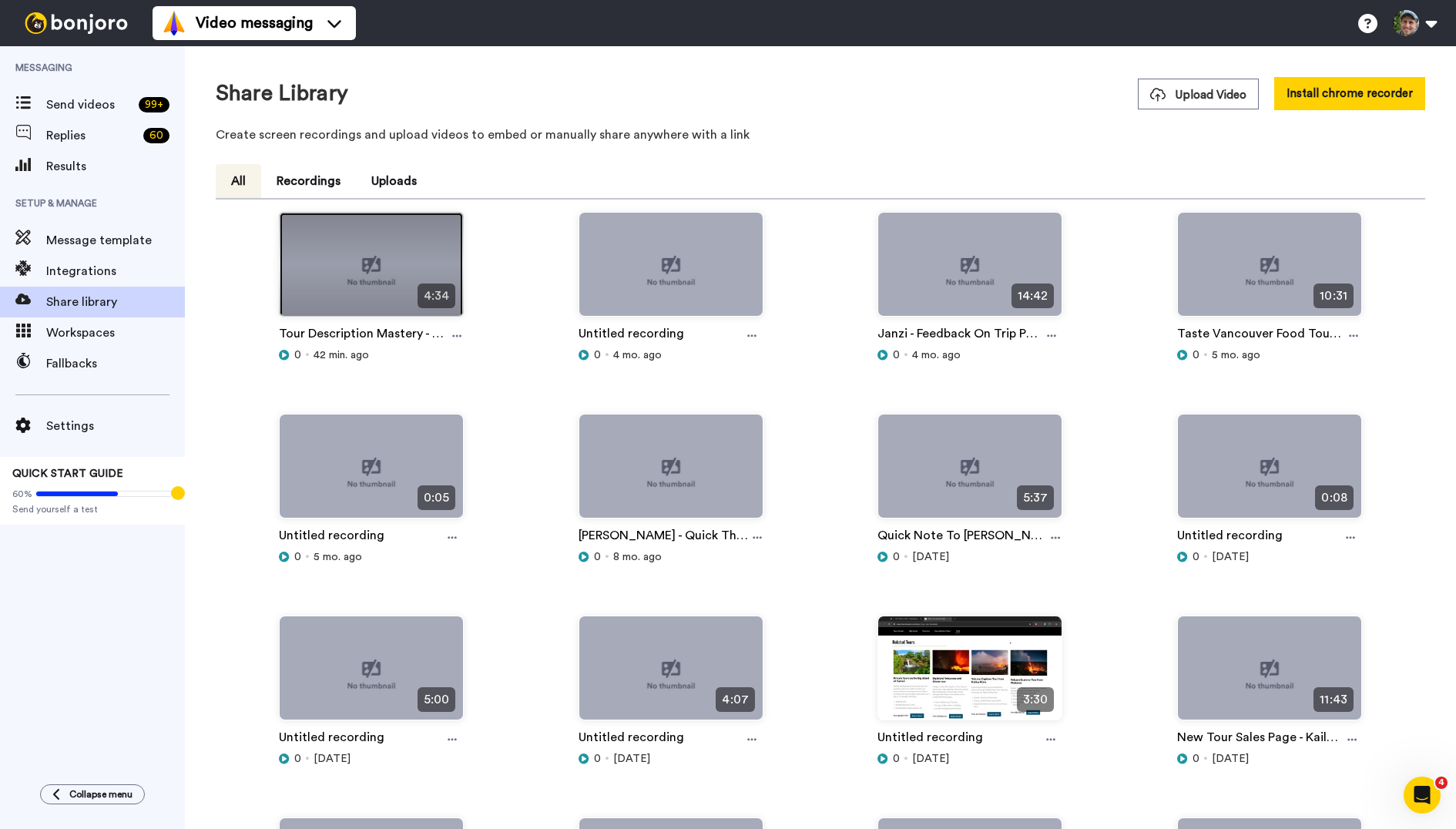
click at [371, 272] on img at bounding box center [371, 271] width 184 height 116
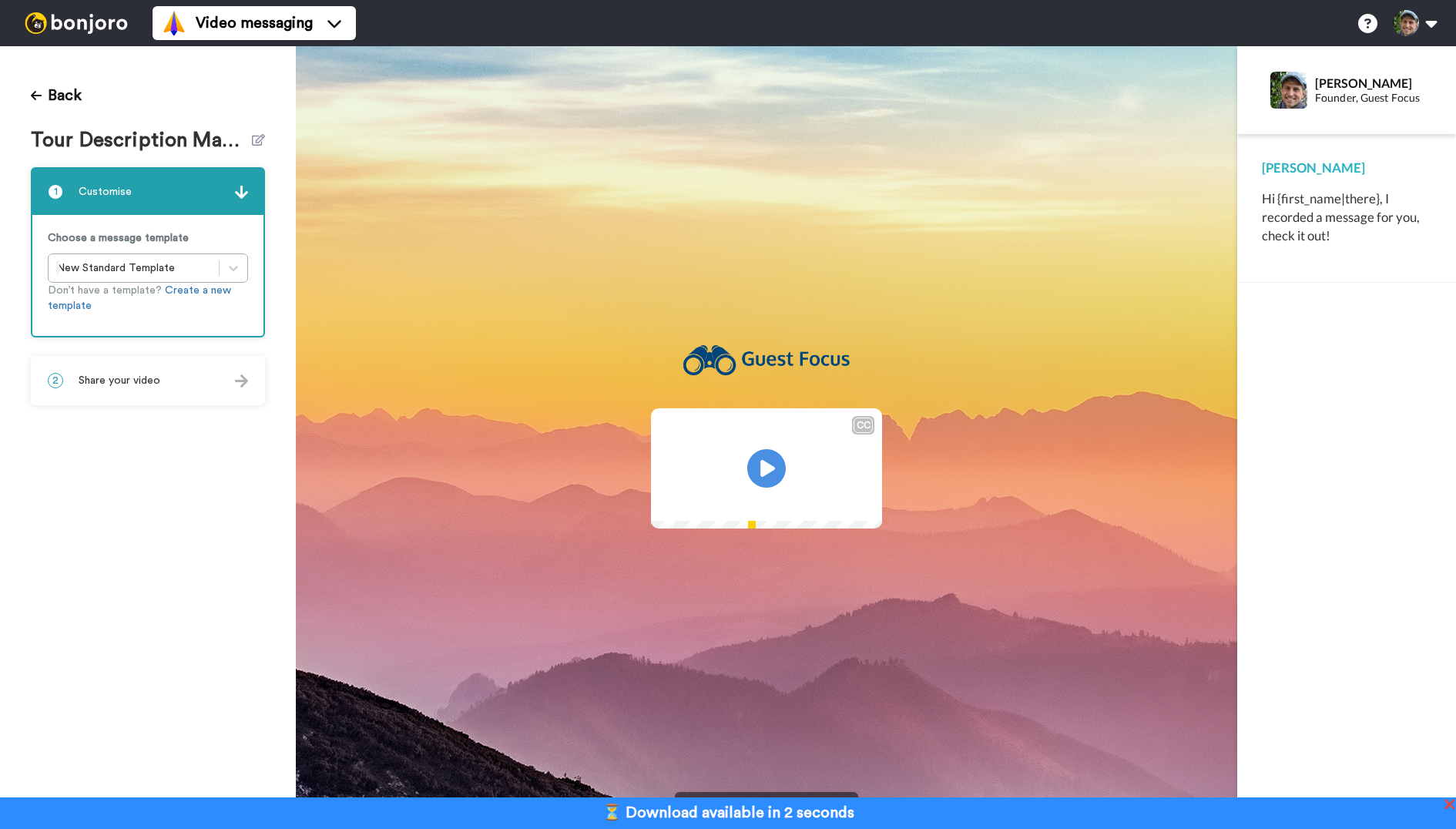
click at [214, 375] on div "2 Share your video" at bounding box center [147, 380] width 231 height 46
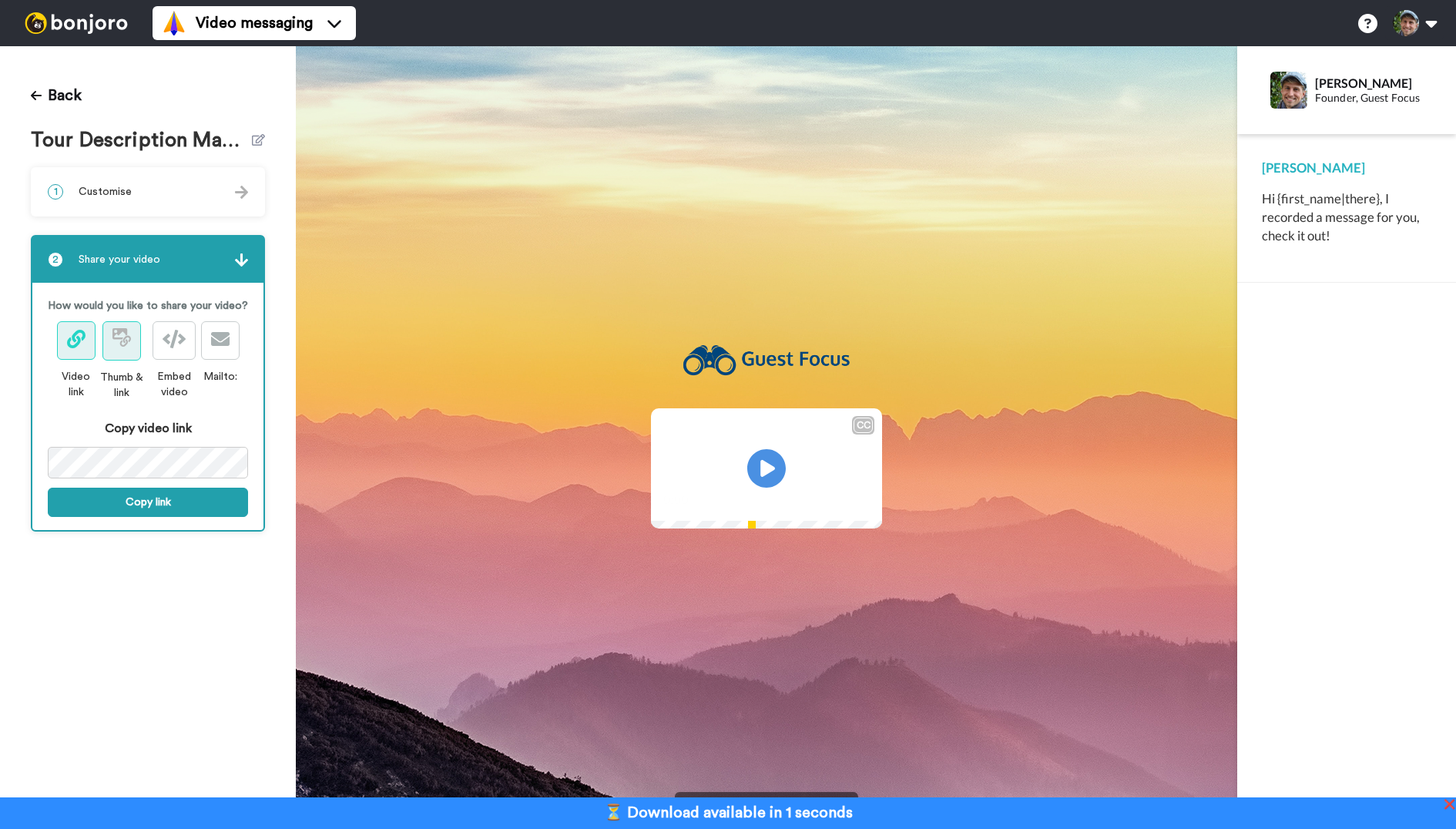
click at [130, 337] on icon at bounding box center [125, 340] width 10 height 10
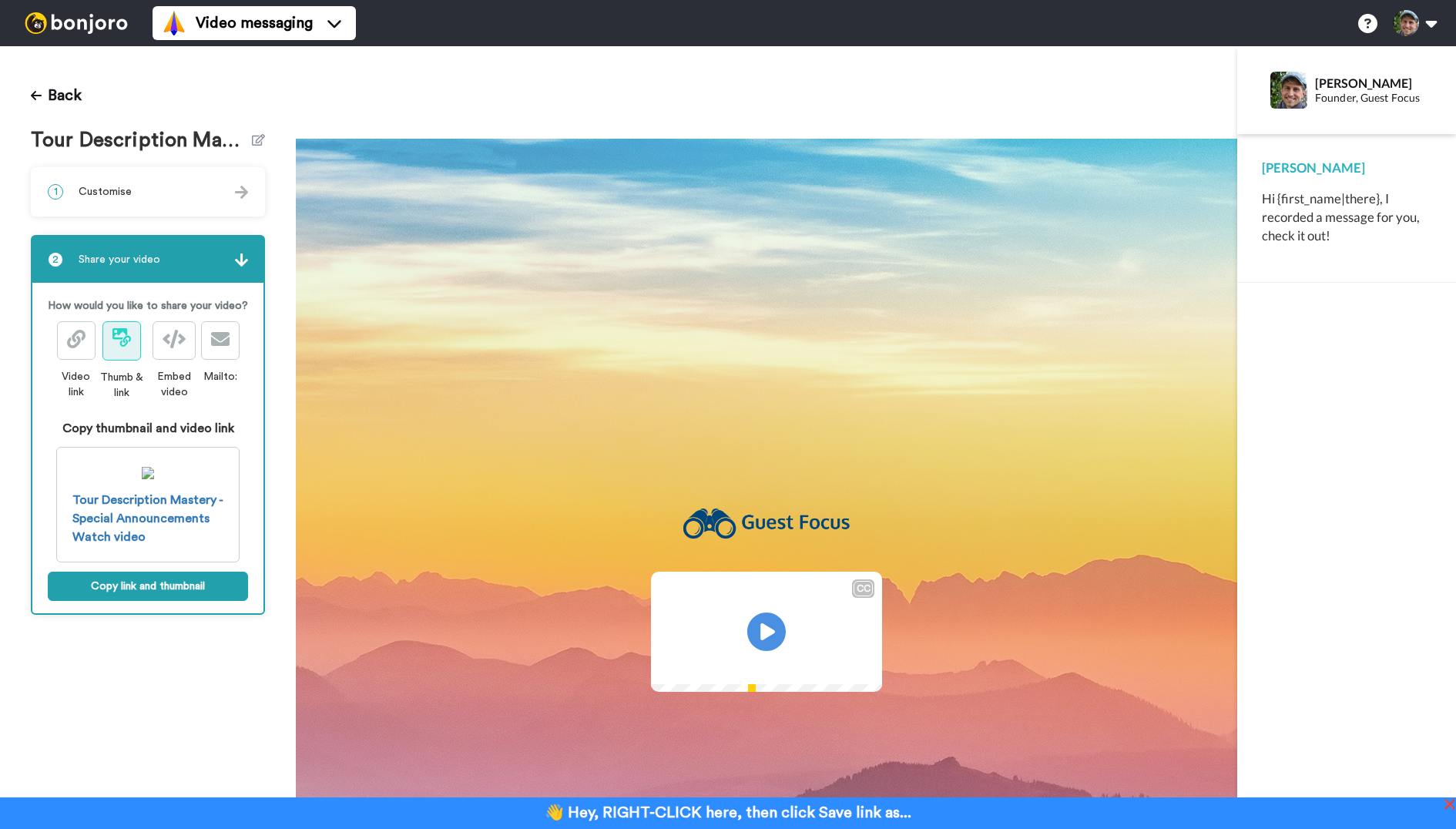
click at [144, 196] on div "1 Customise" at bounding box center [147, 191] width 231 height 46
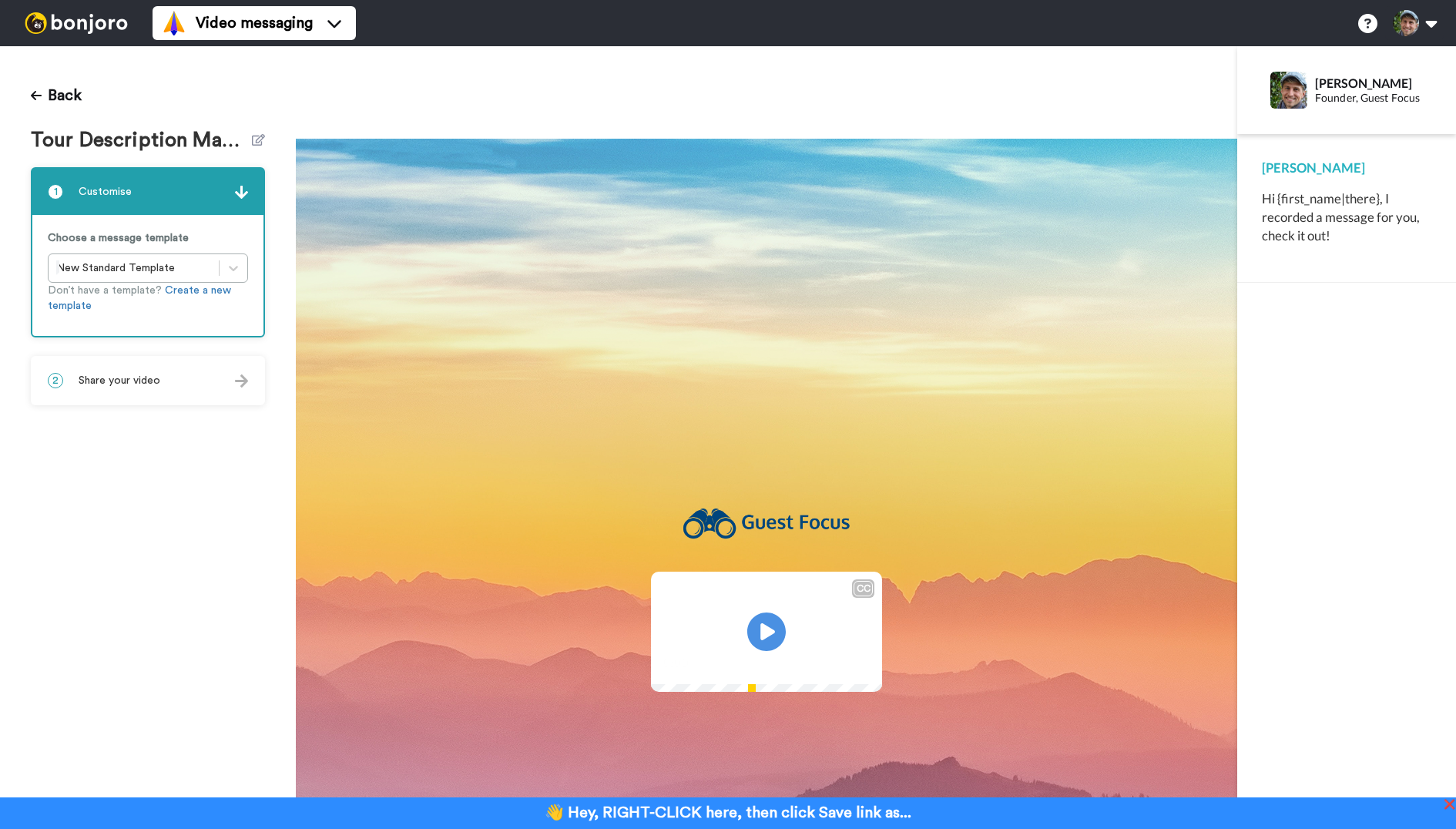
click at [721, 91] on div "CC Play/Pause 0:00 / 4:34" at bounding box center [767, 601] width 942 height 1109
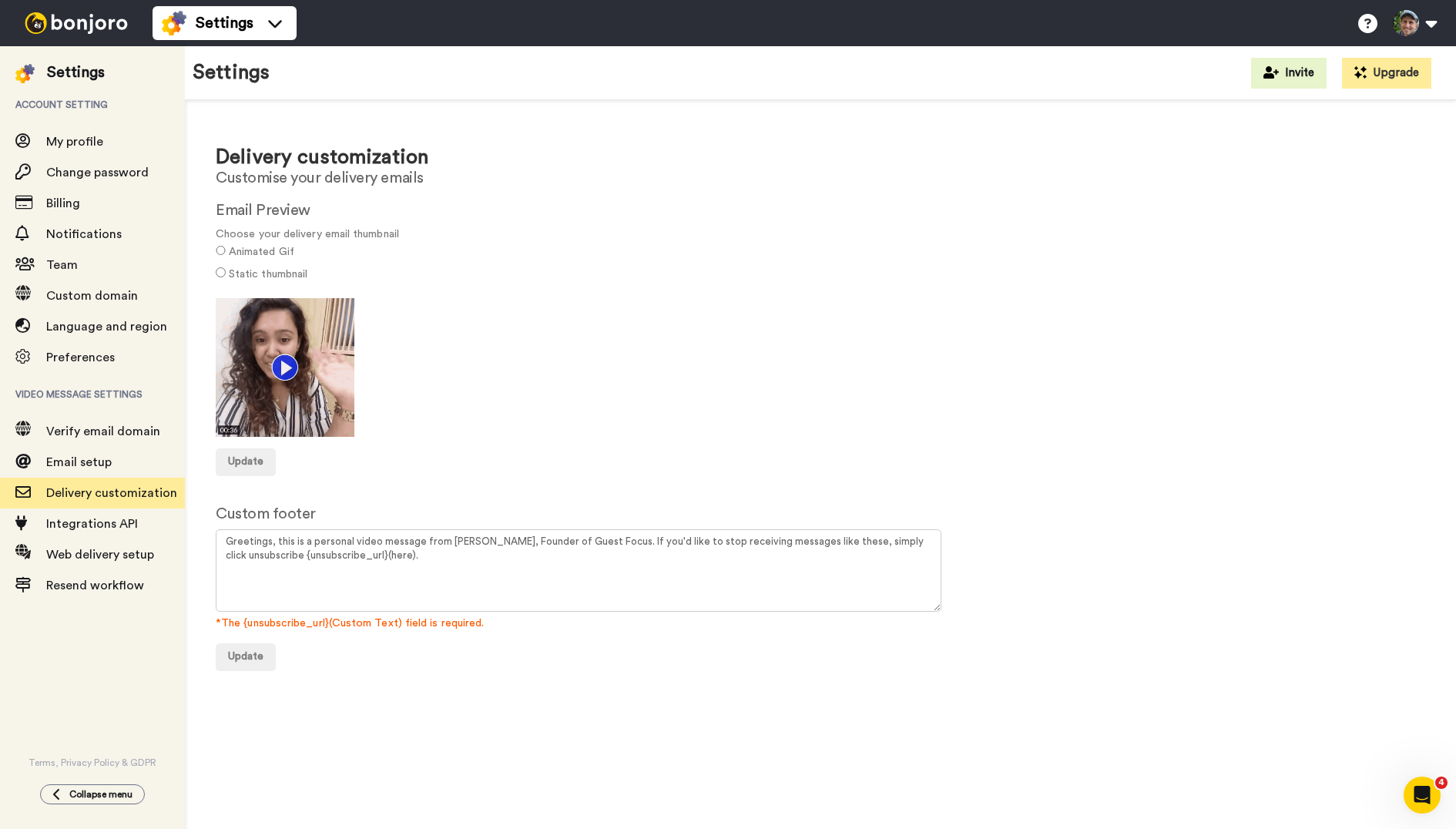
click at [225, 270] on div "Static thumbnail" at bounding box center [821, 275] width 1210 height 22
click at [225, 253] on div "Animated Gif" at bounding box center [821, 254] width 1210 height 22
click at [248, 461] on span "Update" at bounding box center [245, 461] width 35 height 10
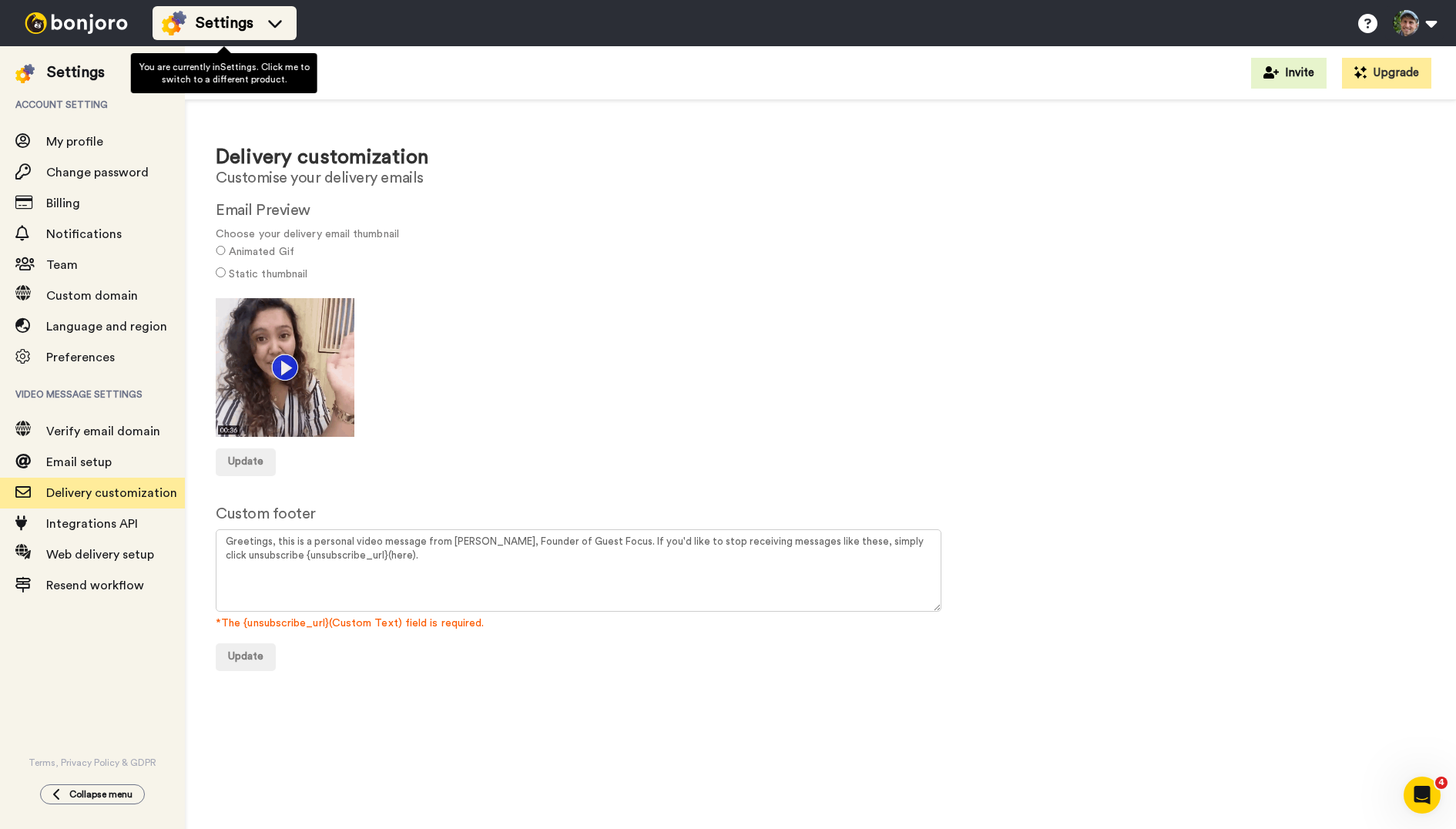
click at [268, 31] on div "Settings" at bounding box center [224, 22] width 126 height 24
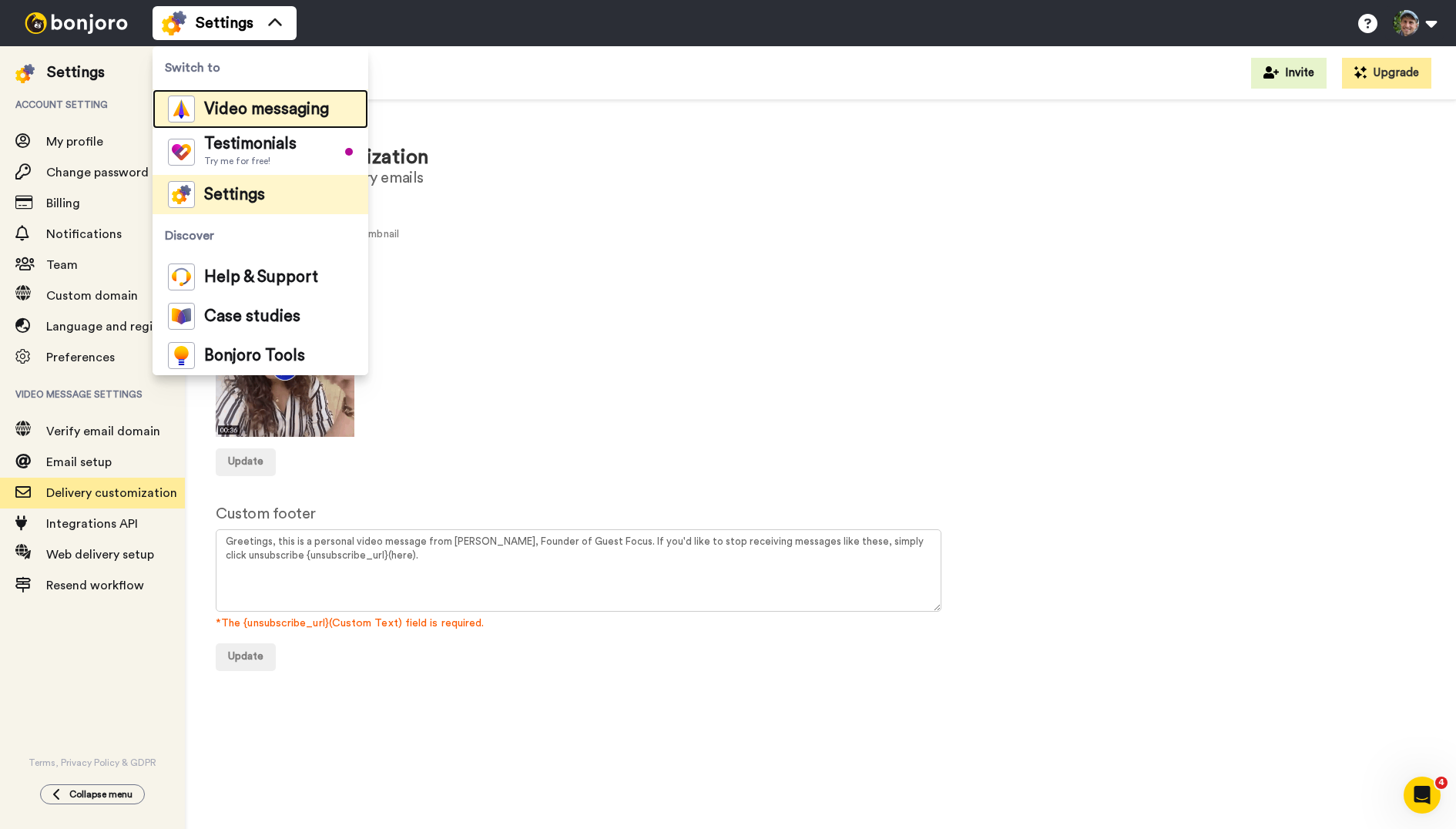
click at [285, 111] on span "Video messaging" at bounding box center [267, 109] width 125 height 16
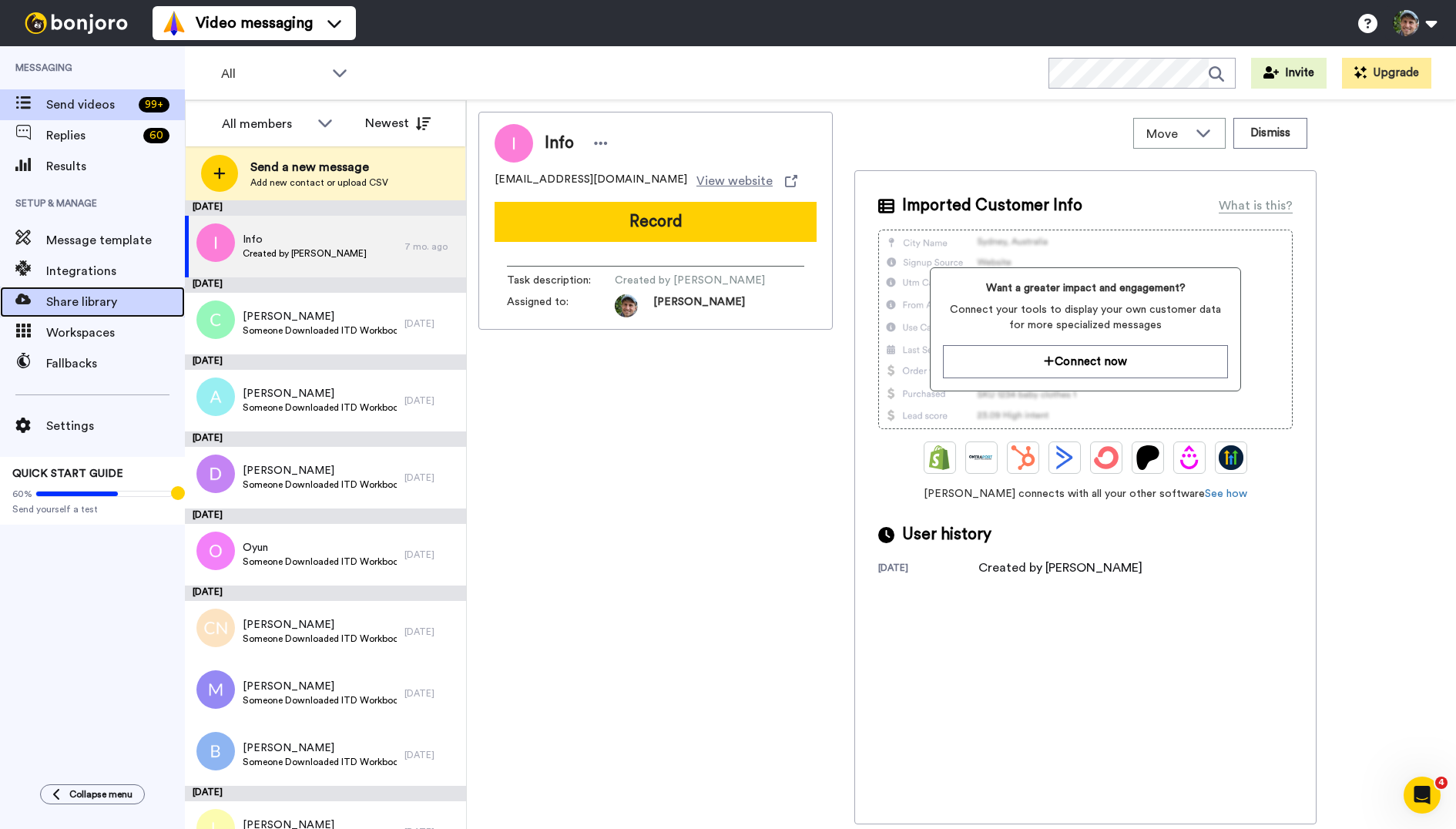
click at [86, 304] on span "Share library" at bounding box center [115, 301] width 139 height 18
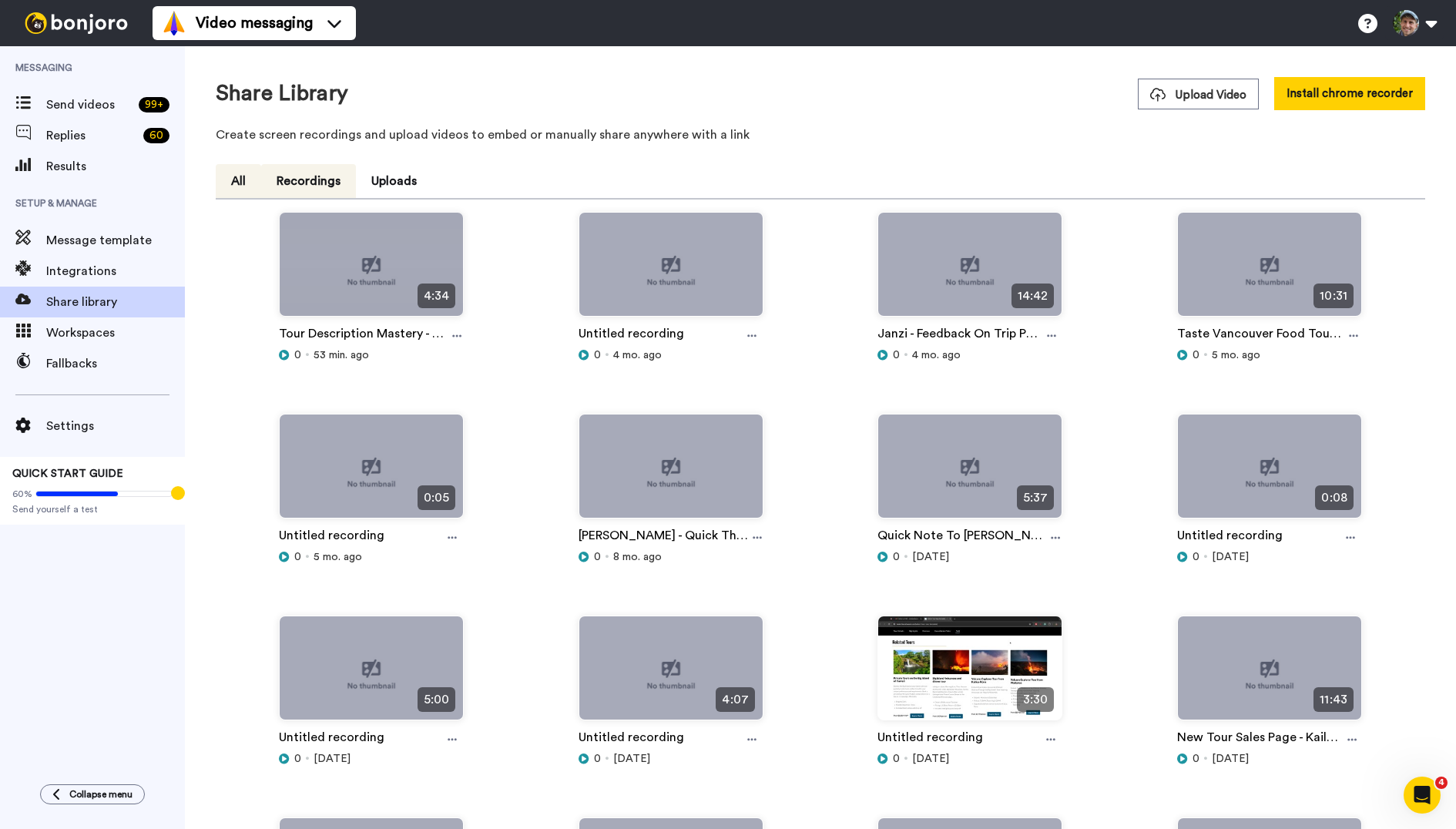
click at [327, 185] on button "Recordings" at bounding box center [308, 181] width 94 height 34
click at [1436, 791] on div "Open Intercom Messenger" at bounding box center [1420, 793] width 51 height 51
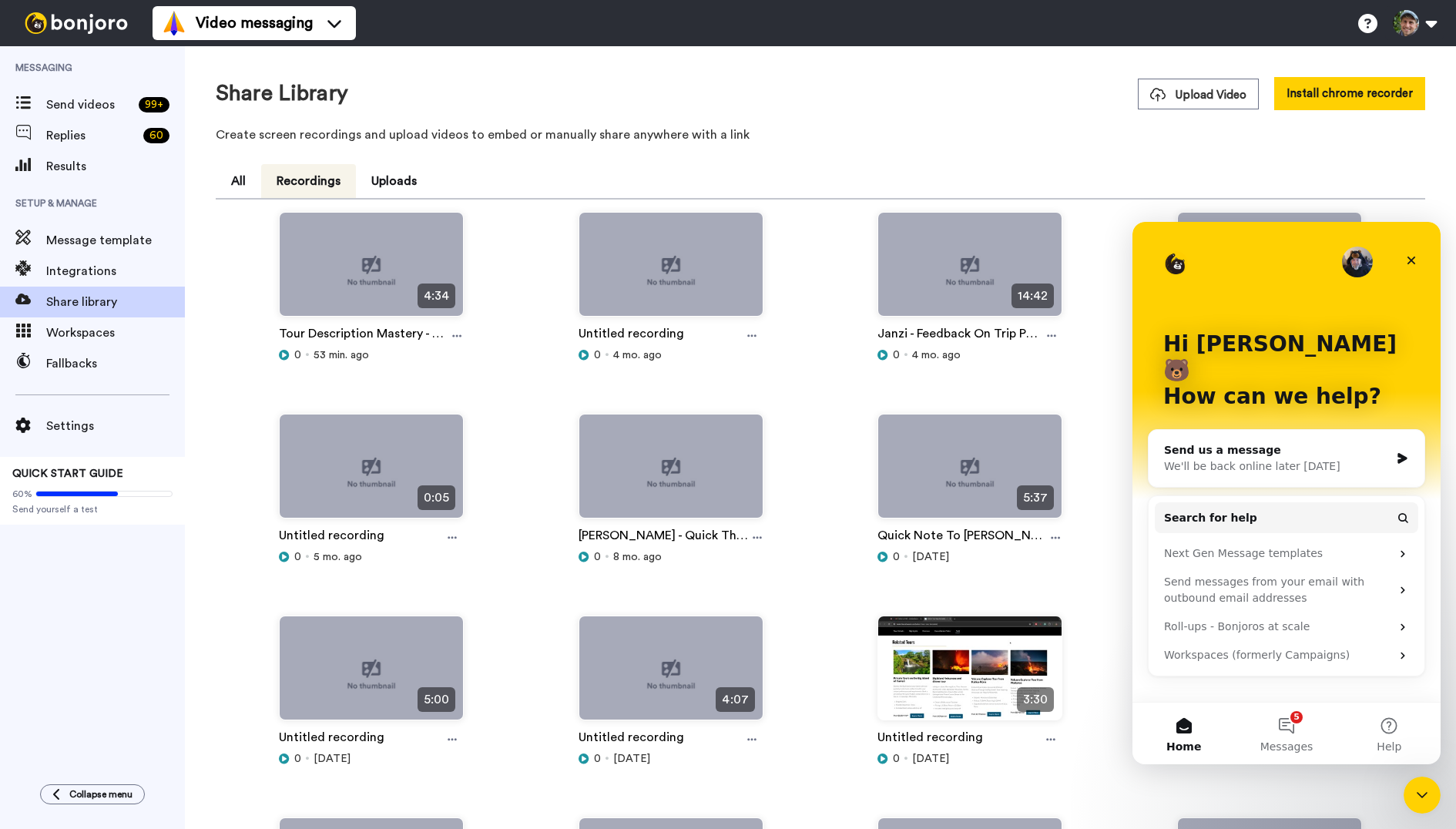
click at [1300, 459] on div "We'll be back online later [DATE]" at bounding box center [1277, 466] width 226 height 16
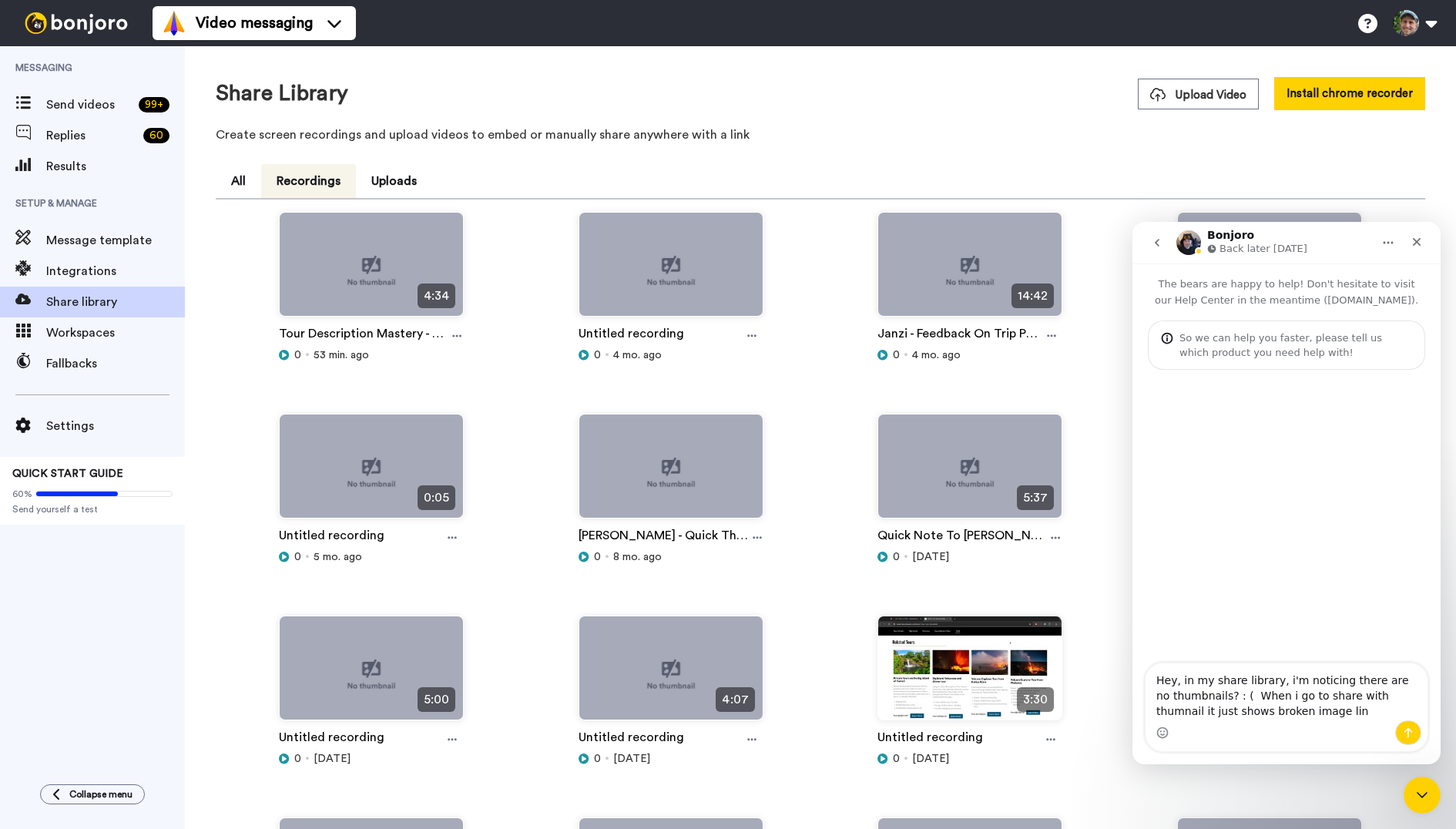
type textarea "Hey, in my share library, i'm noticing there are no thumbnails? : ( When i go t…"
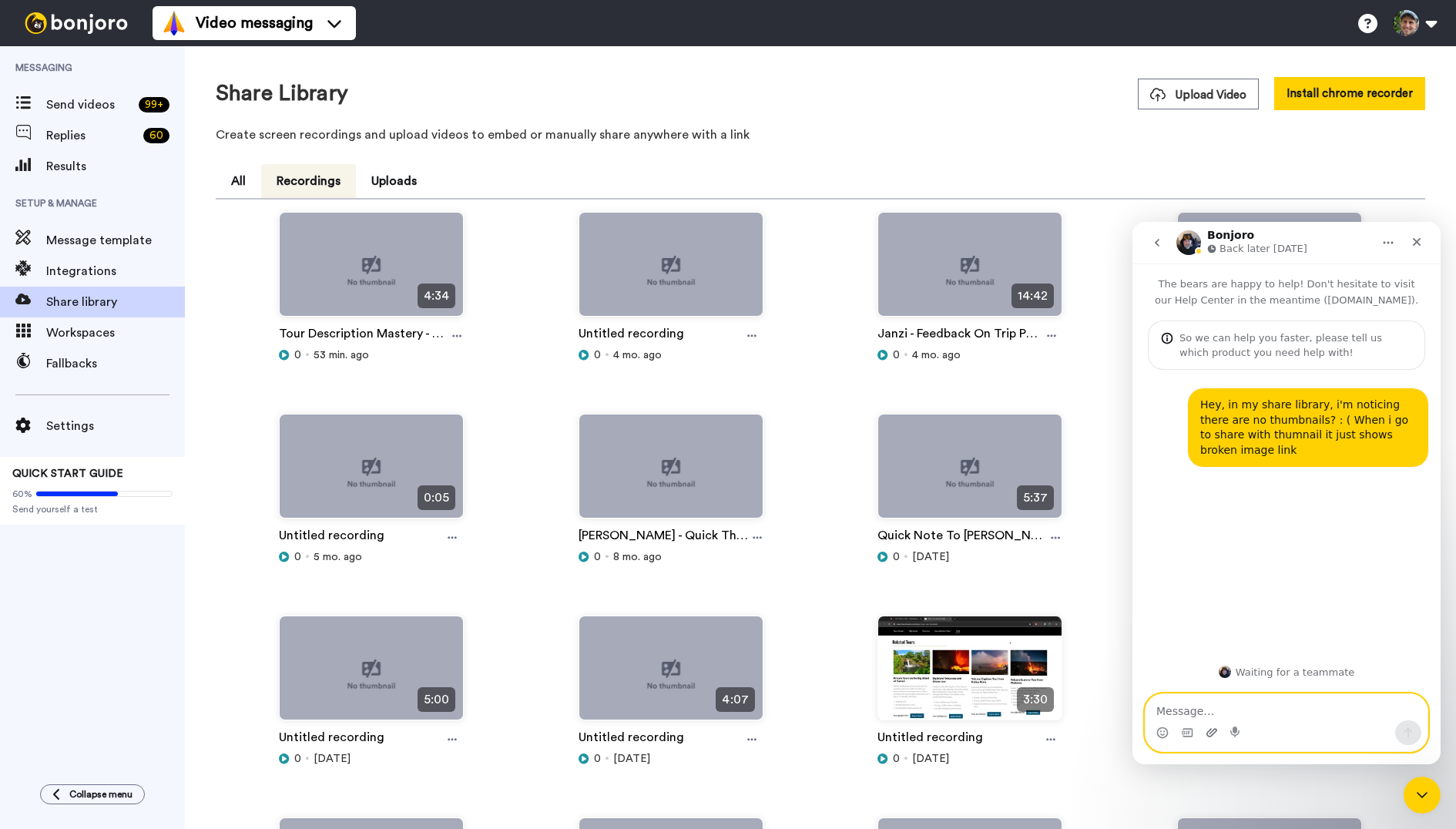
click at [1213, 733] on icon "Upload attachment" at bounding box center [1212, 732] width 10 height 9
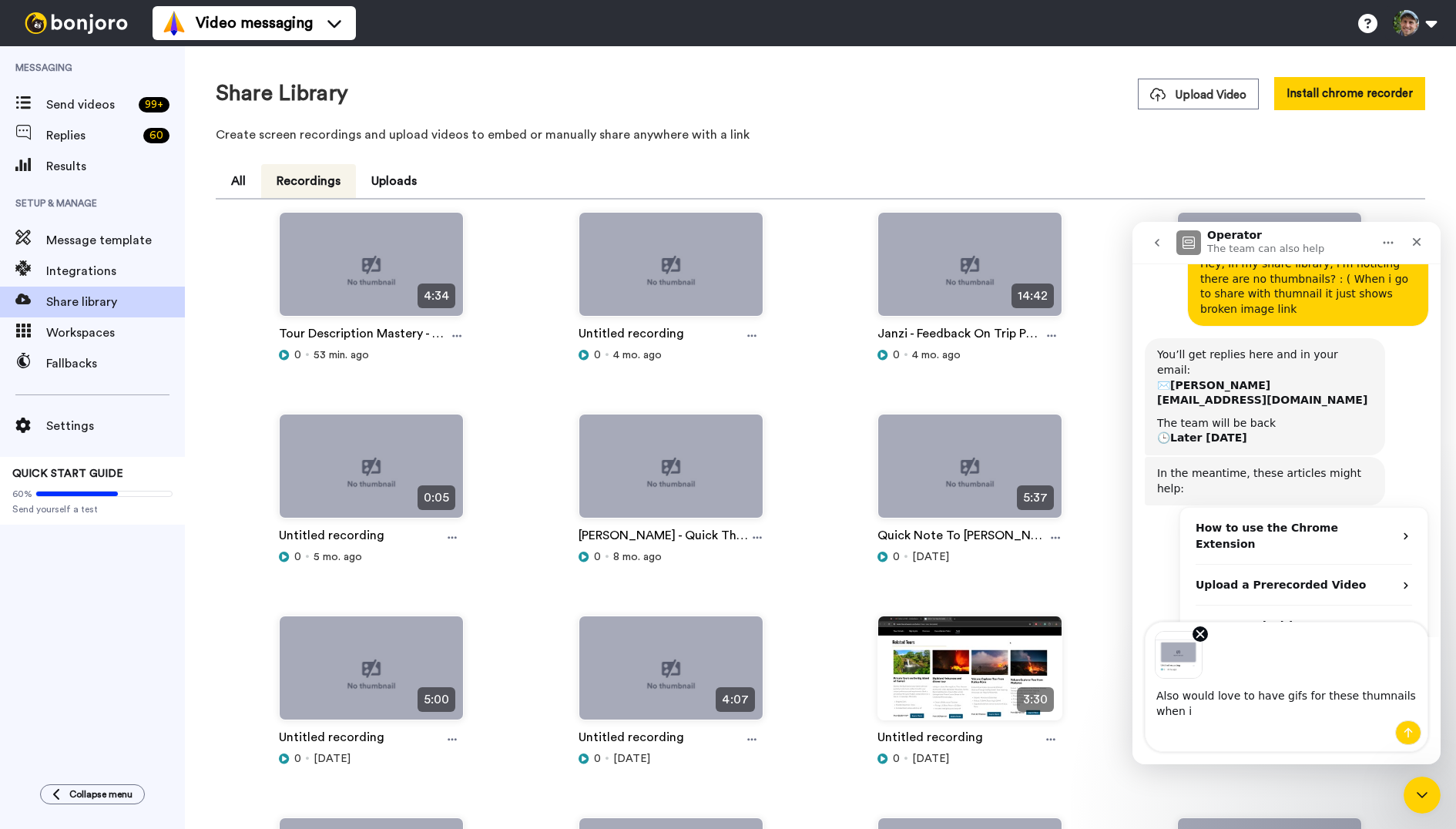
scroll to position [157, 0]
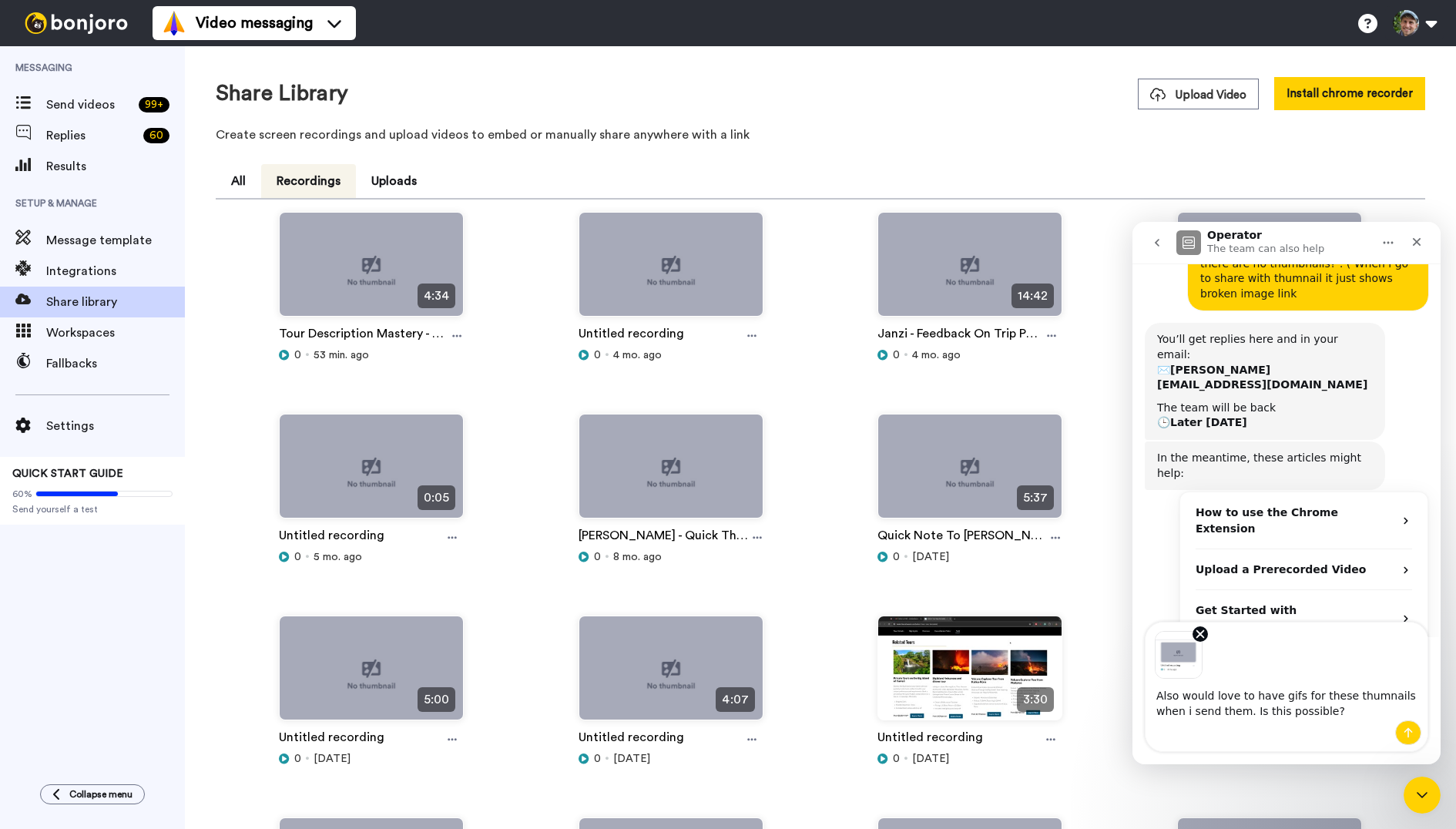
drag, startPoint x: 1369, startPoint y: 697, endPoint x: 1382, endPoint y: 697, distance: 13.0
click at [1369, 697] on textarea "Also would love to have gifs for these thumnails when i send them. Is this poss…" at bounding box center [1287, 699] width 282 height 42
click at [1364, 707] on textarea "Also would love to have gifs for these thumbnails when i send them. Is this pos…" at bounding box center [1287, 699] width 282 height 42
type textarea "Also would love to have gifs for these thumbnails when i send them. Is this pos…"
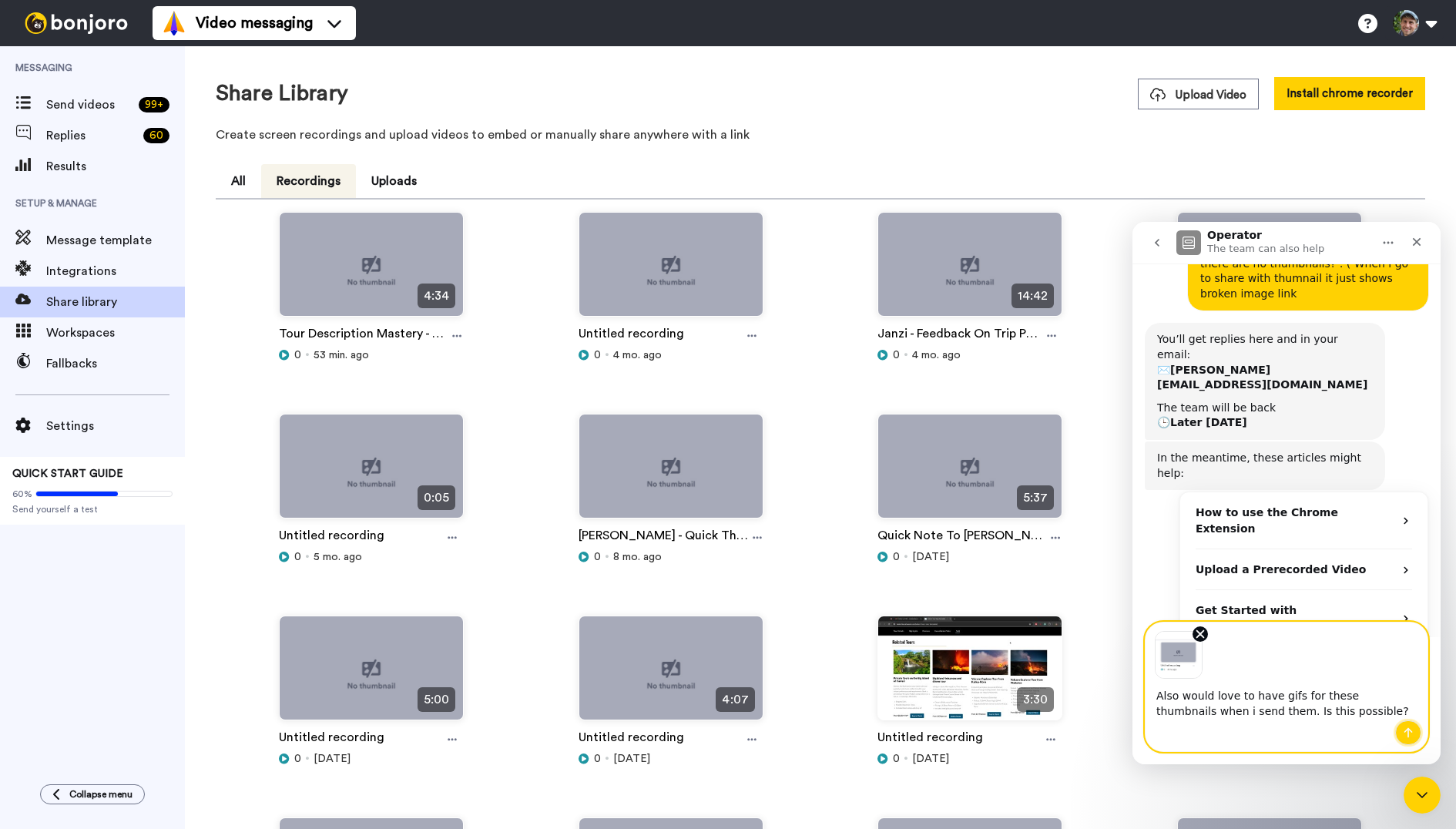
click at [1408, 725] on button "Send a message…" at bounding box center [1408, 732] width 26 height 24
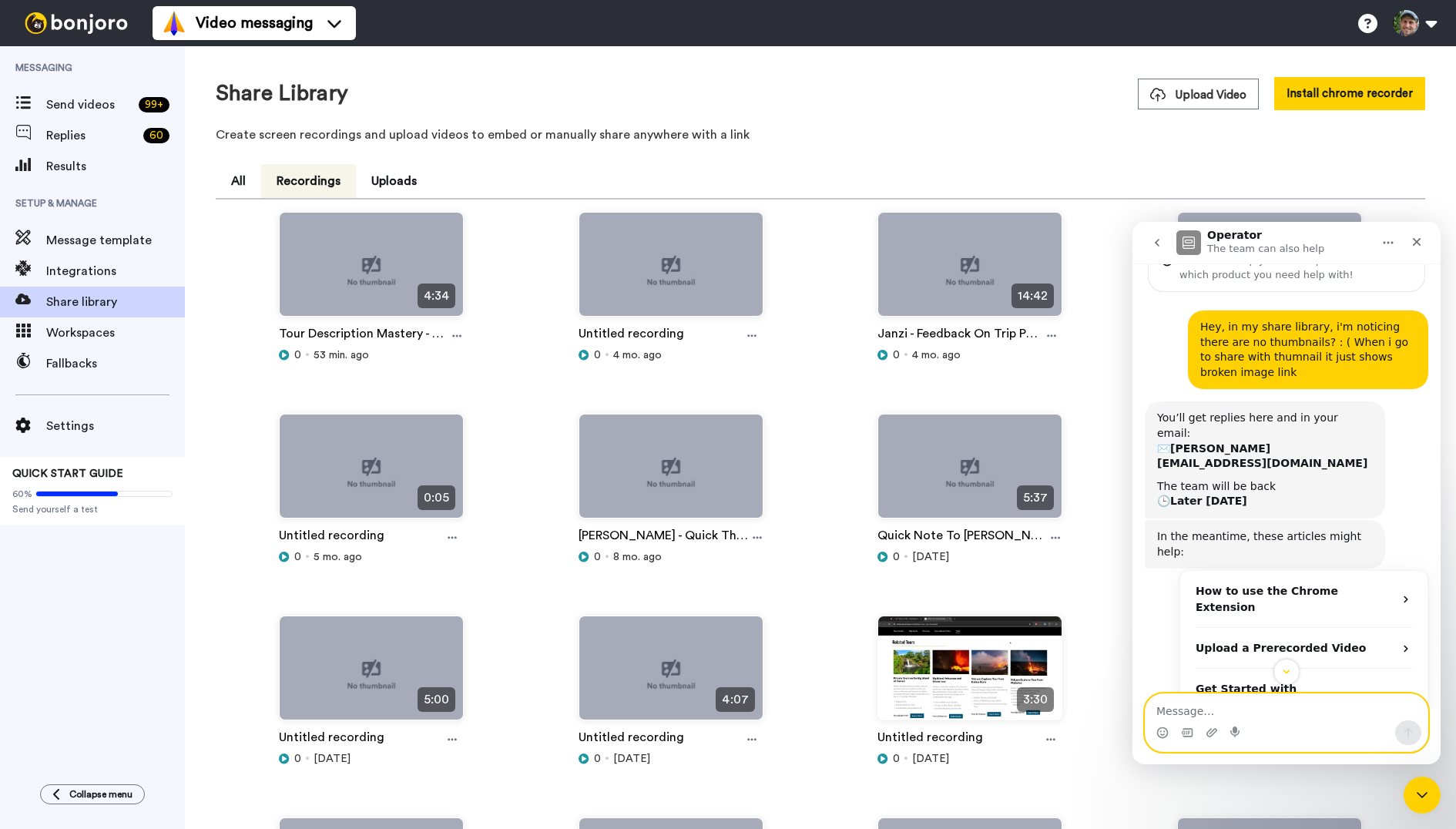
scroll to position [0, 0]
